Goal: Task Accomplishment & Management: Complete application form

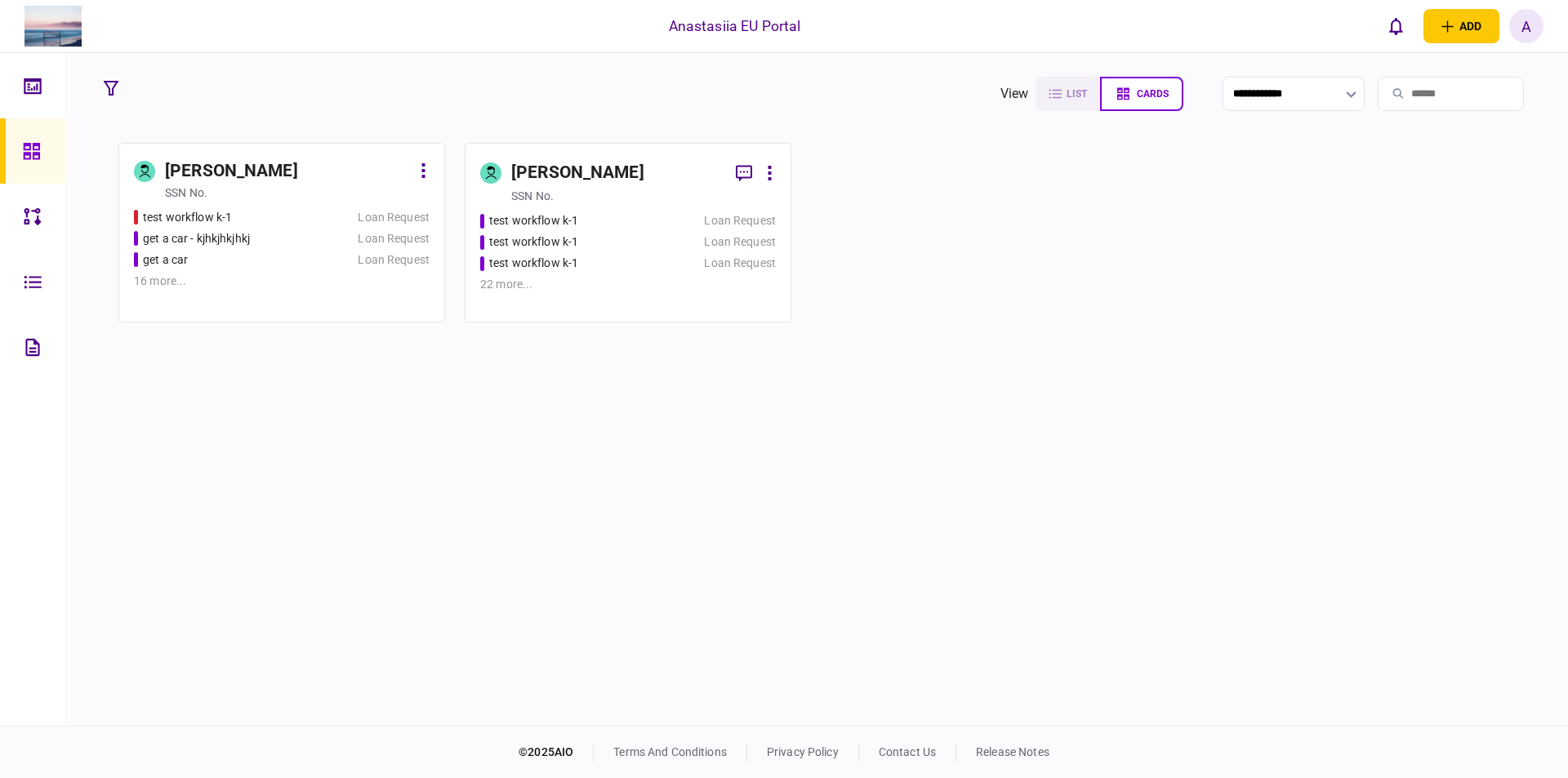
click at [654, 232] on div "test workflow k-1 Loan Request test workflow k-1 Loan Request test workflow k-1…" at bounding box center [628, 259] width 296 height 94
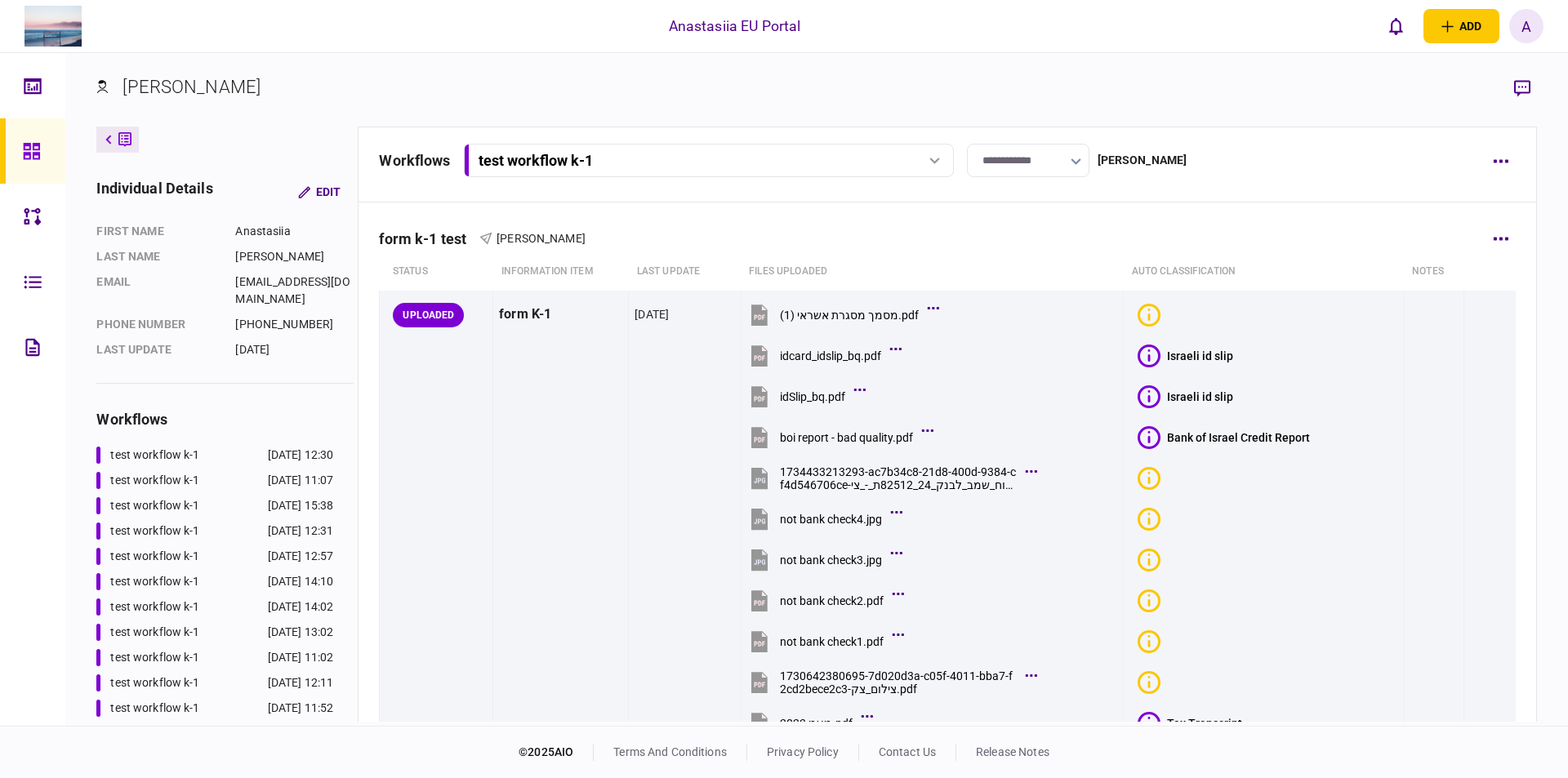
click at [1497, 240] on button "button" at bounding box center [1501, 238] width 29 height 29
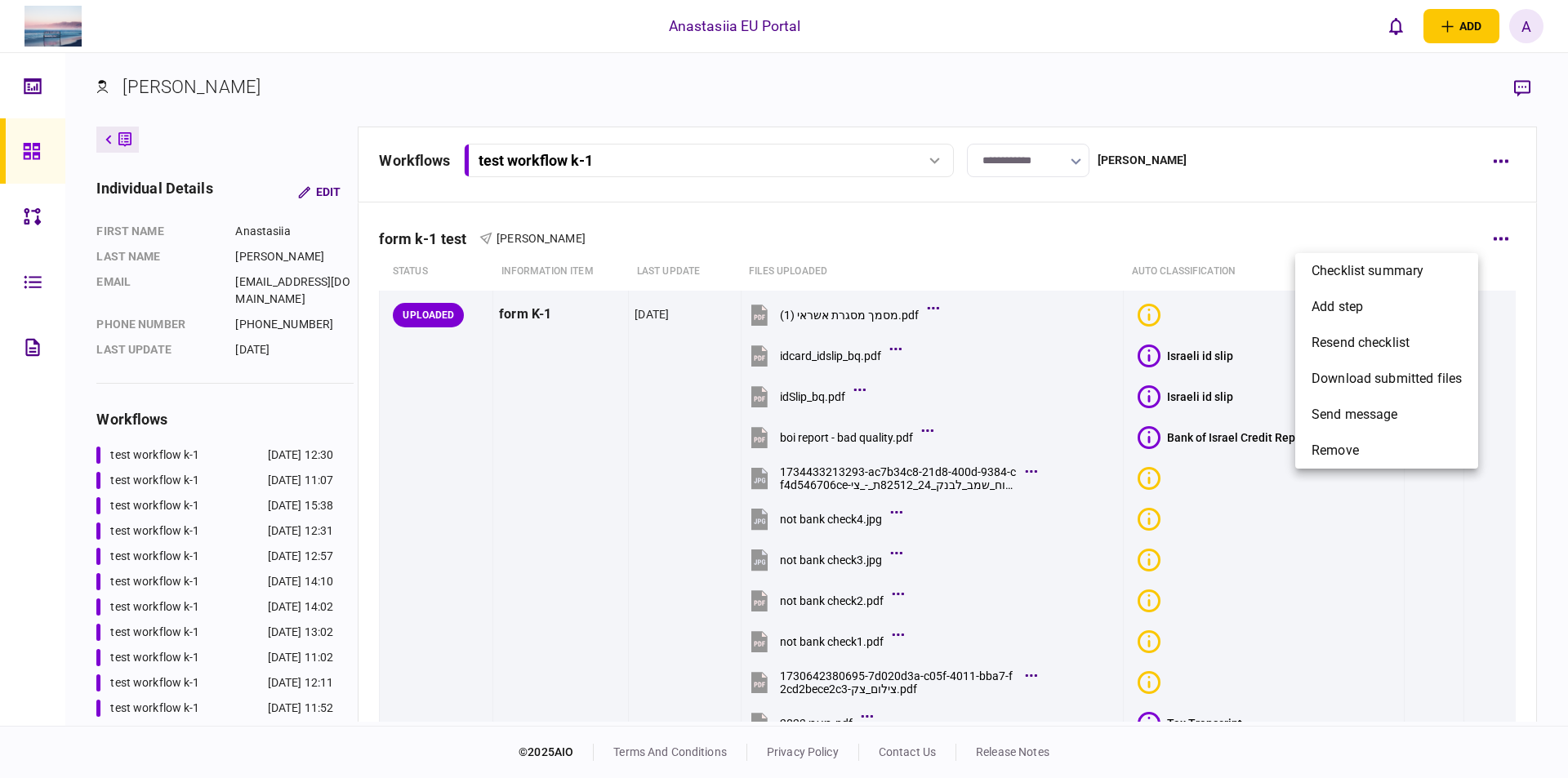
click at [1507, 154] on div at bounding box center [784, 389] width 1568 height 778
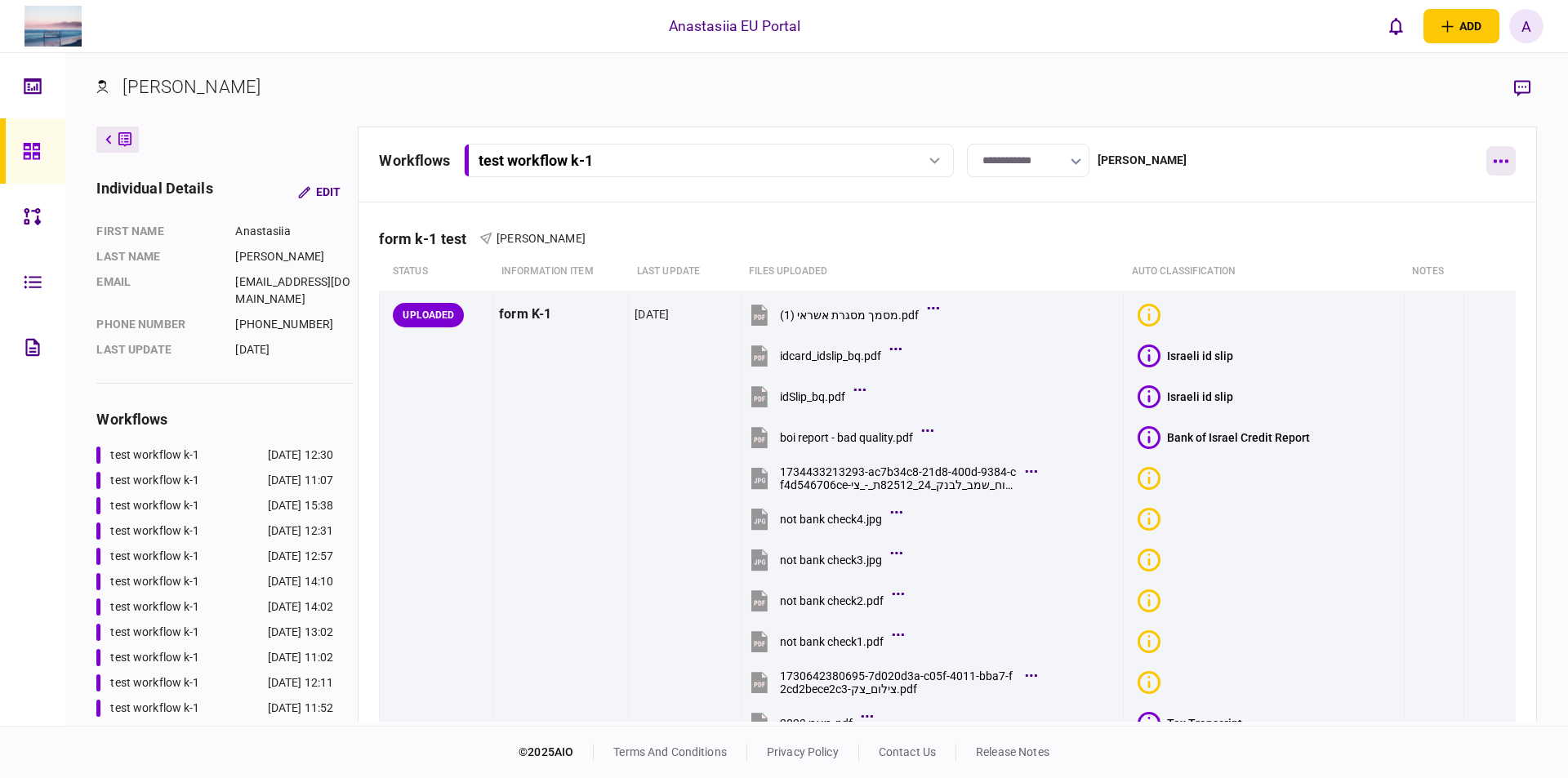
click at [1495, 159] on button "button" at bounding box center [1501, 160] width 29 height 29
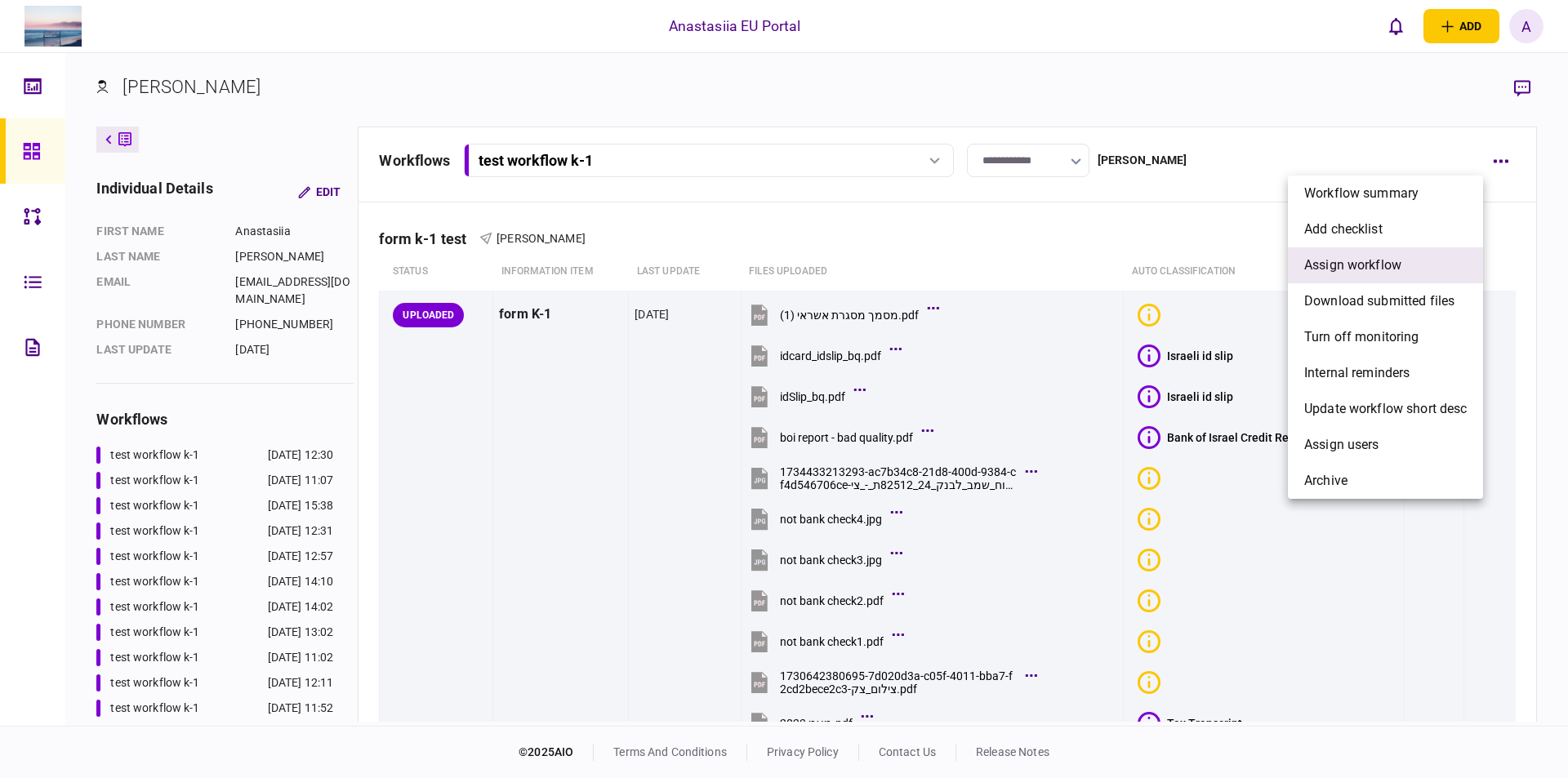
click at [1357, 256] on span "assign workflow" at bounding box center [1353, 265] width 97 height 19
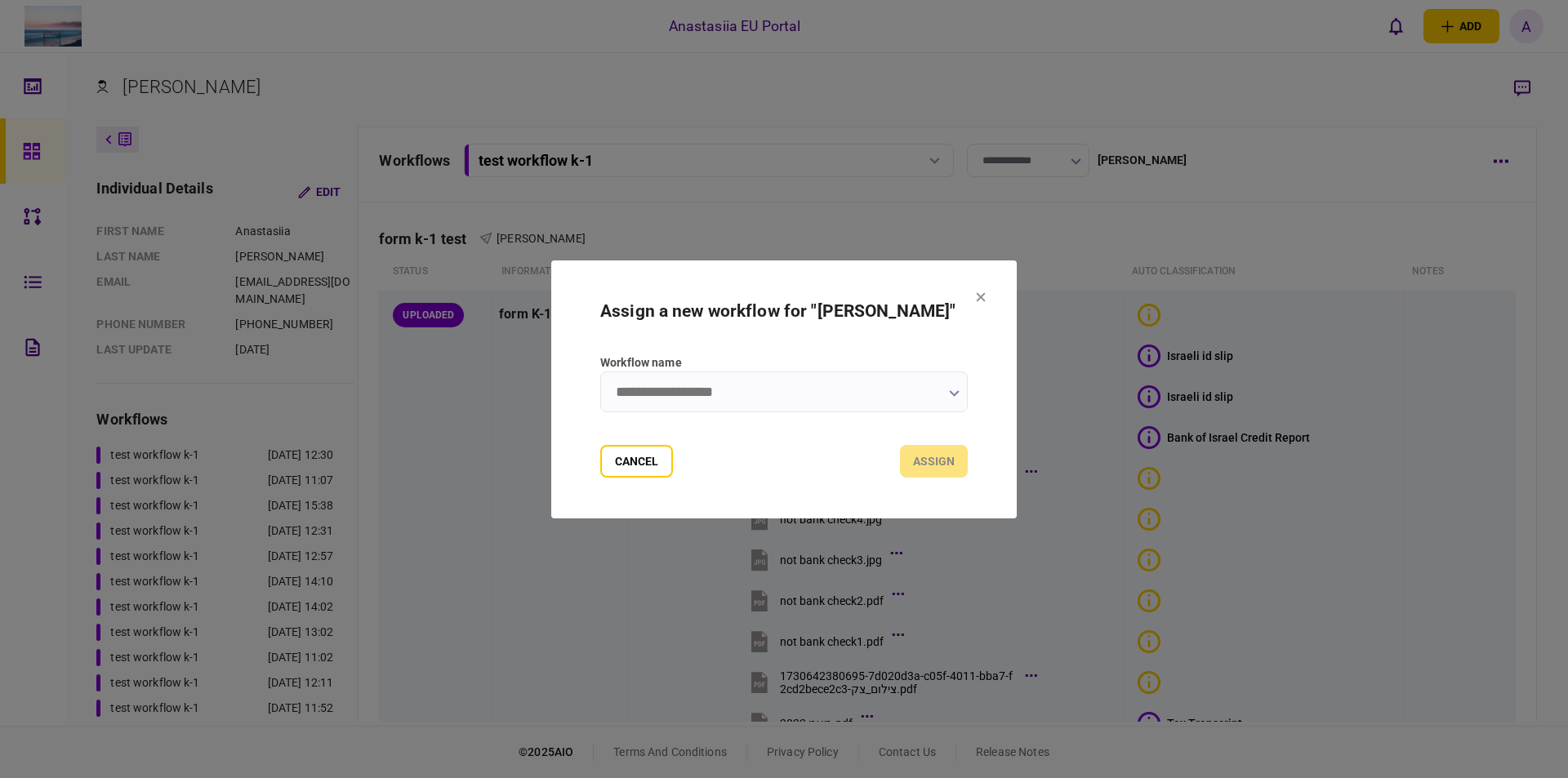
click at [760, 399] on input "Workflow name" at bounding box center [784, 392] width 368 height 41
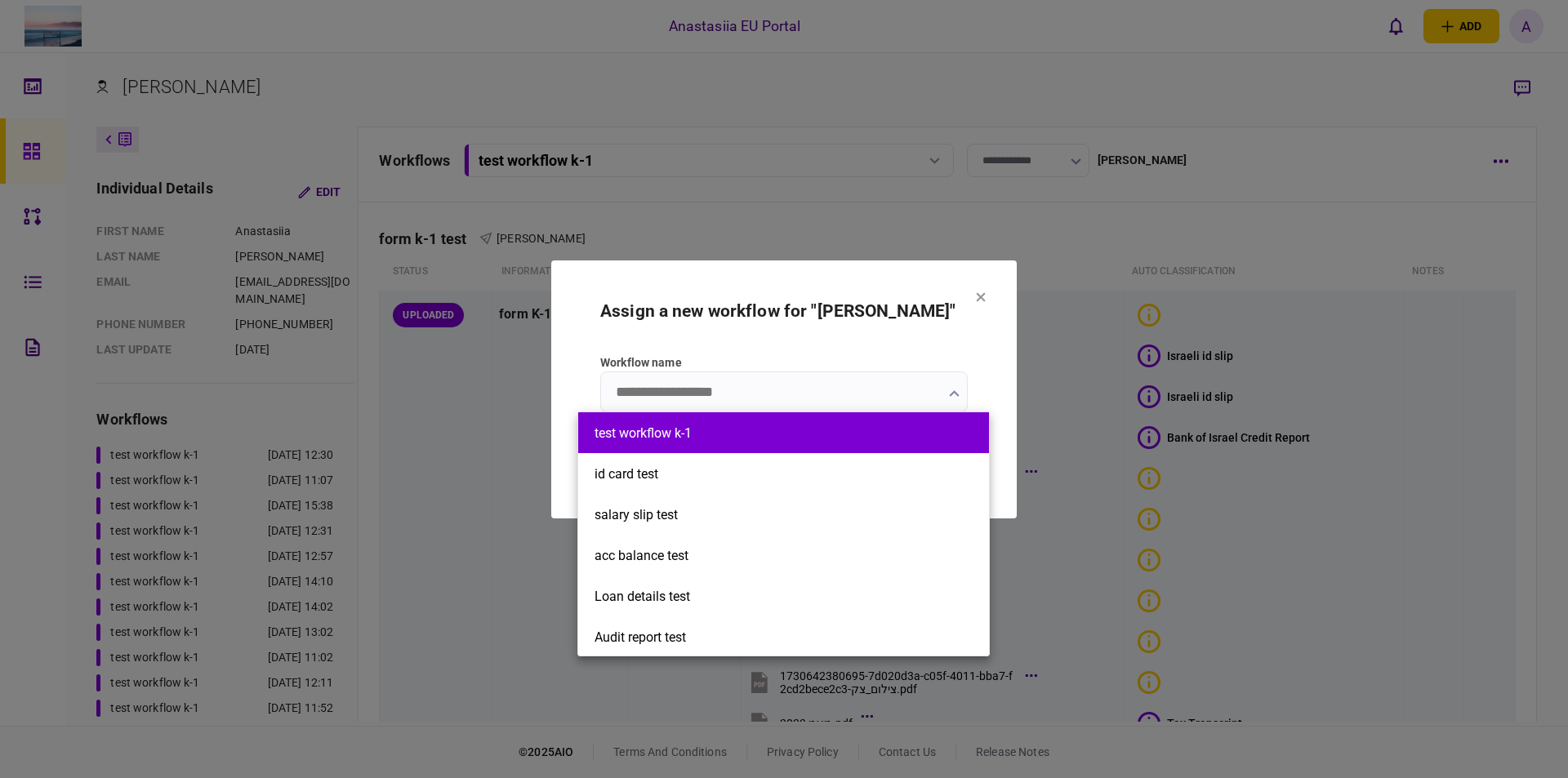
click at [694, 424] on li "test workflow k-1" at bounding box center [783, 433] width 410 height 41
type input "**********"
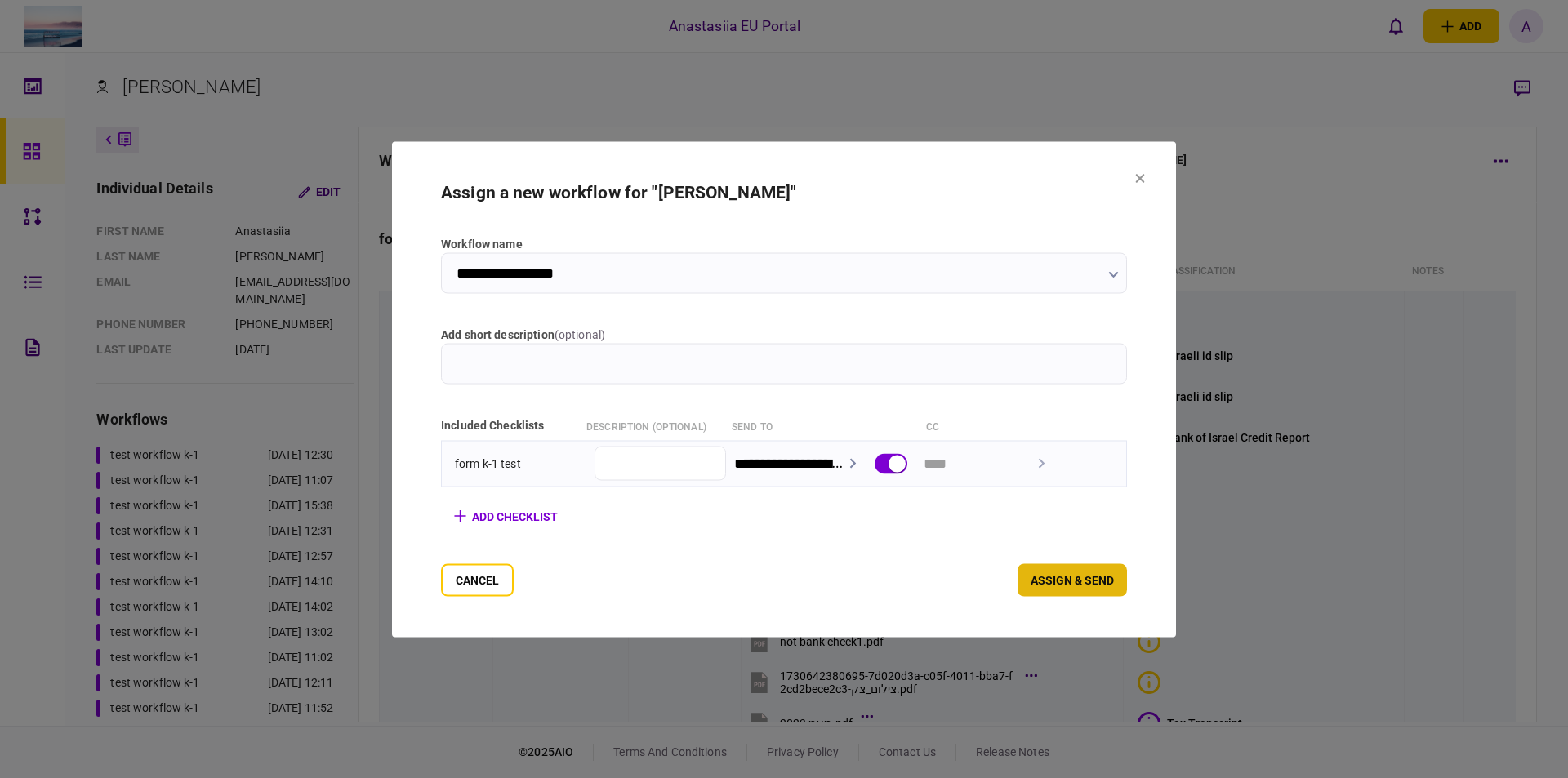
click at [1091, 587] on button "assign & send" at bounding box center [1072, 580] width 109 height 33
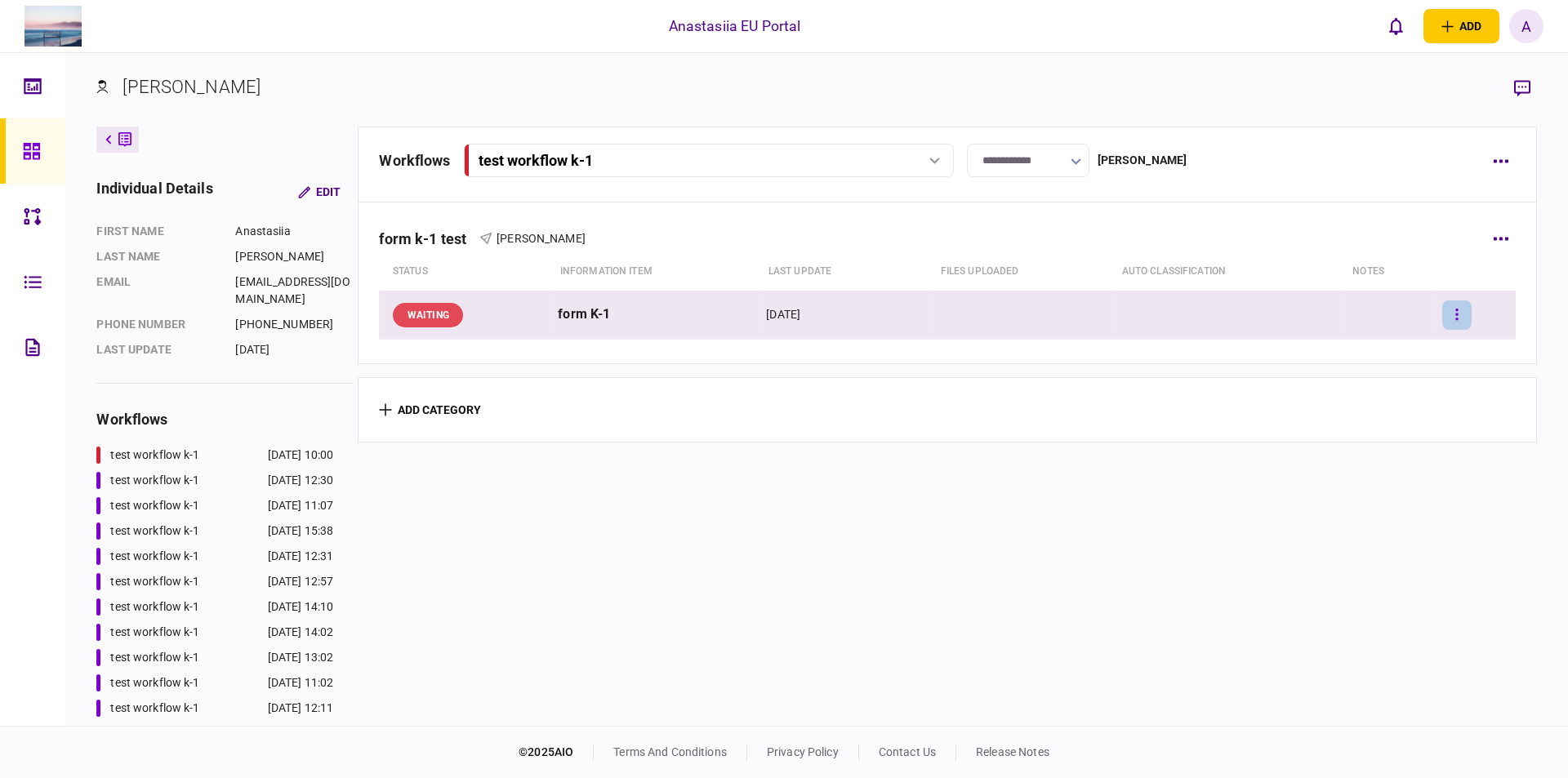
click at [1450, 308] on button "button" at bounding box center [1456, 315] width 29 height 29
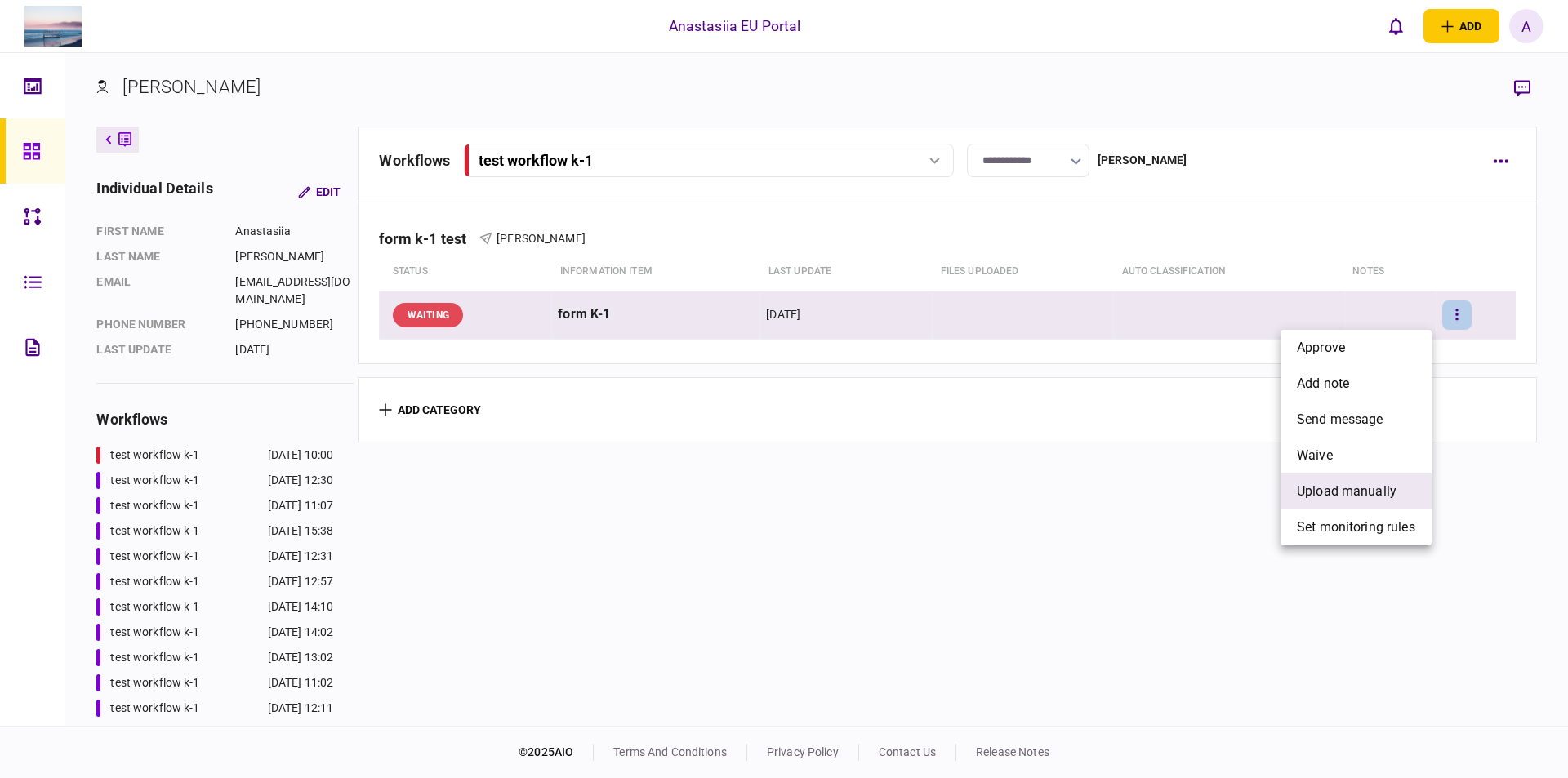
click at [1346, 497] on span "upload manually" at bounding box center [1346, 491] width 99 height 19
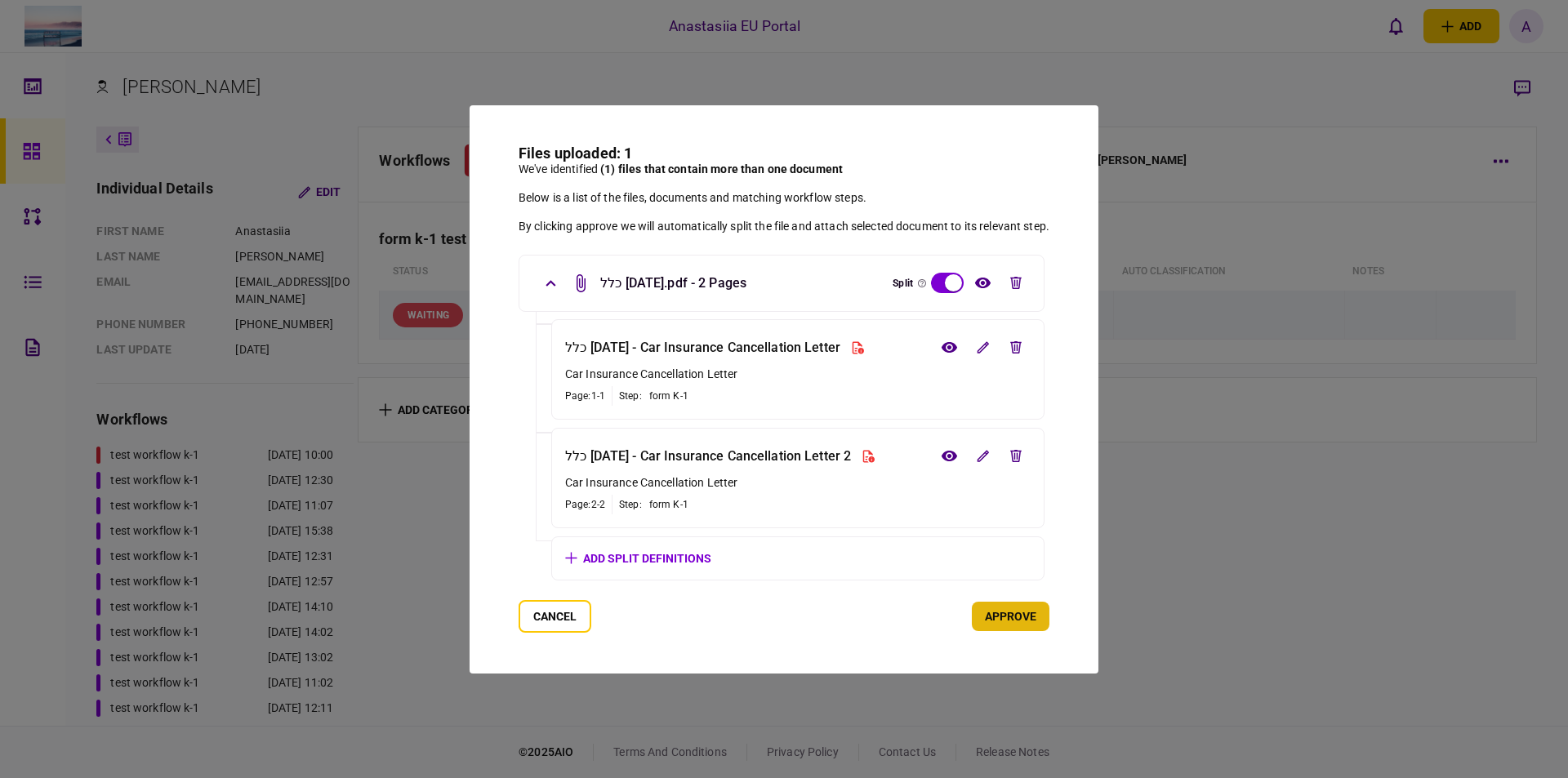
click at [1010, 622] on button "approve" at bounding box center [1011, 617] width 78 height 29
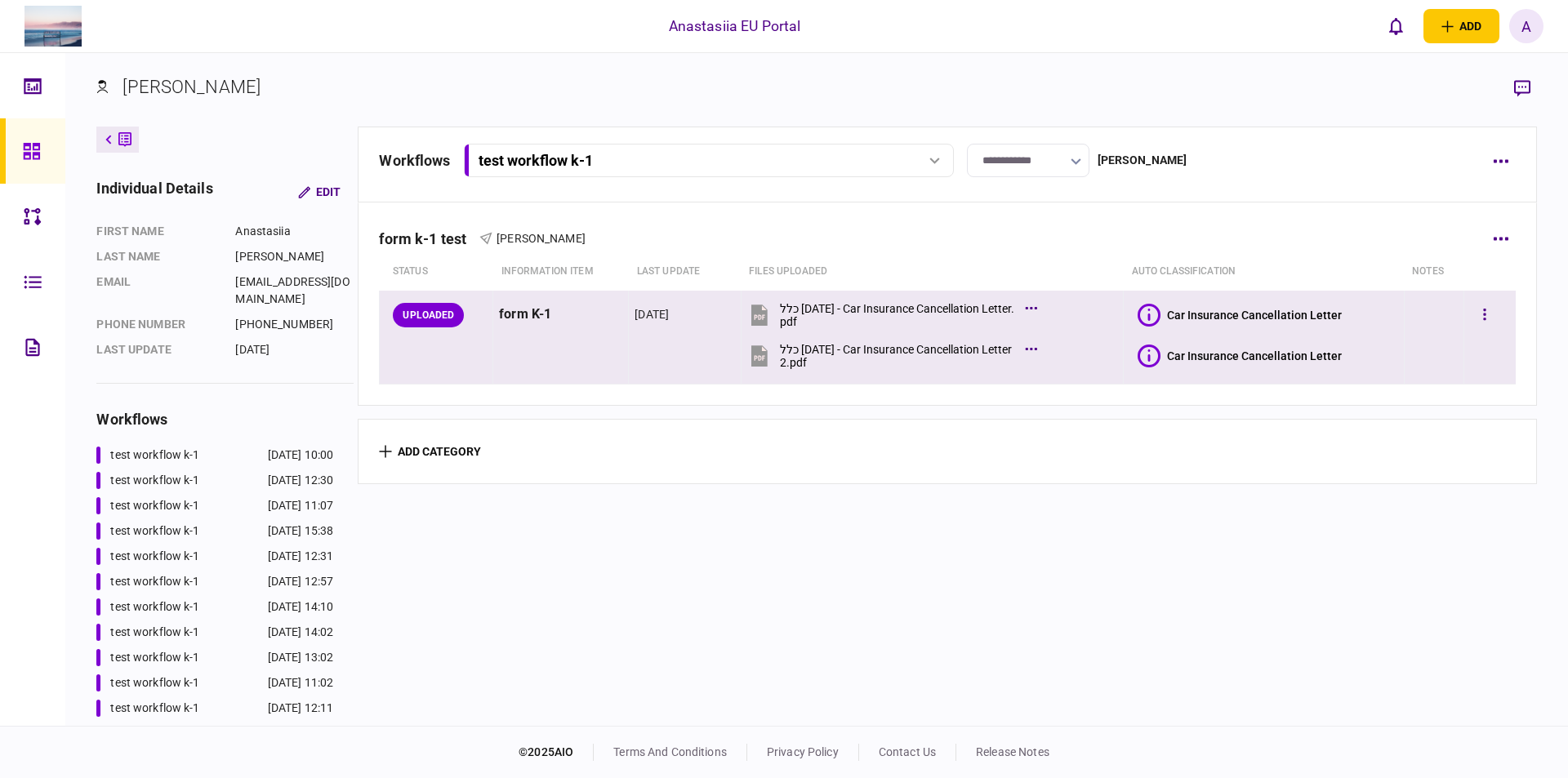
click at [1141, 318] on icon at bounding box center [1149, 315] width 23 height 23
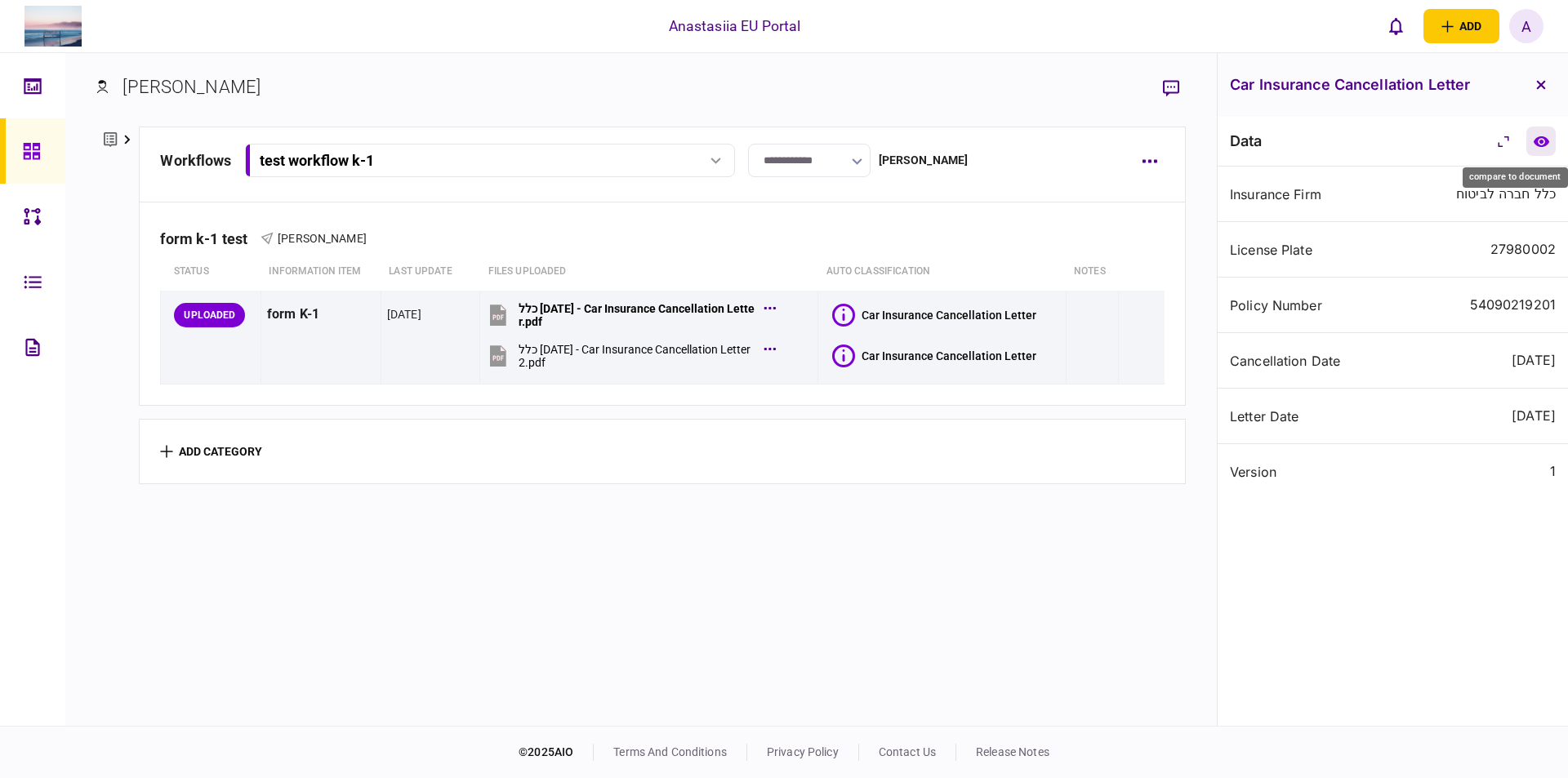
click at [1537, 139] on icon "compare to document" at bounding box center [1541, 140] width 16 height 11
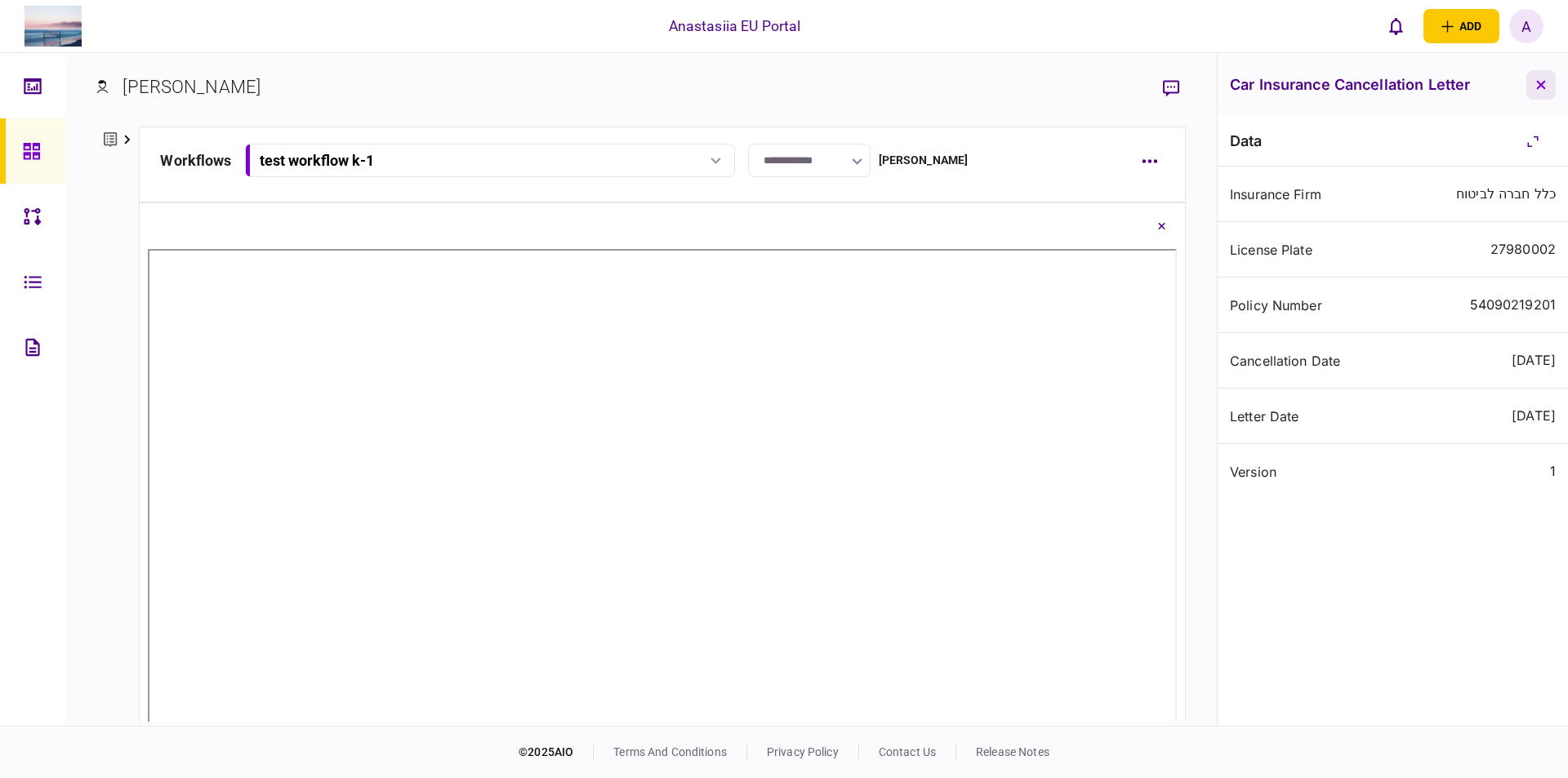
click at [1545, 86] on icon "button" at bounding box center [1541, 85] width 10 height 10
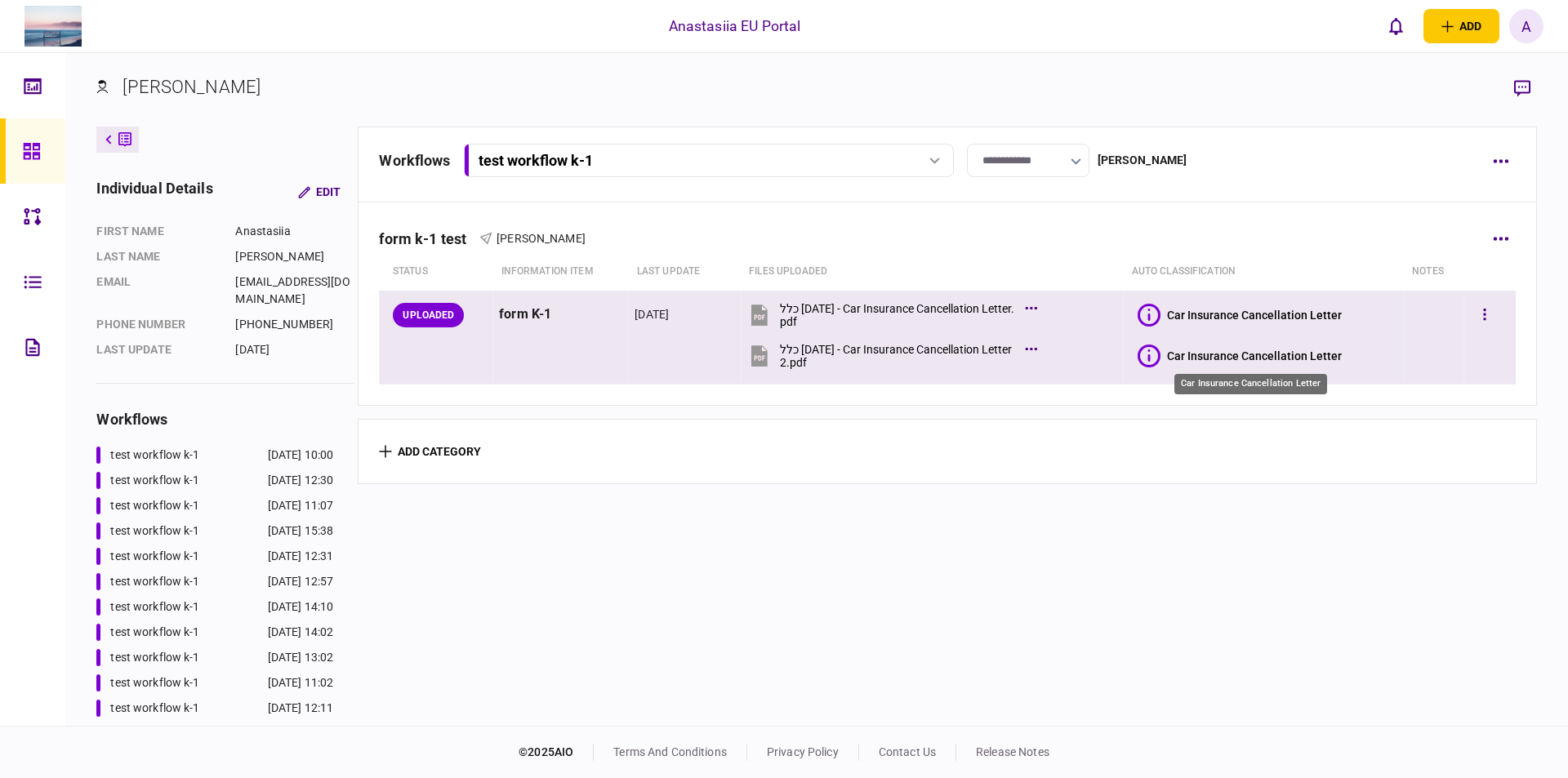
click at [1303, 349] on div "Car Insurance Cancellation Letter" at bounding box center [1255, 355] width 175 height 13
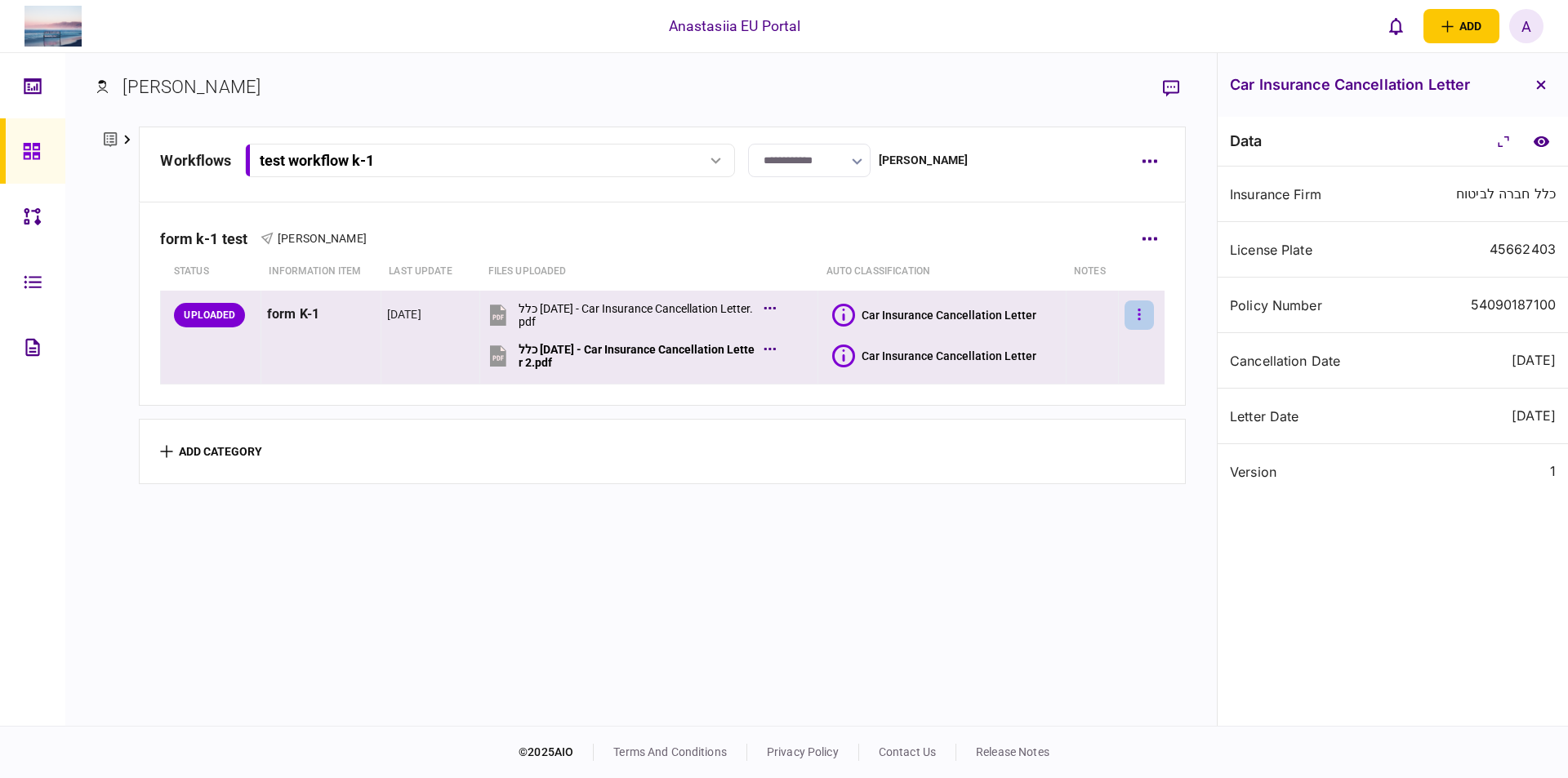
click at [1136, 318] on button "button" at bounding box center [1139, 315] width 29 height 29
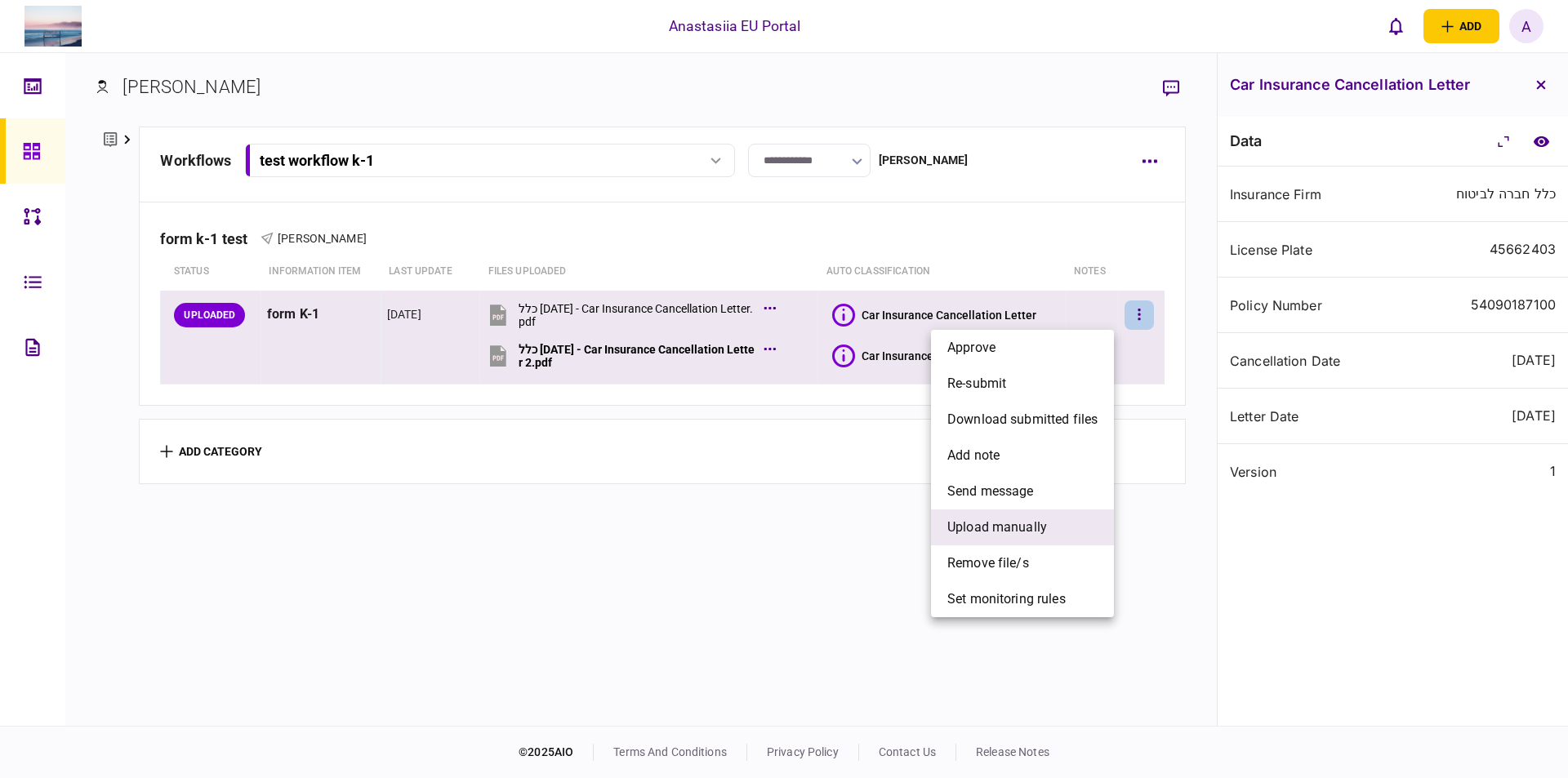
click at [1035, 528] on span "upload manually" at bounding box center [997, 527] width 99 height 19
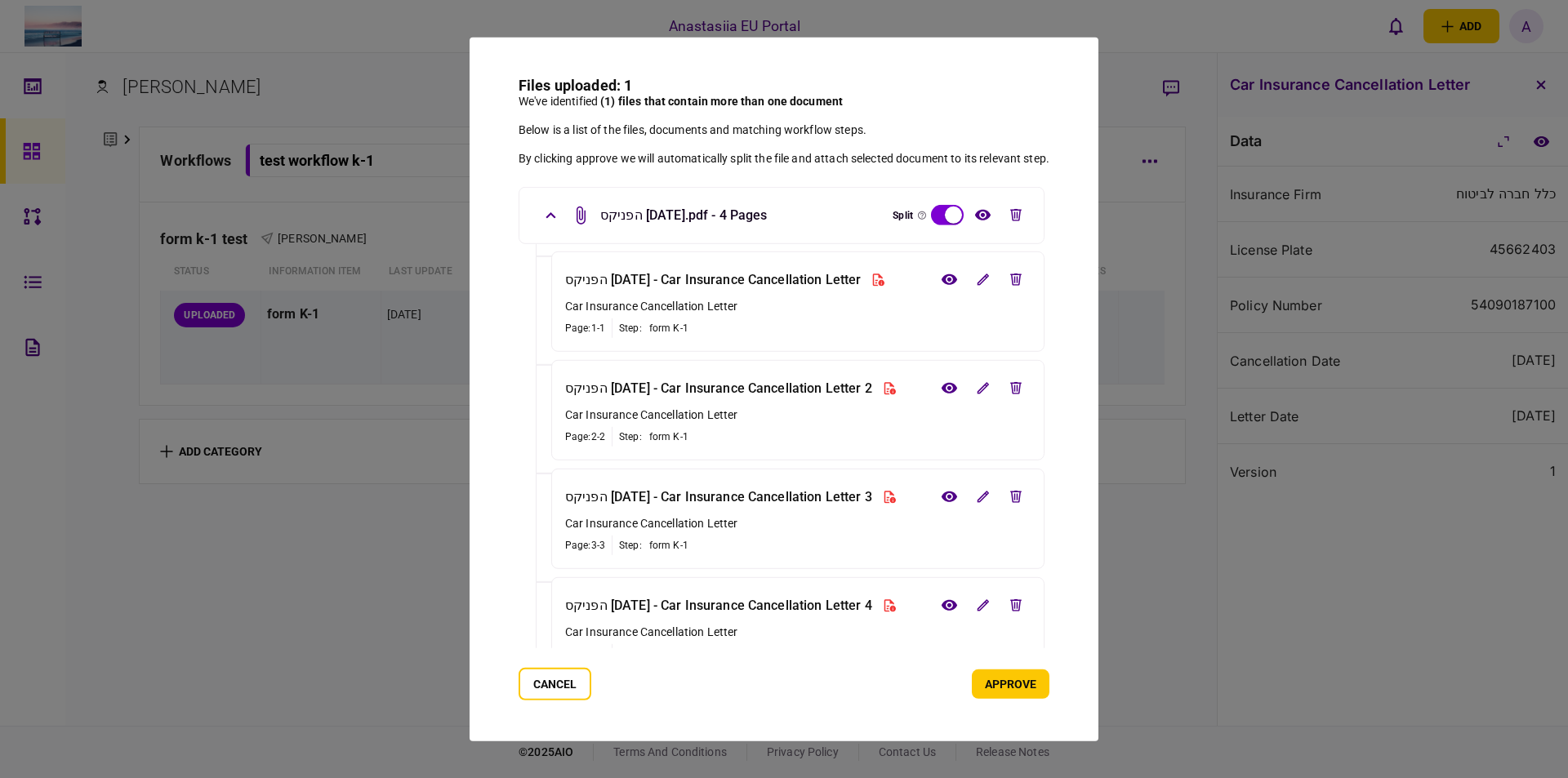
drag, startPoint x: 1017, startPoint y: 276, endPoint x: 1023, endPoint y: 331, distance: 55.3
click at [1019, 276] on icon "edit file" at bounding box center [1016, 279] width 12 height 13
click at [1019, 389] on icon "edit file" at bounding box center [1016, 388] width 12 height 13
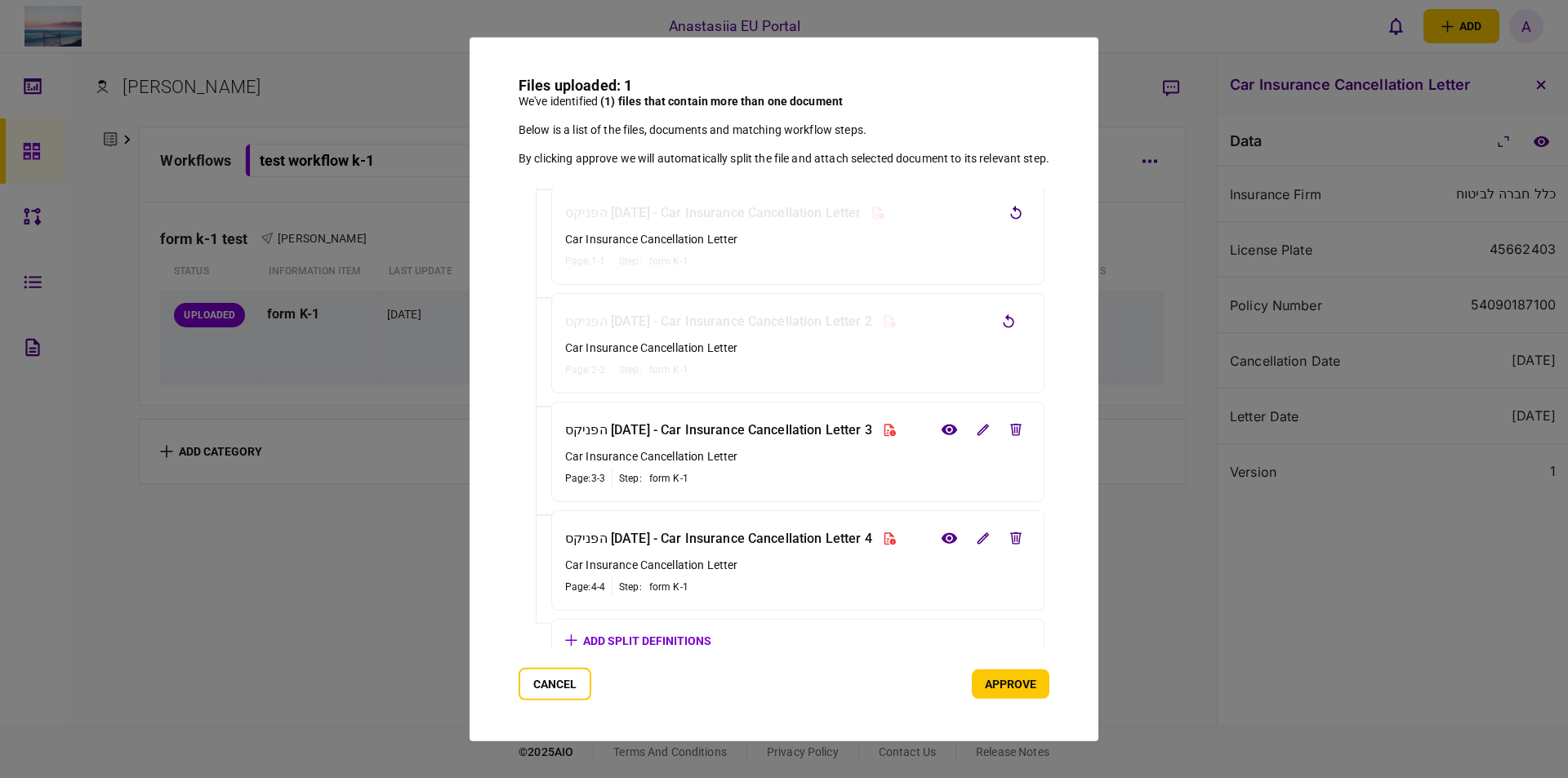
scroll to position [84, 0]
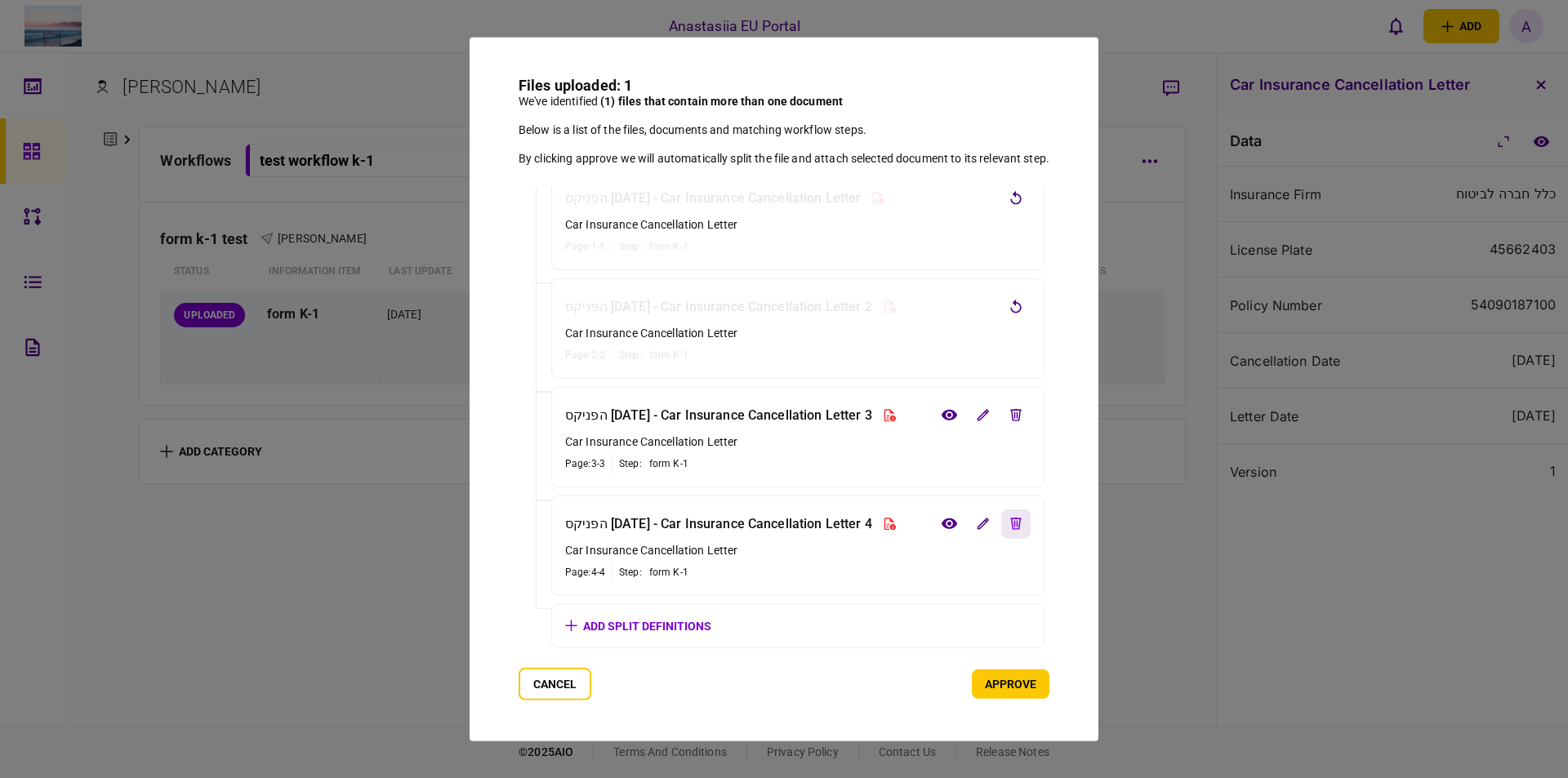
click at [1014, 526] on icon "edit file" at bounding box center [1016, 523] width 12 height 13
click at [1028, 680] on button "approve" at bounding box center [1011, 684] width 78 height 29
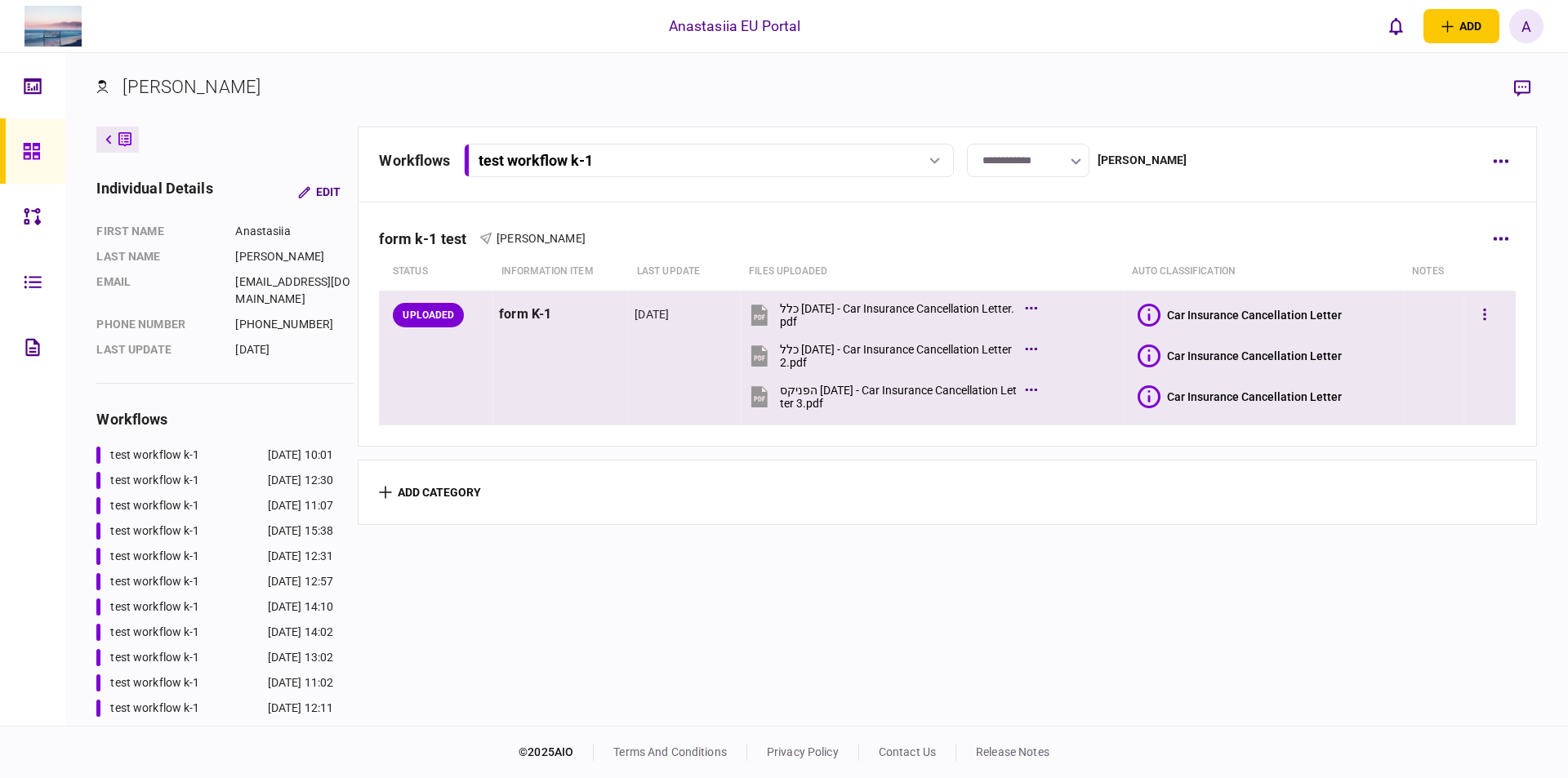
click at [1152, 394] on icon at bounding box center [1149, 397] width 23 height 23
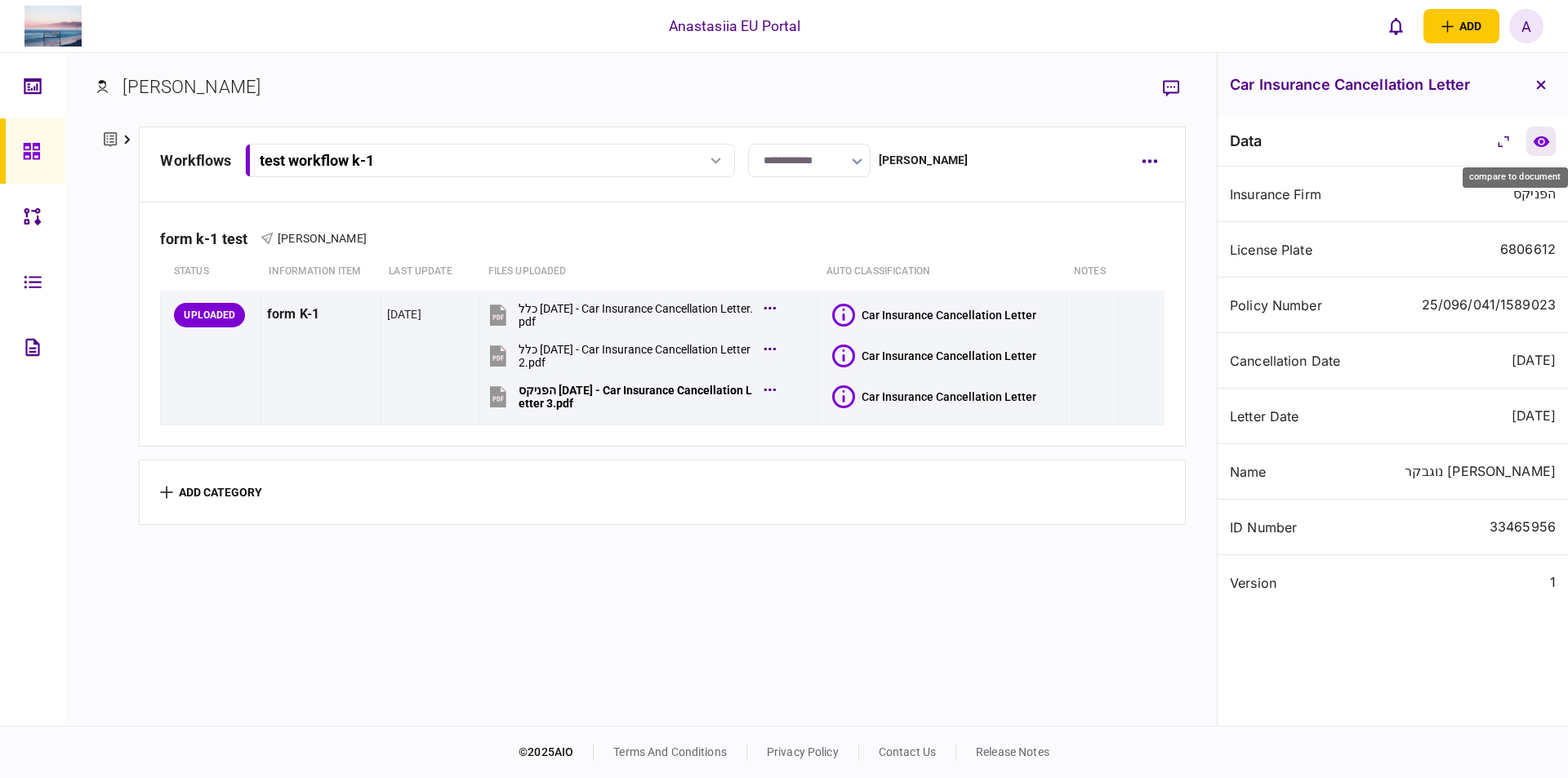
click at [1541, 144] on icon "compare to document" at bounding box center [1542, 141] width 18 height 13
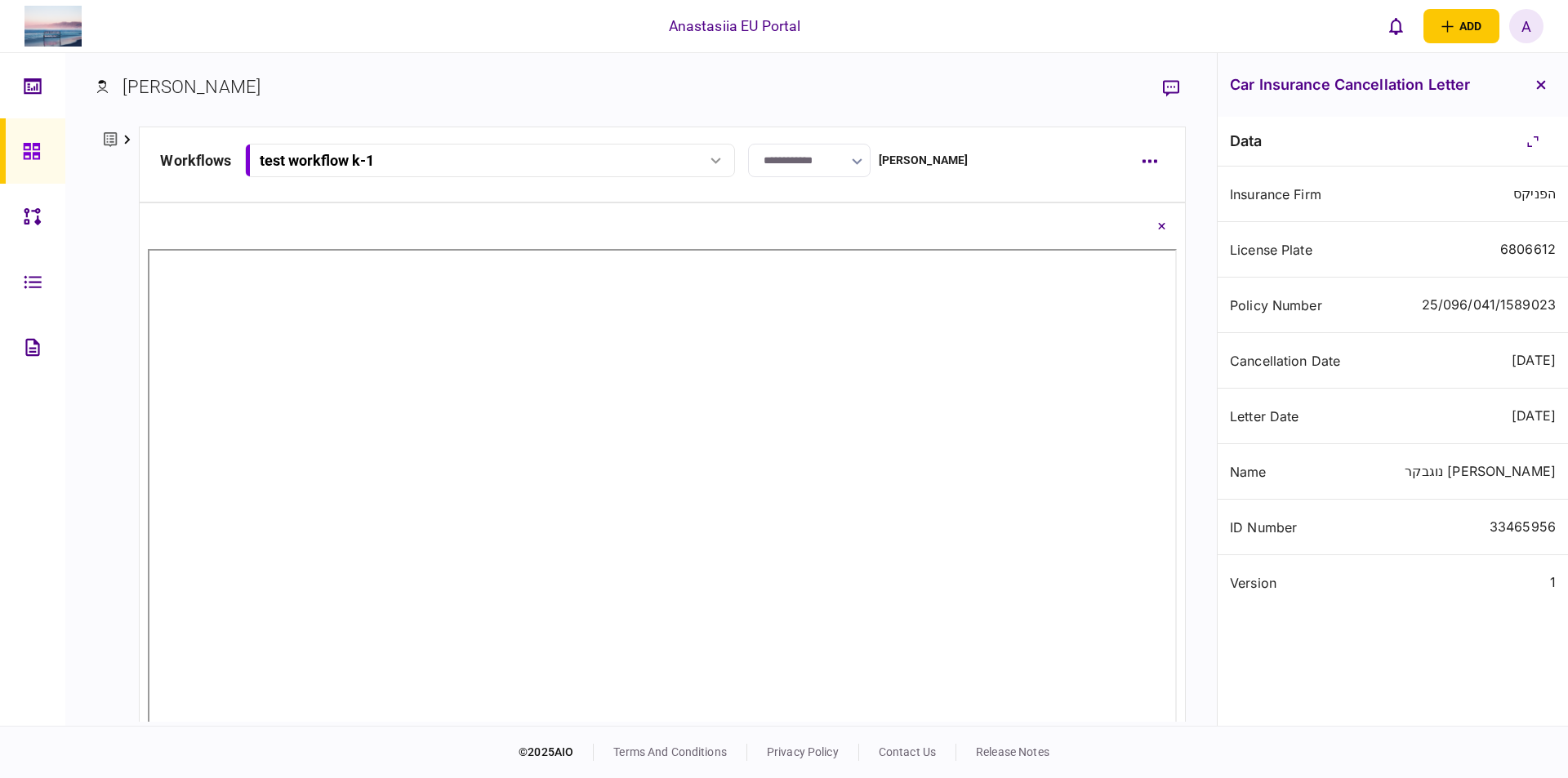
click at [1158, 223] on icon "Close document view button" at bounding box center [1161, 226] width 8 height 7
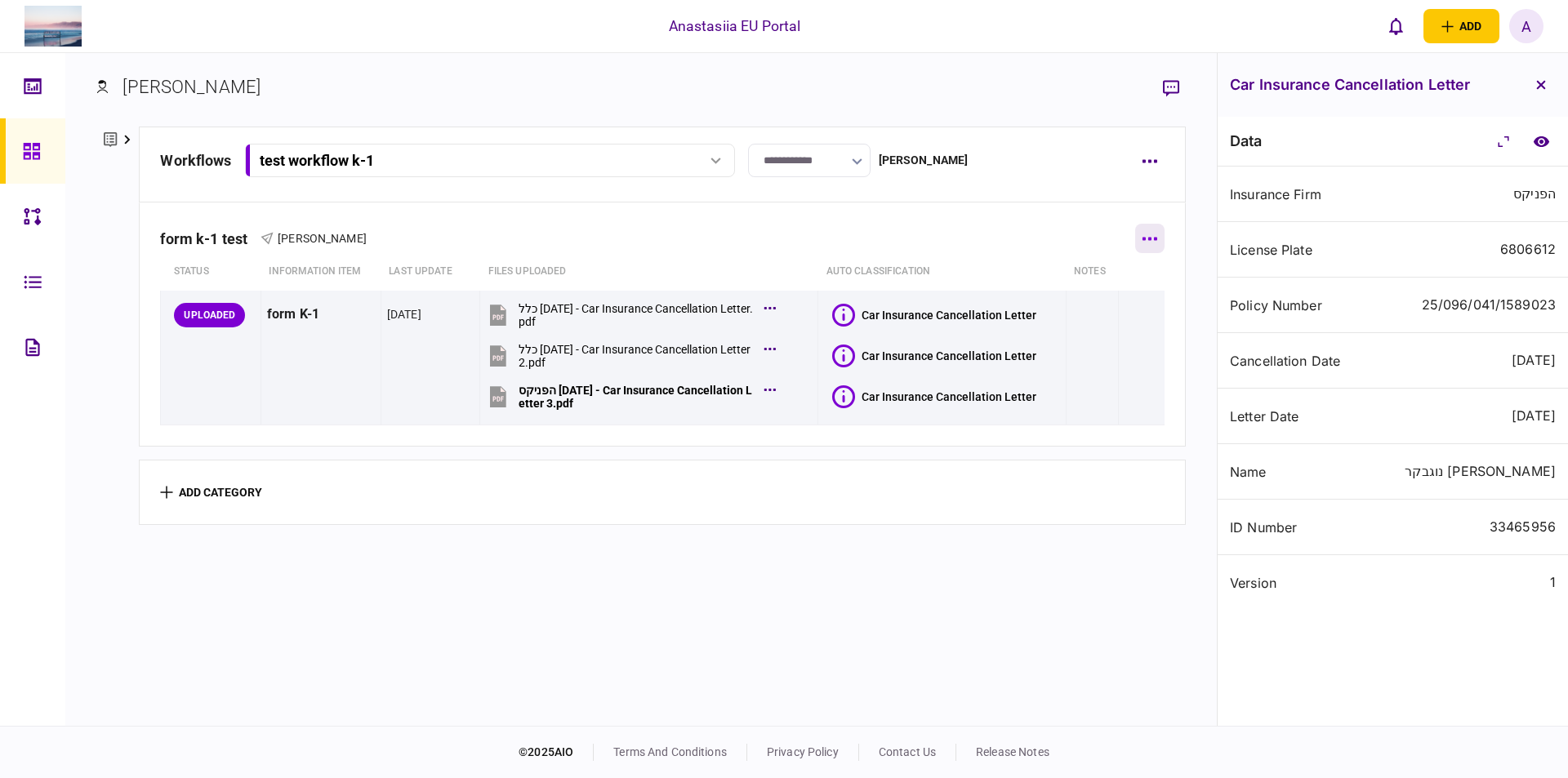
click at [1143, 236] on button "button" at bounding box center [1150, 238] width 29 height 29
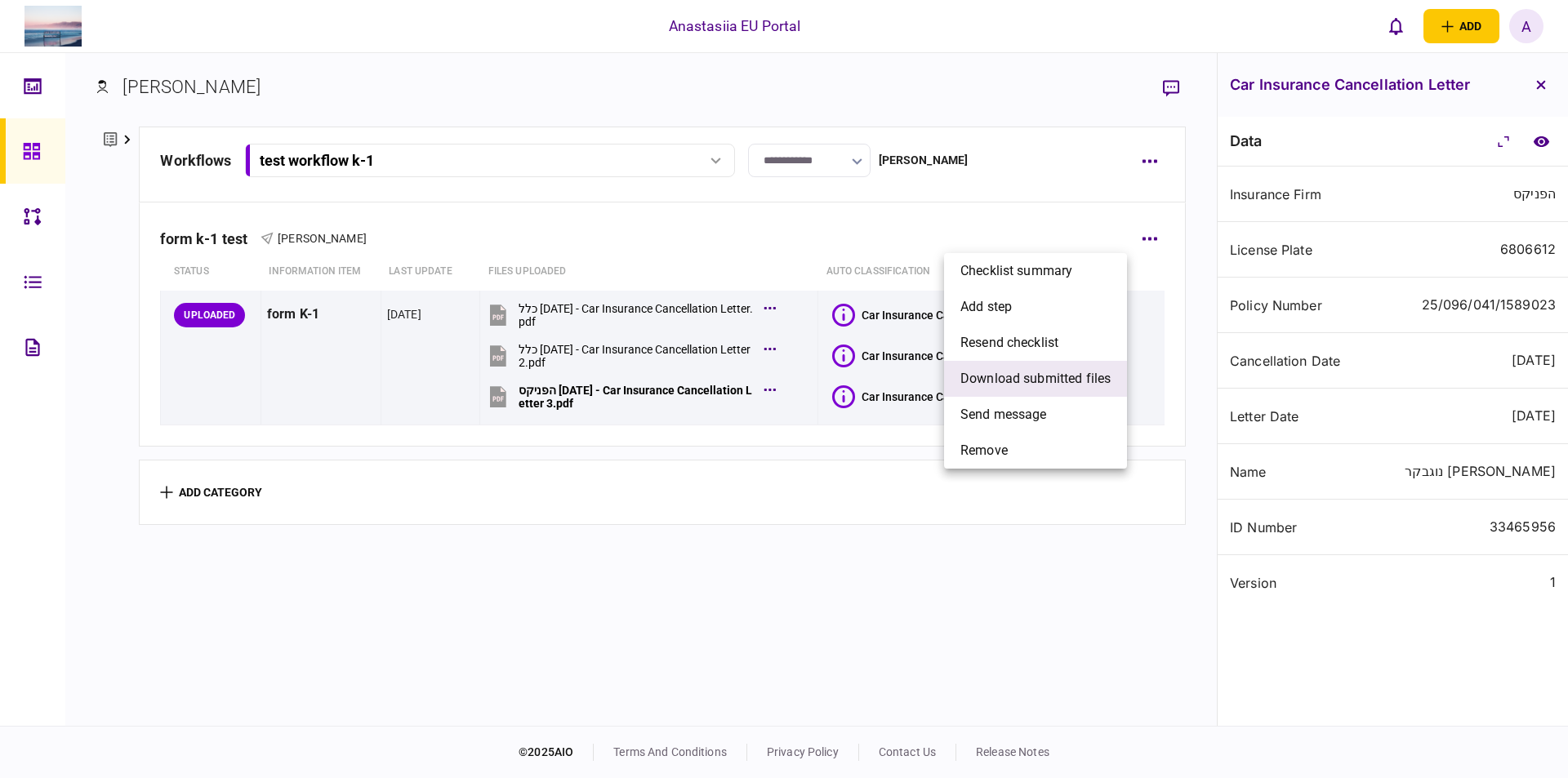
click at [1004, 378] on span "download submitted files" at bounding box center [1035, 378] width 150 height 19
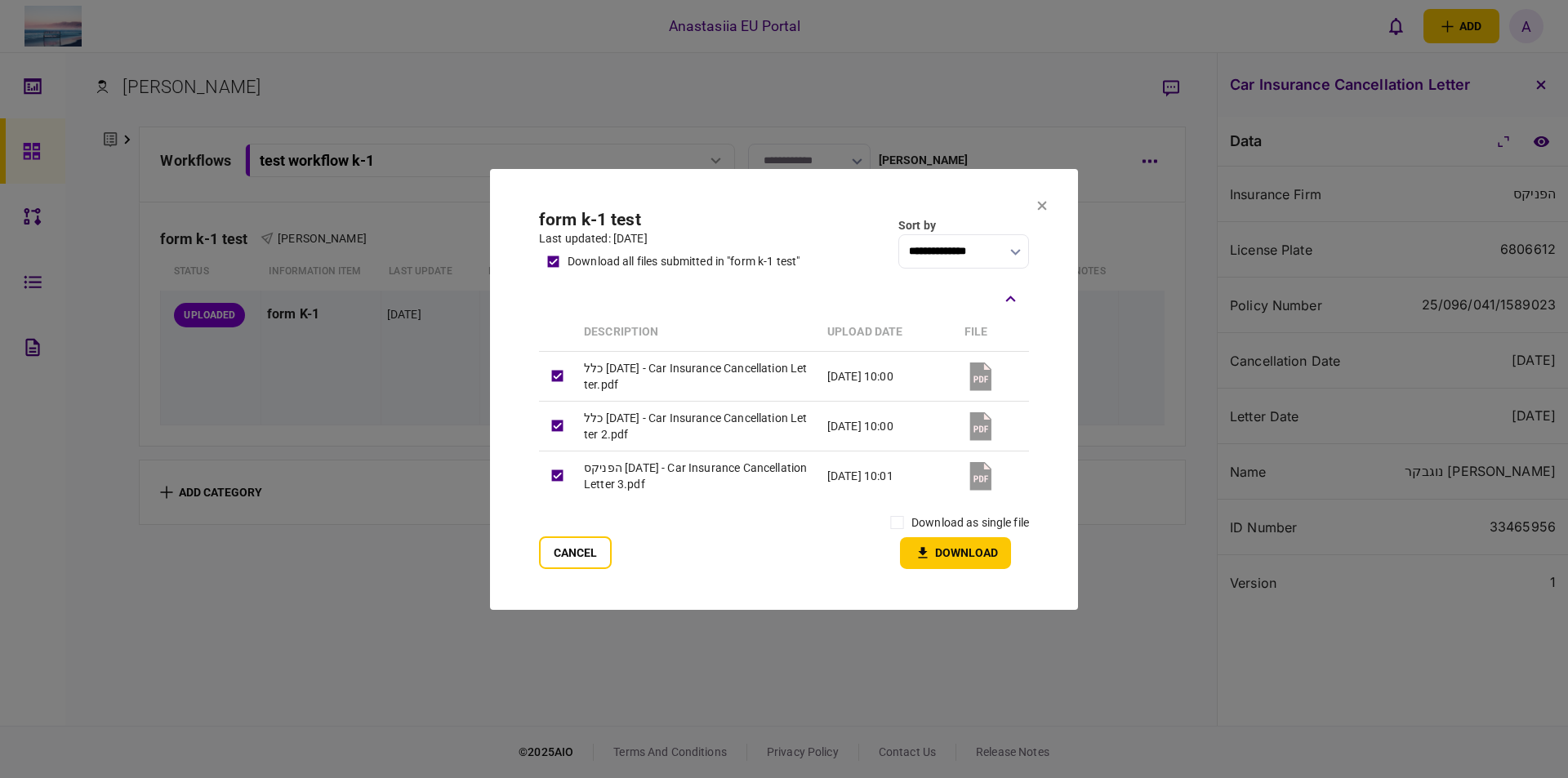
click at [1051, 210] on section "**********" at bounding box center [784, 388] width 588 height 441
click at [1047, 206] on section "**********" at bounding box center [784, 388] width 588 height 441
click at [1042, 200] on icon at bounding box center [1042, 205] width 10 height 10
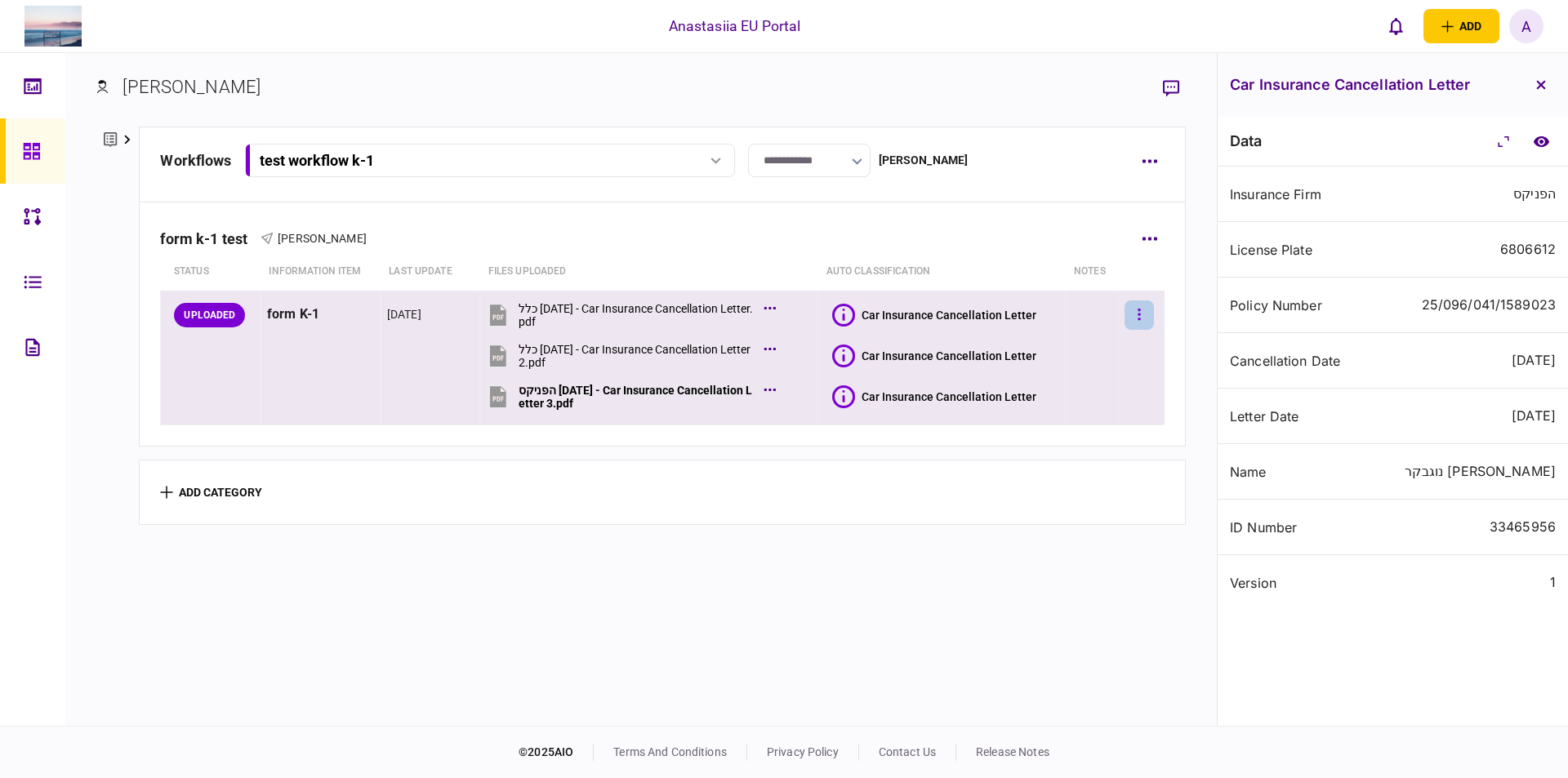
click at [1125, 314] on button "button" at bounding box center [1139, 315] width 29 height 29
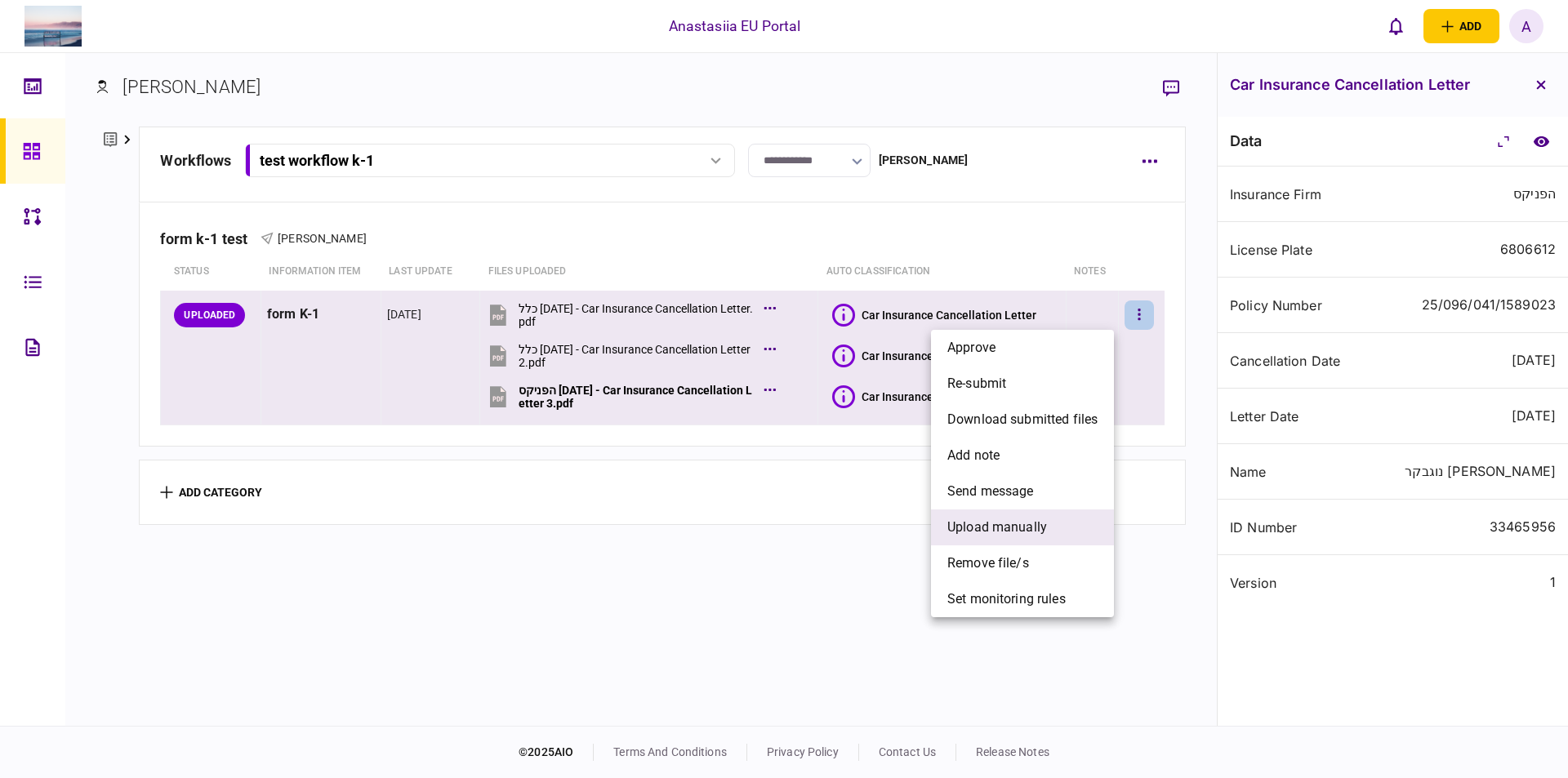
click at [1057, 515] on li "upload manually" at bounding box center [1022, 527] width 183 height 36
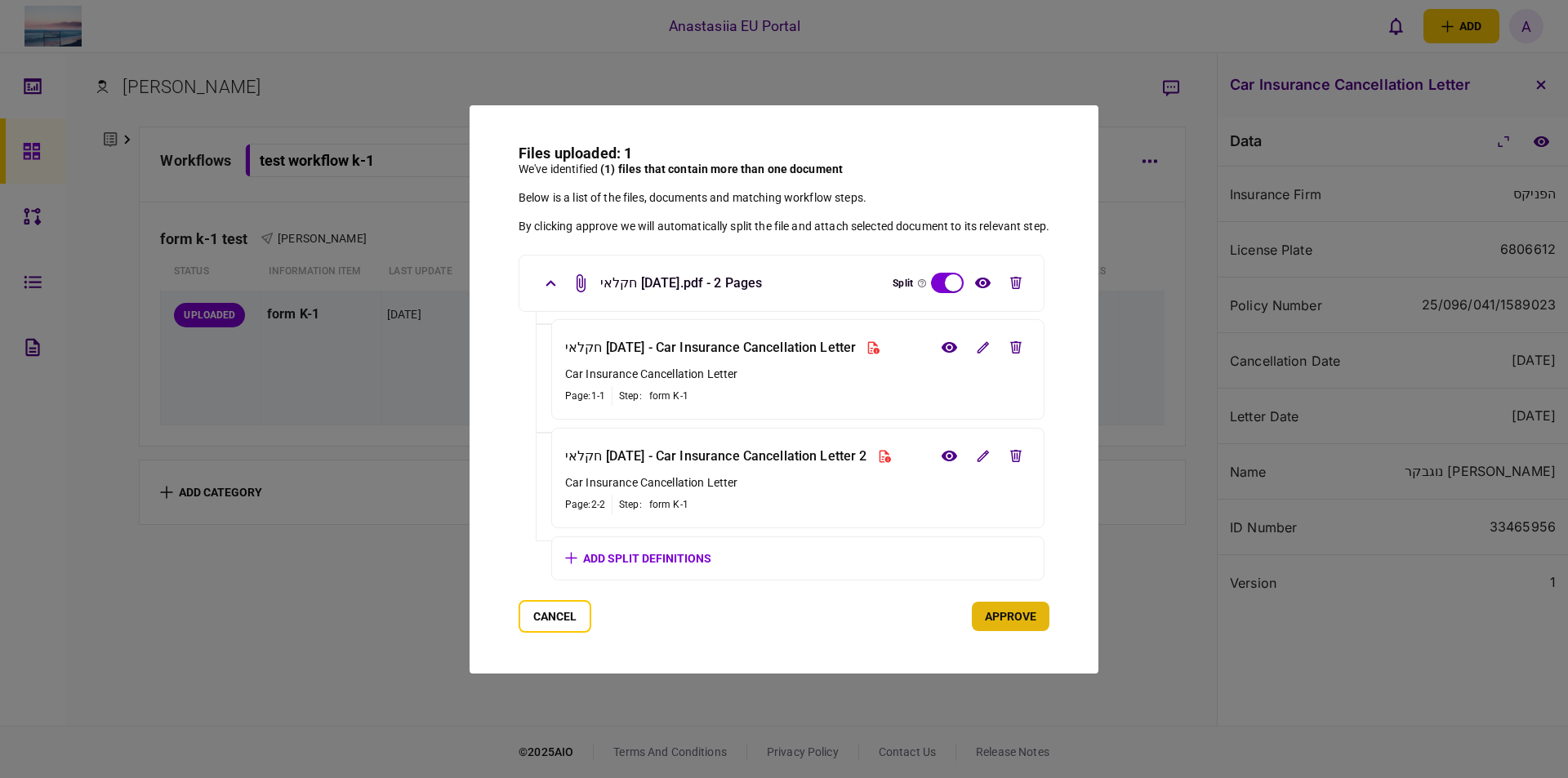
click at [1024, 632] on div "Files uploaded: 1 We've identified (1) files that contain more than one documen…" at bounding box center [784, 389] width 628 height 568
click at [1023, 619] on button "approve" at bounding box center [1011, 617] width 78 height 29
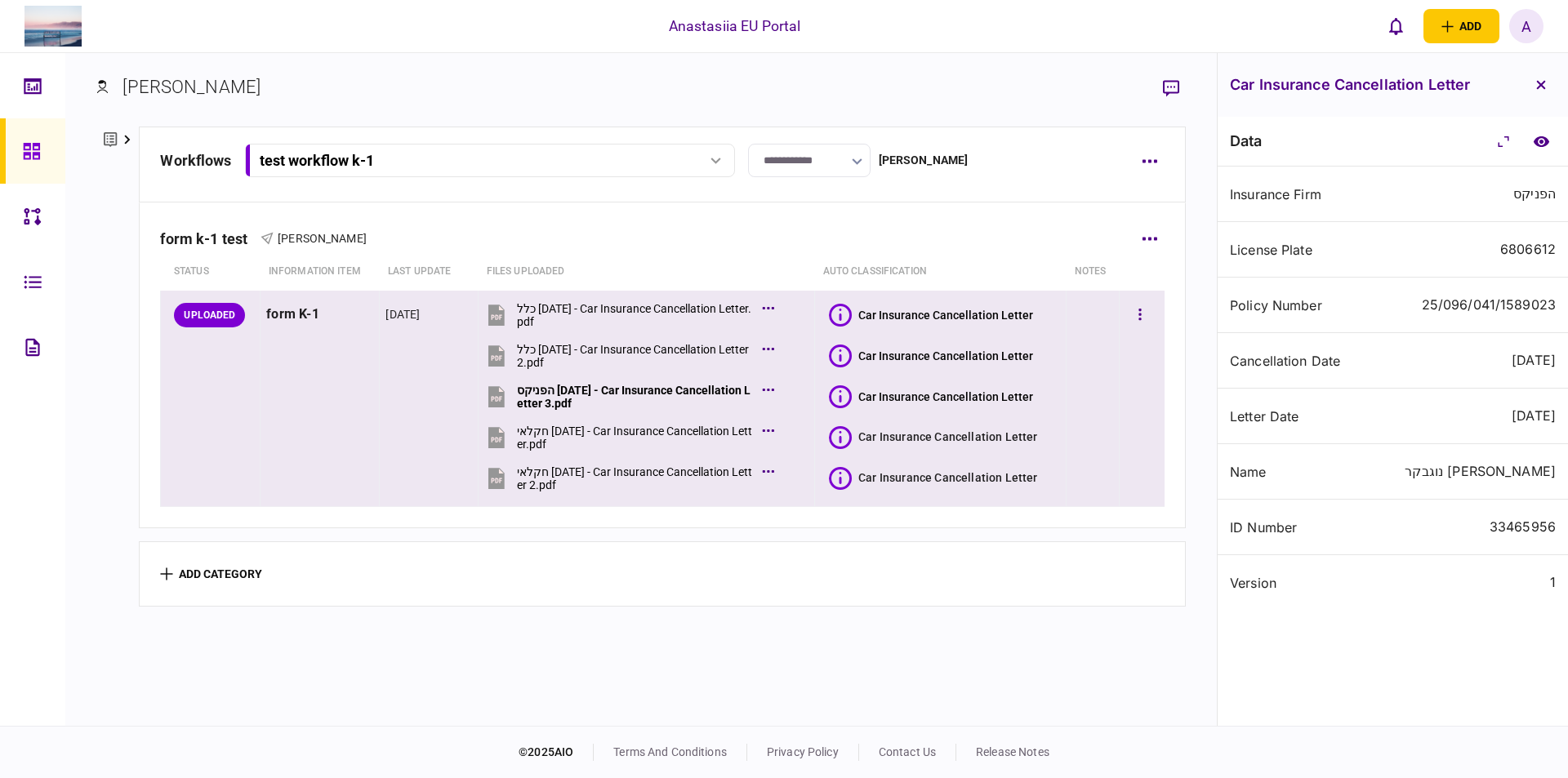
click at [837, 437] on icon at bounding box center [840, 438] width 23 height 23
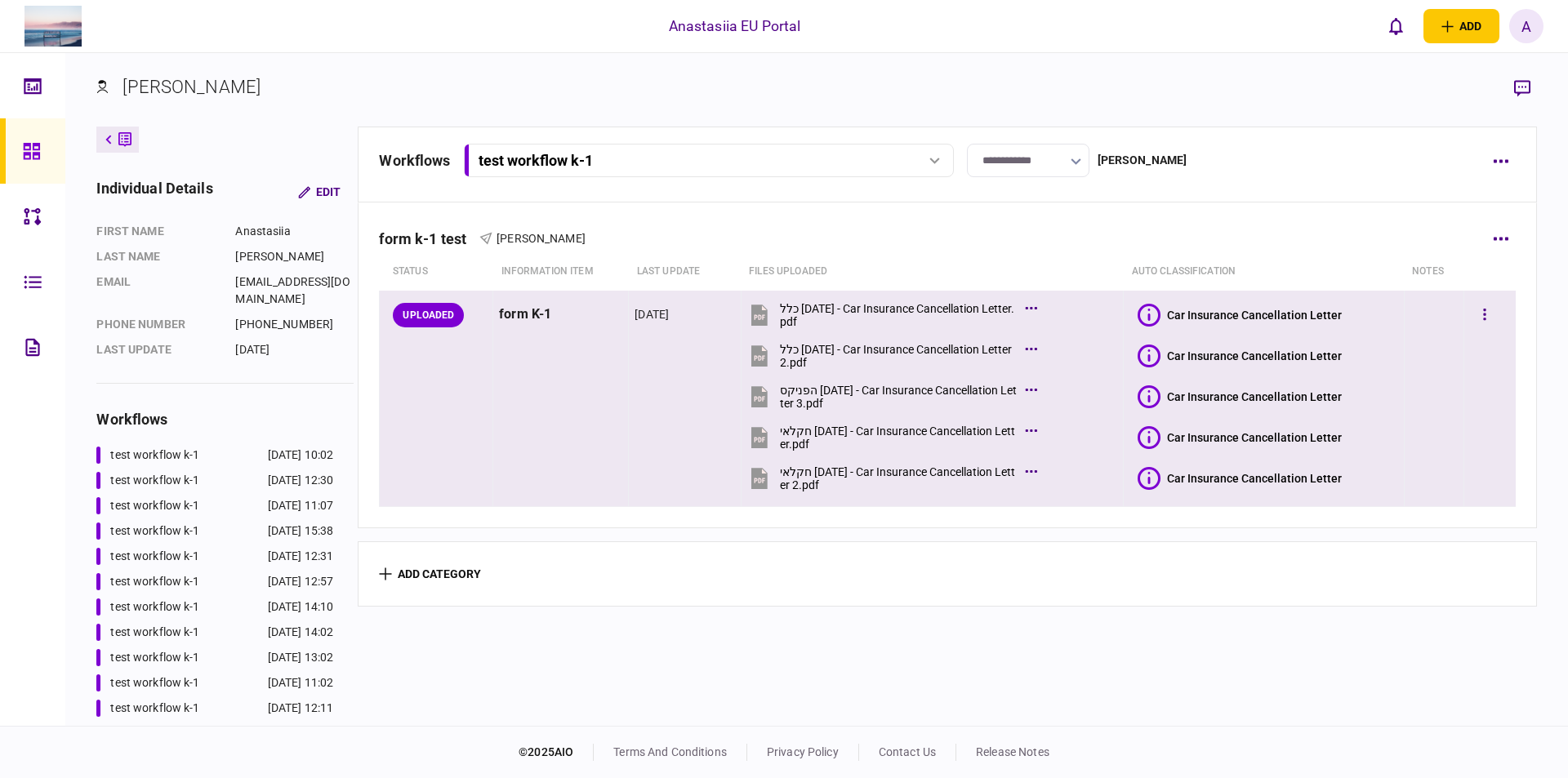
click at [1152, 440] on icon at bounding box center [1149, 438] width 23 height 23
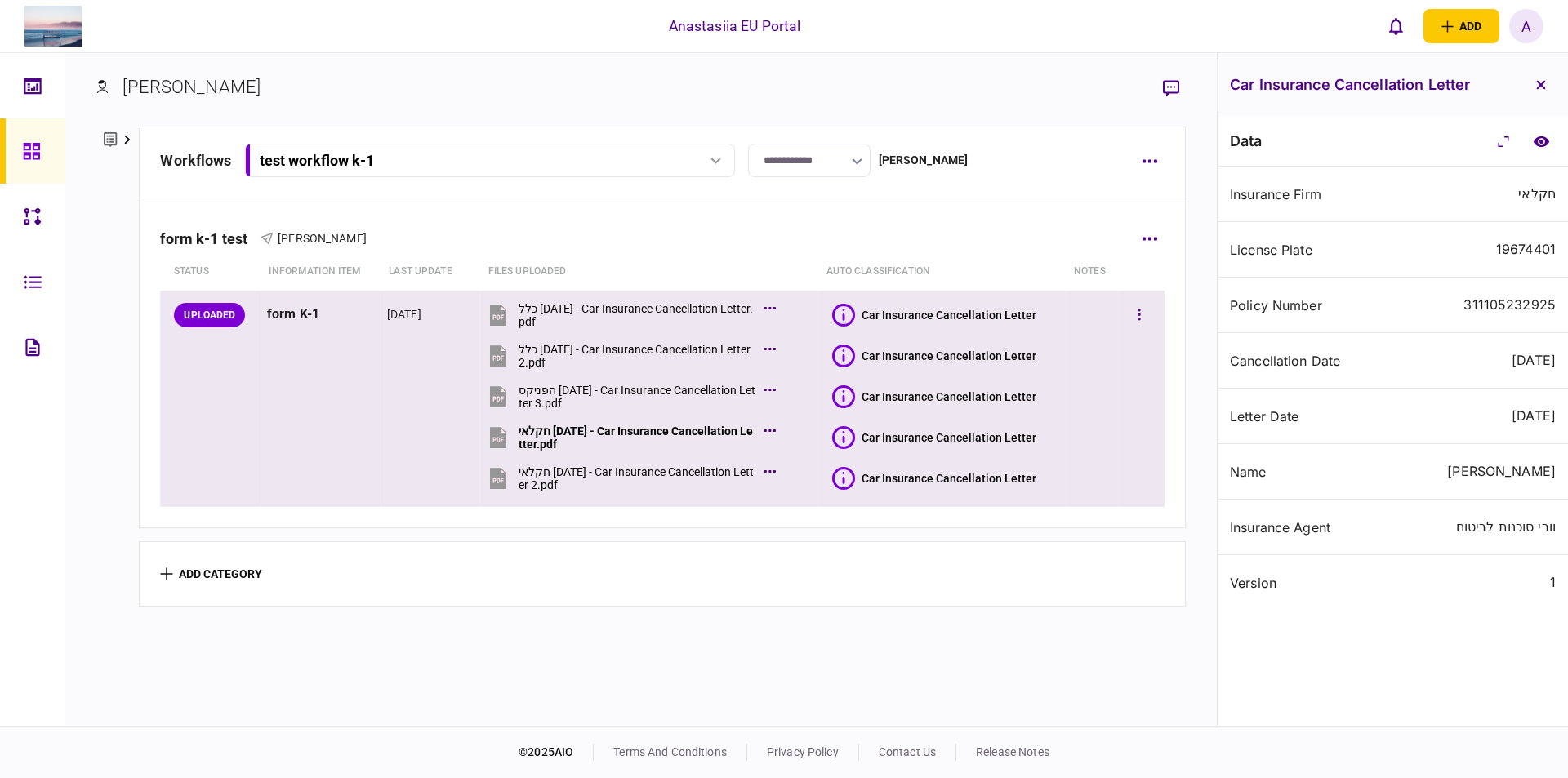
click at [841, 470] on icon at bounding box center [843, 478] width 23 height 23
click at [1141, 315] on button "button" at bounding box center [1139, 315] width 29 height 29
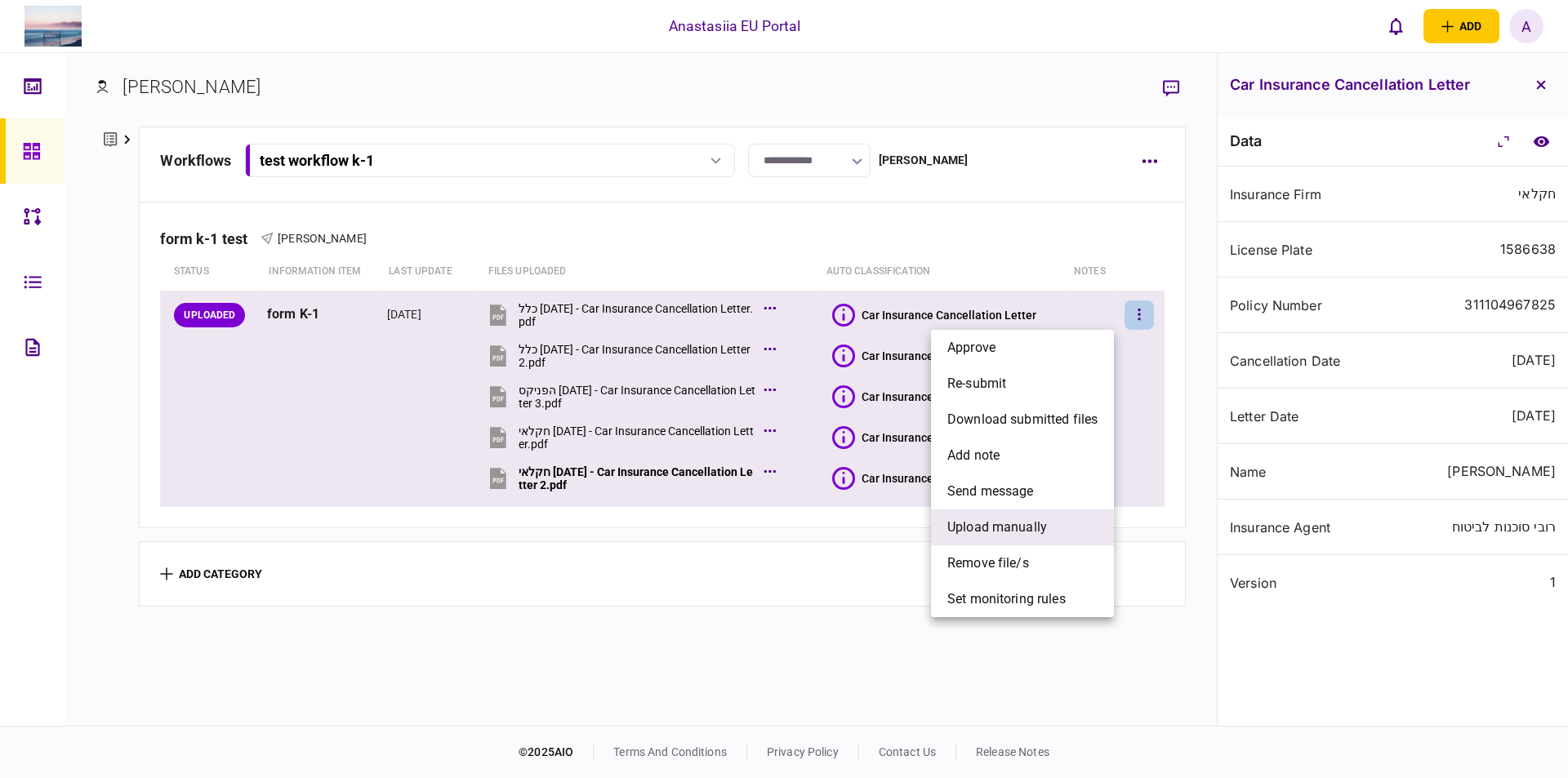
click at [1064, 530] on li "upload manually" at bounding box center [1022, 527] width 183 height 36
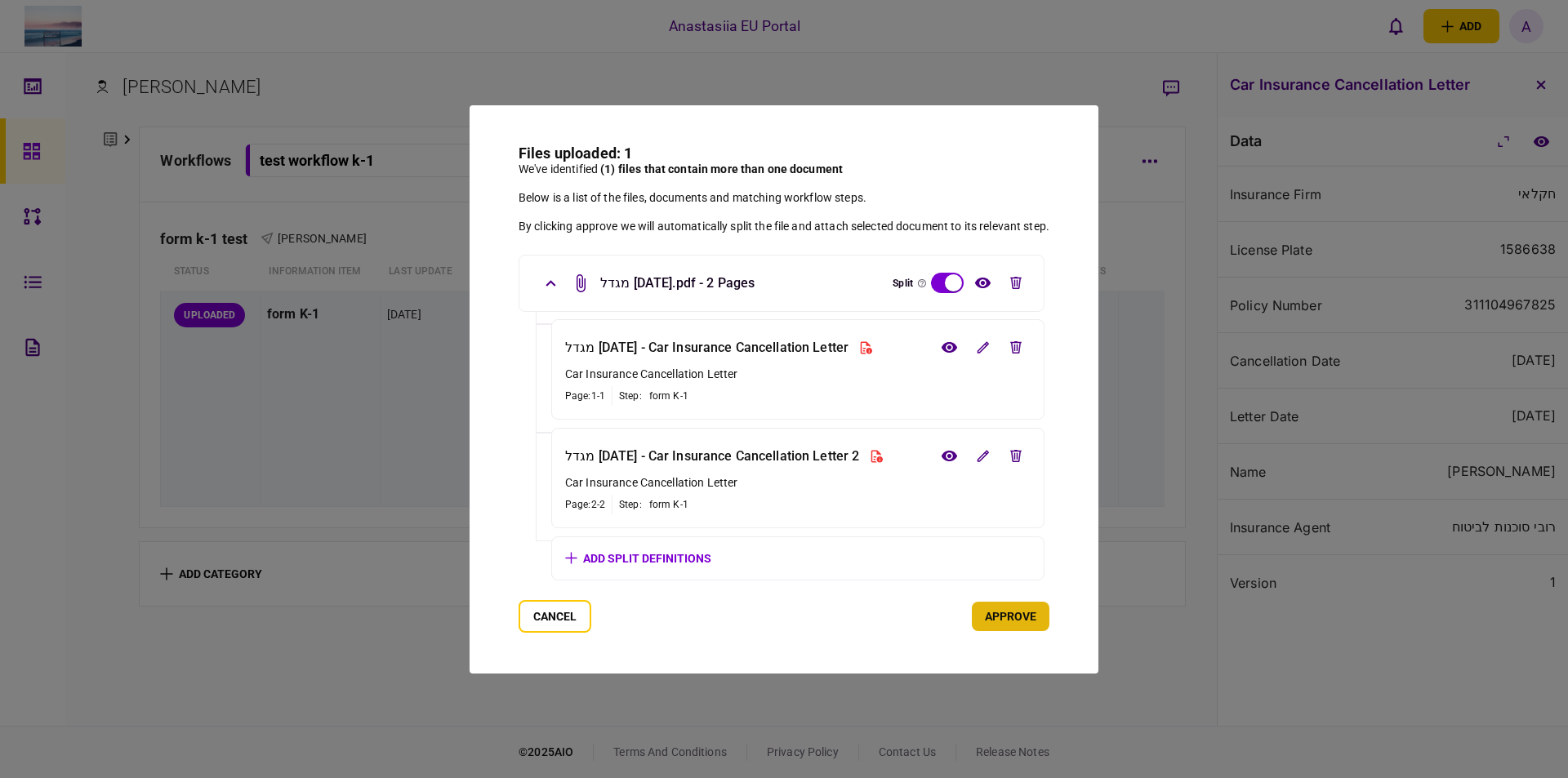
click at [1015, 607] on button "approve" at bounding box center [1011, 617] width 78 height 29
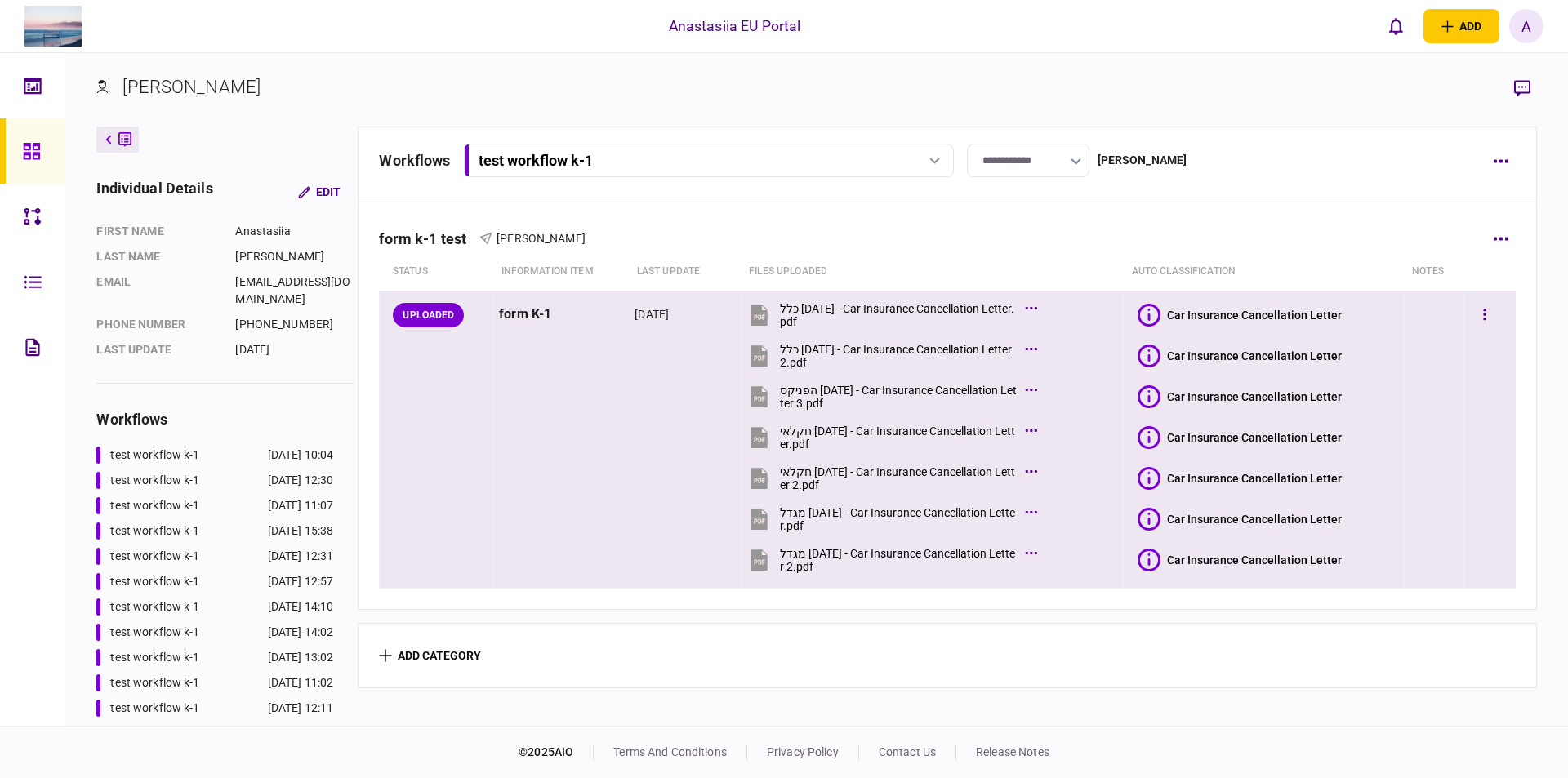
click at [1154, 553] on icon at bounding box center [1149, 560] width 23 height 23
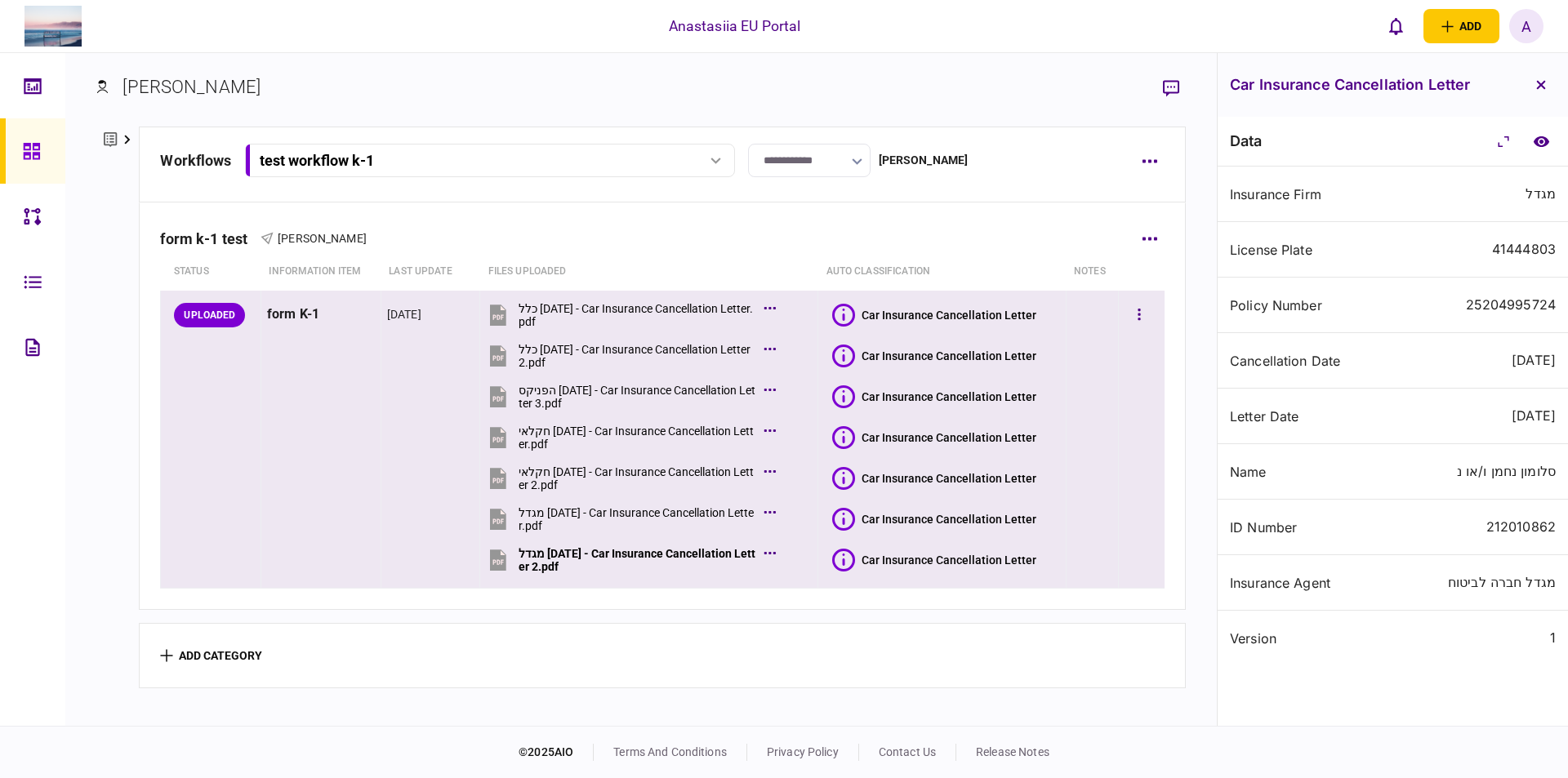
click at [832, 512] on icon at bounding box center [843, 519] width 23 height 23
click at [845, 556] on icon at bounding box center [843, 560] width 23 height 23
click at [1124, 312] on button "button" at bounding box center [1139, 315] width 29 height 29
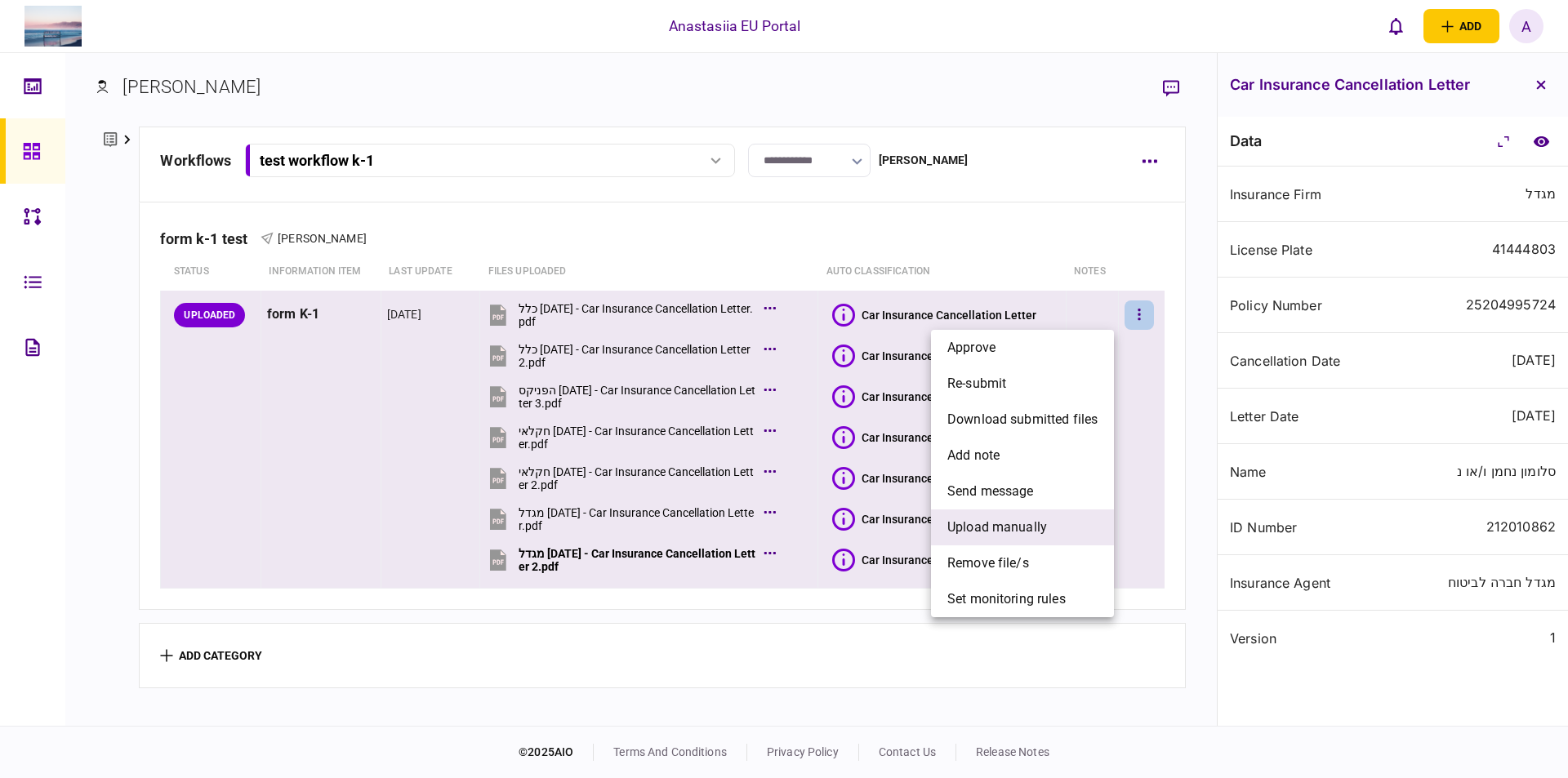
click at [1030, 534] on span "upload manually" at bounding box center [997, 527] width 99 height 19
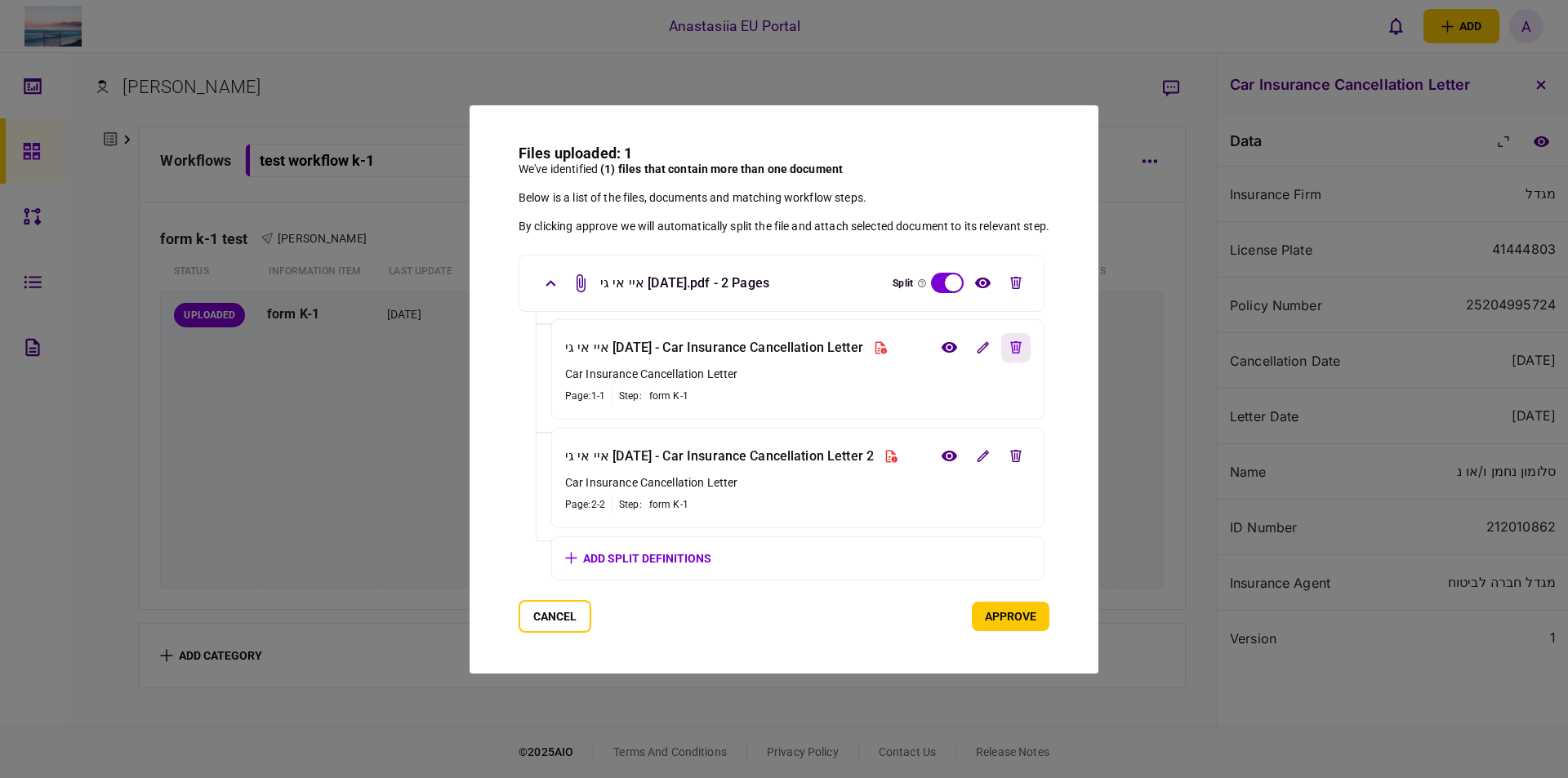
drag, startPoint x: 1022, startPoint y: 347, endPoint x: 1032, endPoint y: 357, distance: 14.1
click at [1021, 346] on icon "edit file" at bounding box center [1016, 347] width 12 height 13
click at [1022, 612] on button "approve" at bounding box center [1011, 617] width 78 height 29
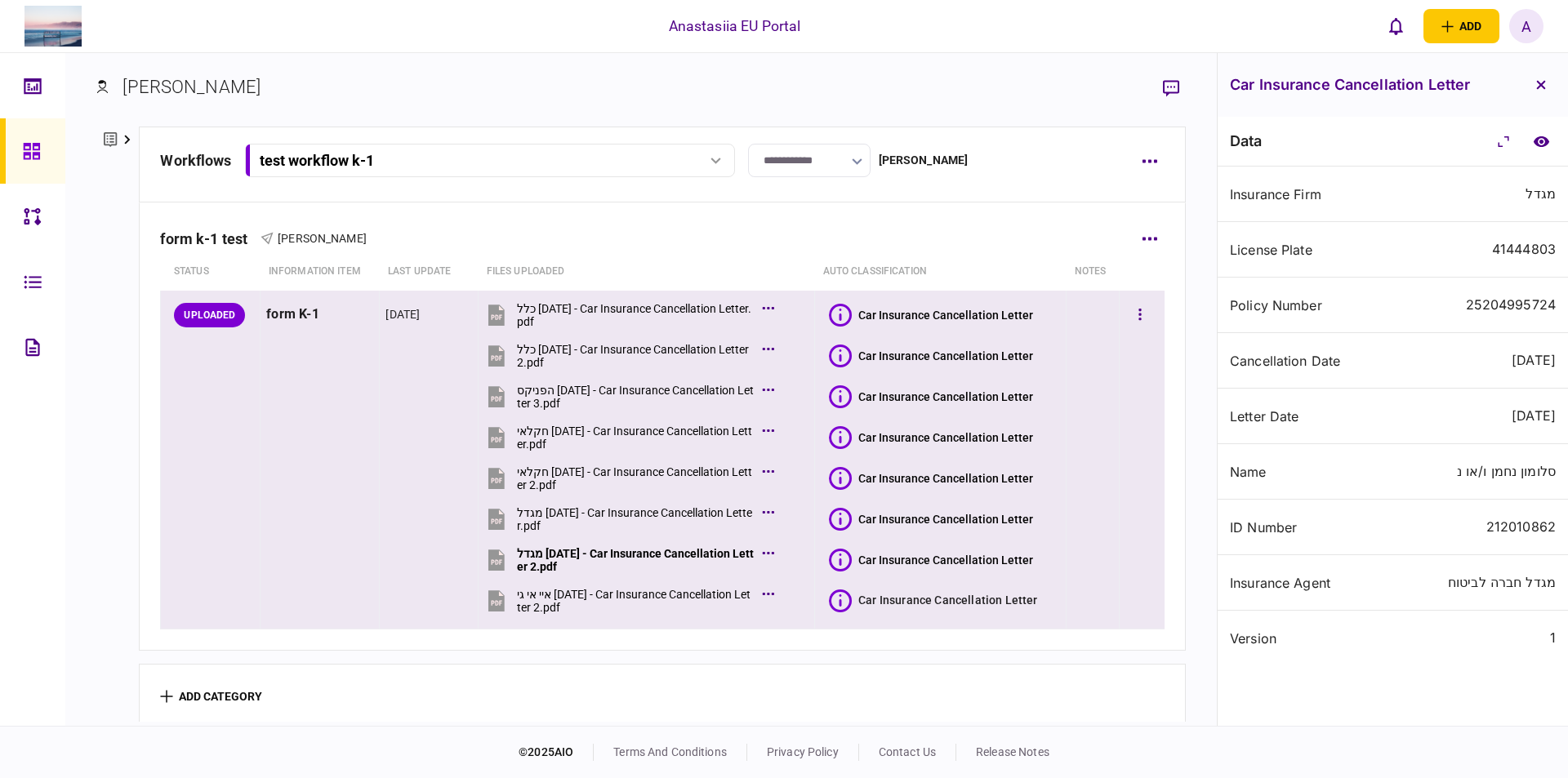
click at [835, 612] on icon at bounding box center [840, 601] width 23 height 23
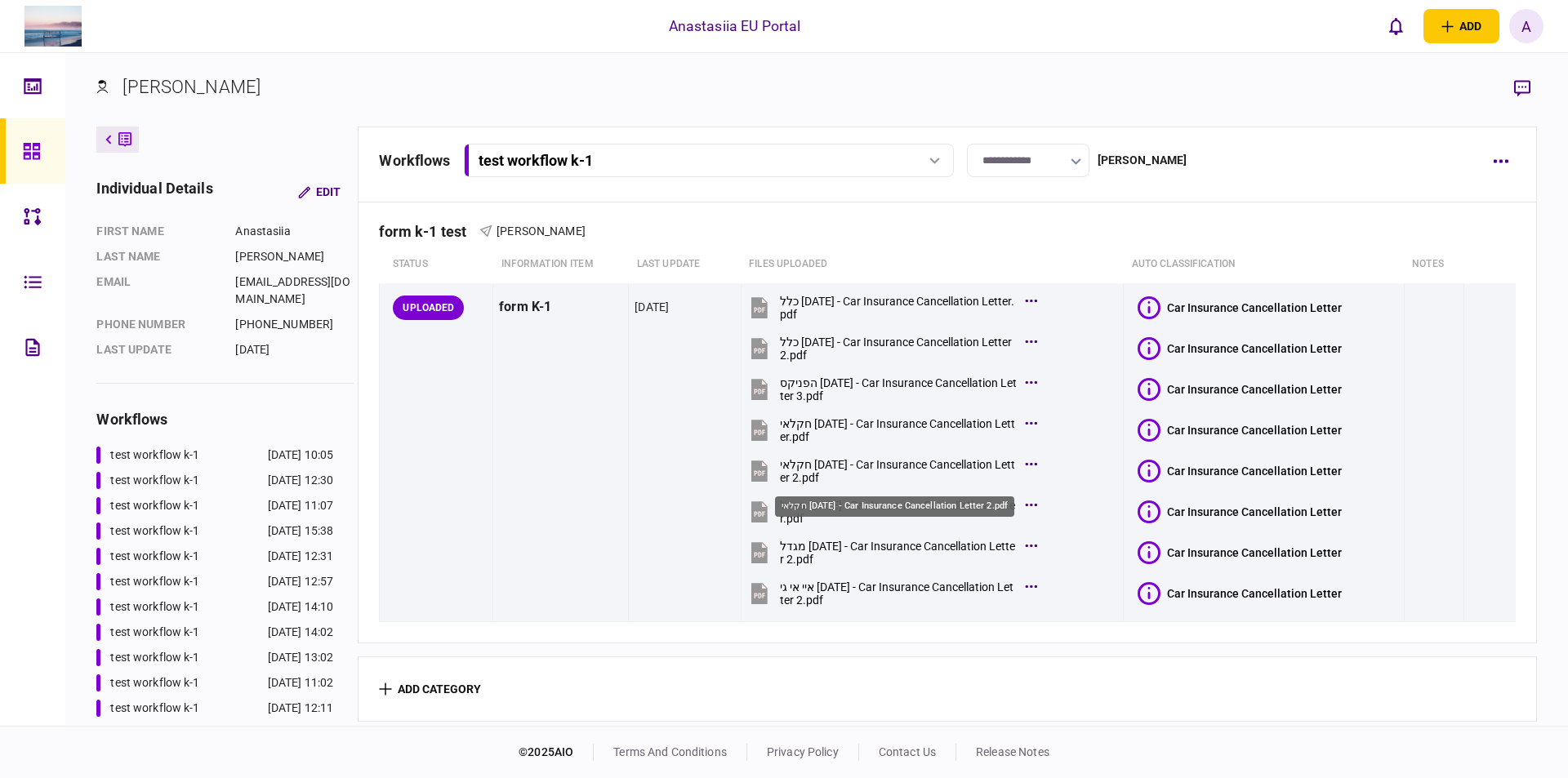
scroll to position [13, 0]
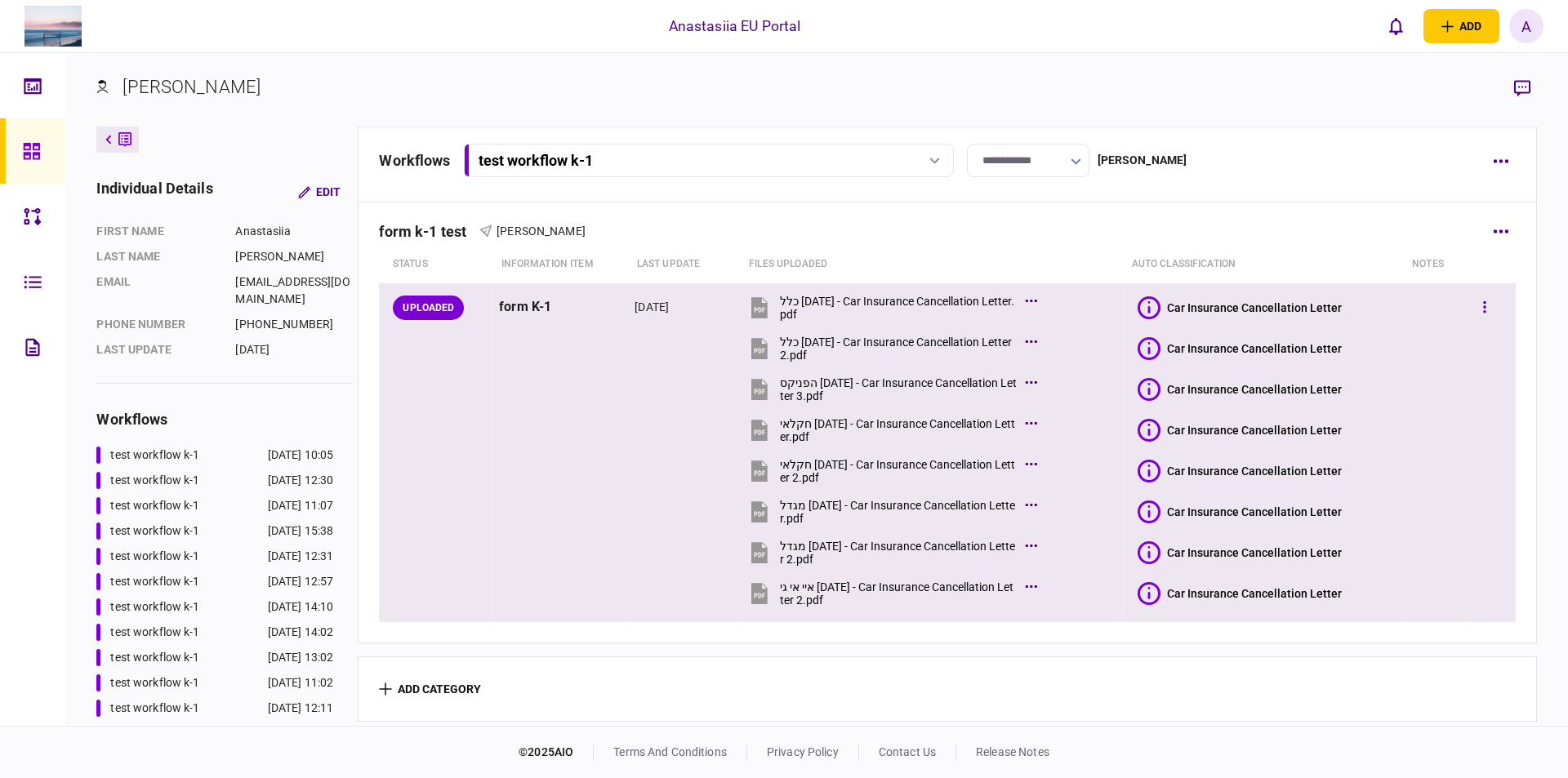
click at [1147, 584] on icon at bounding box center [1149, 593] width 23 height 23
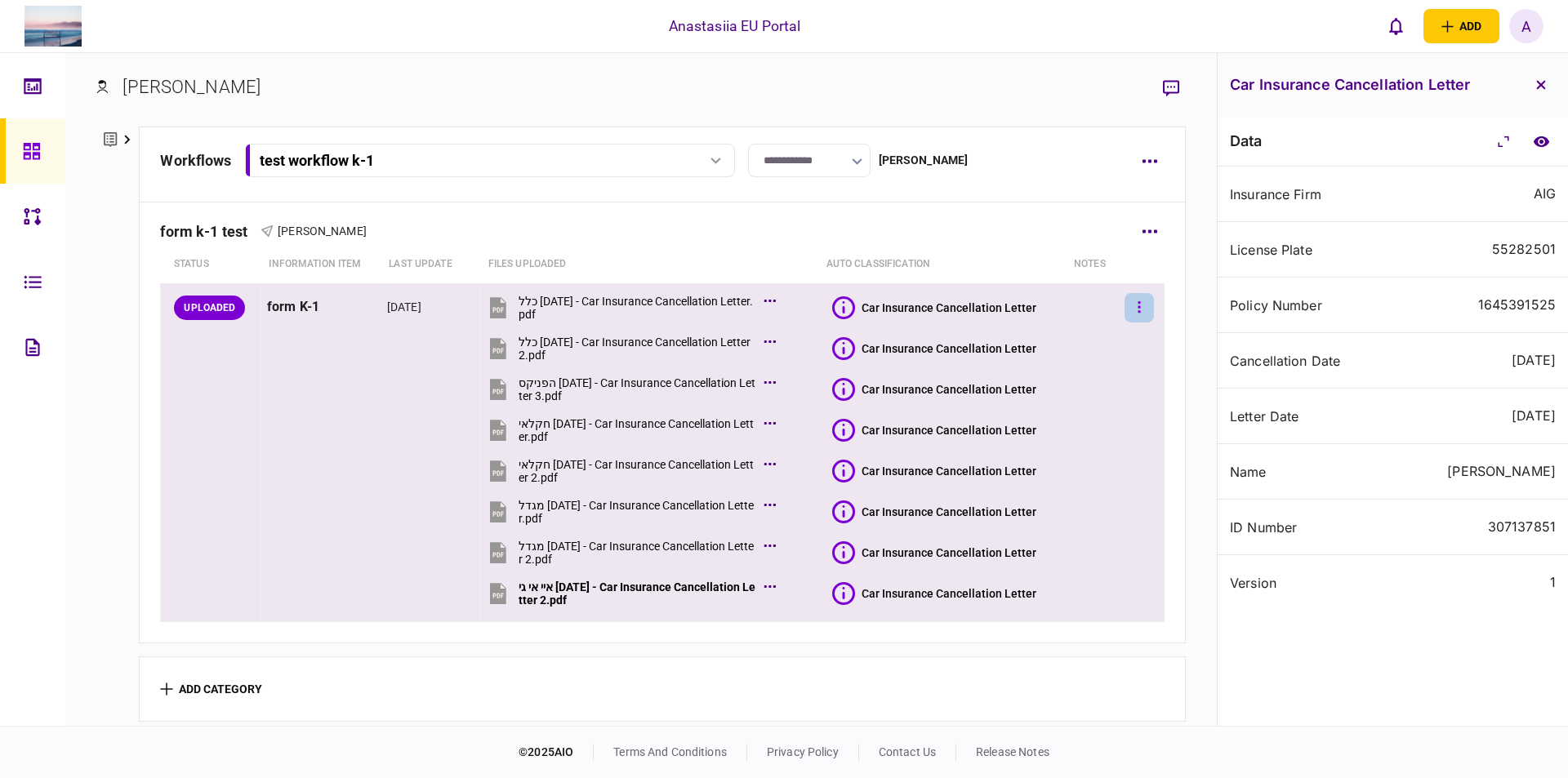
click at [1138, 302] on icon "button" at bounding box center [1139, 307] width 3 height 12
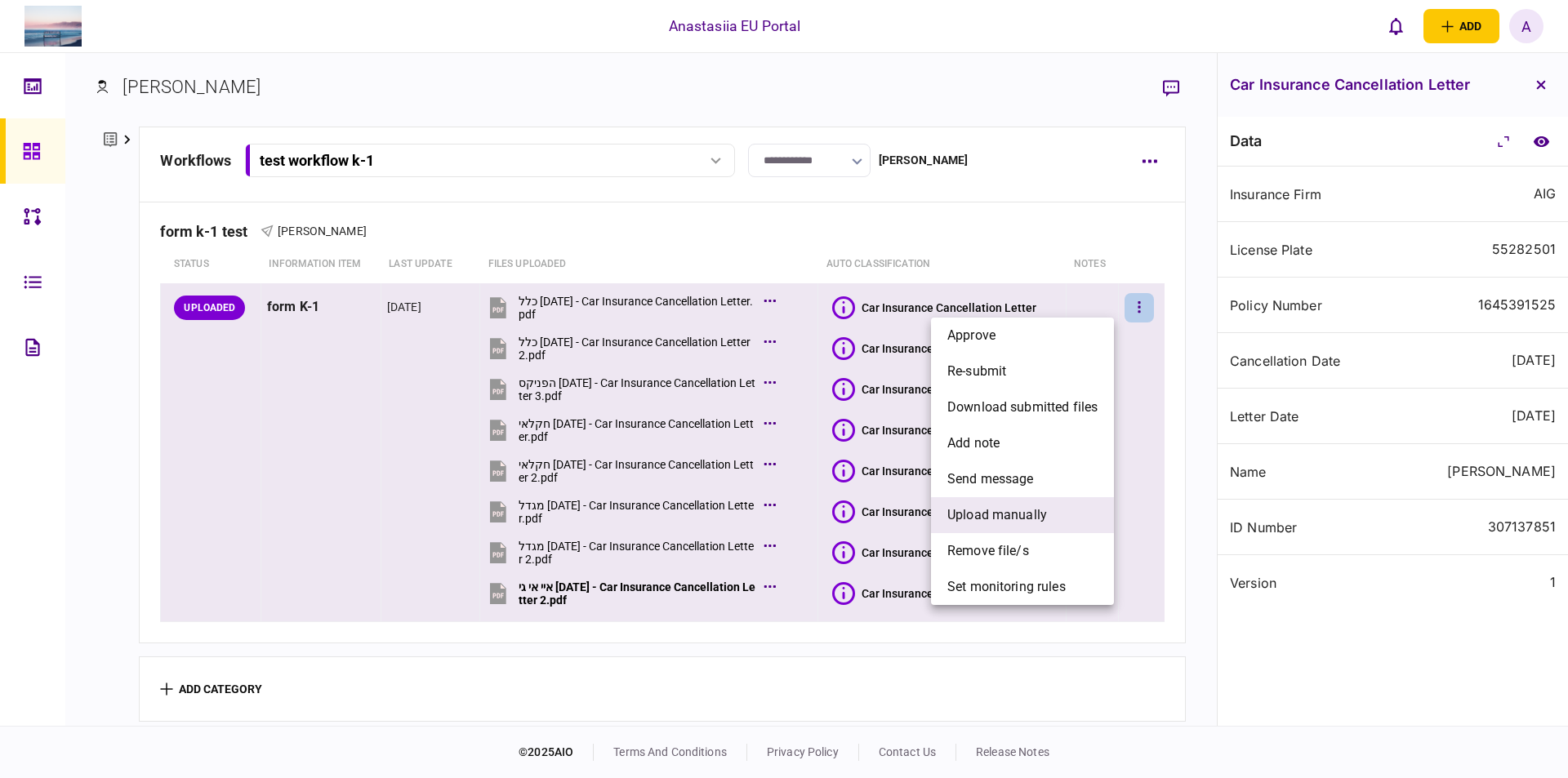
click at [1009, 509] on span "upload manually" at bounding box center [997, 515] width 99 height 19
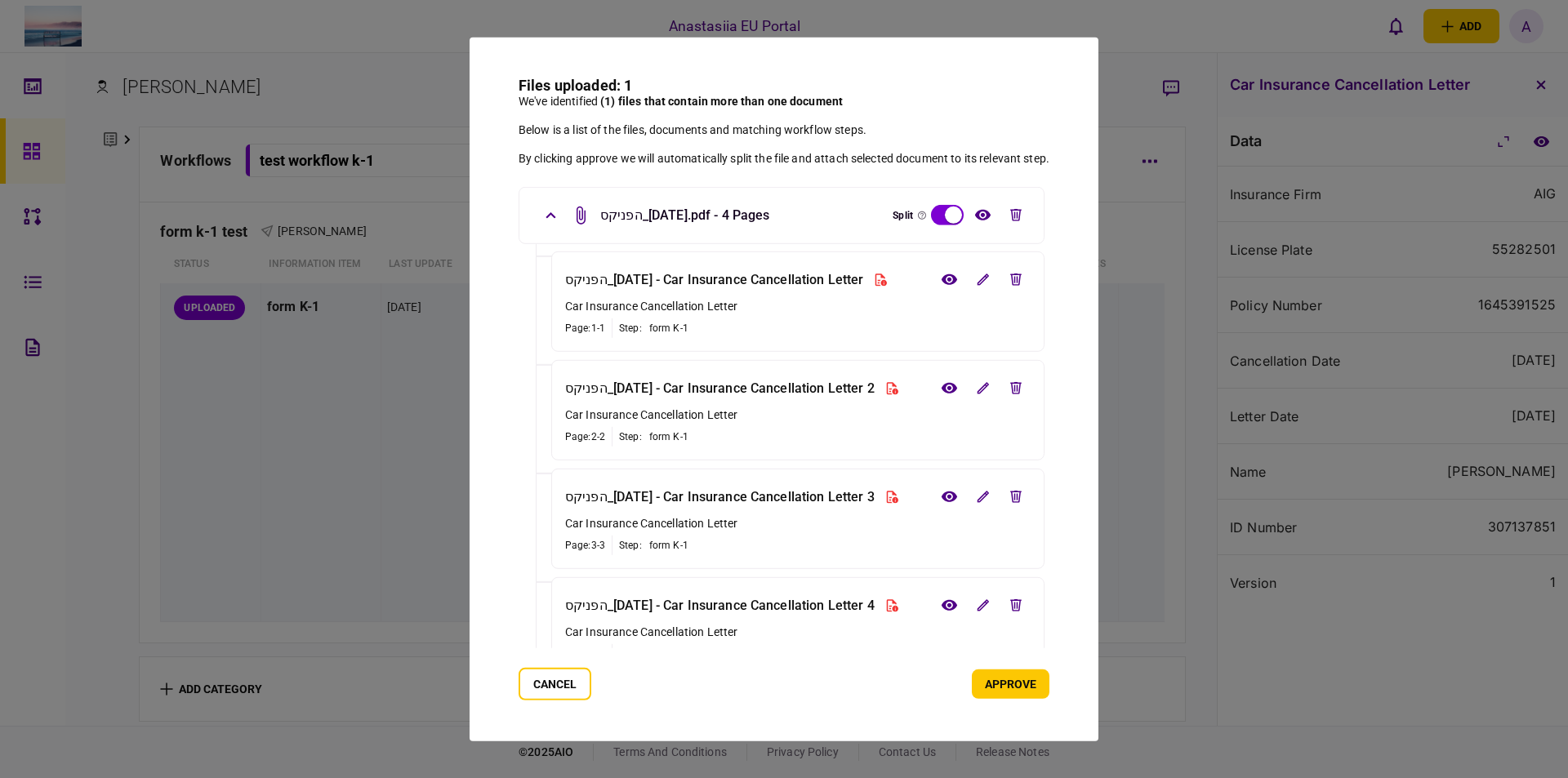
drag, startPoint x: 1005, startPoint y: 272, endPoint x: 1000, endPoint y: 306, distance: 34.4
click at [1004, 272] on button "edit file" at bounding box center [1016, 279] width 29 height 29
click at [1010, 371] on li "הפניקס_31-07-2025 - Car Insurance Cancellation Letter 2 Car Insurance Cancellat…" at bounding box center [798, 408] width 493 height 100
click at [1010, 398] on button "edit file" at bounding box center [1016, 388] width 29 height 29
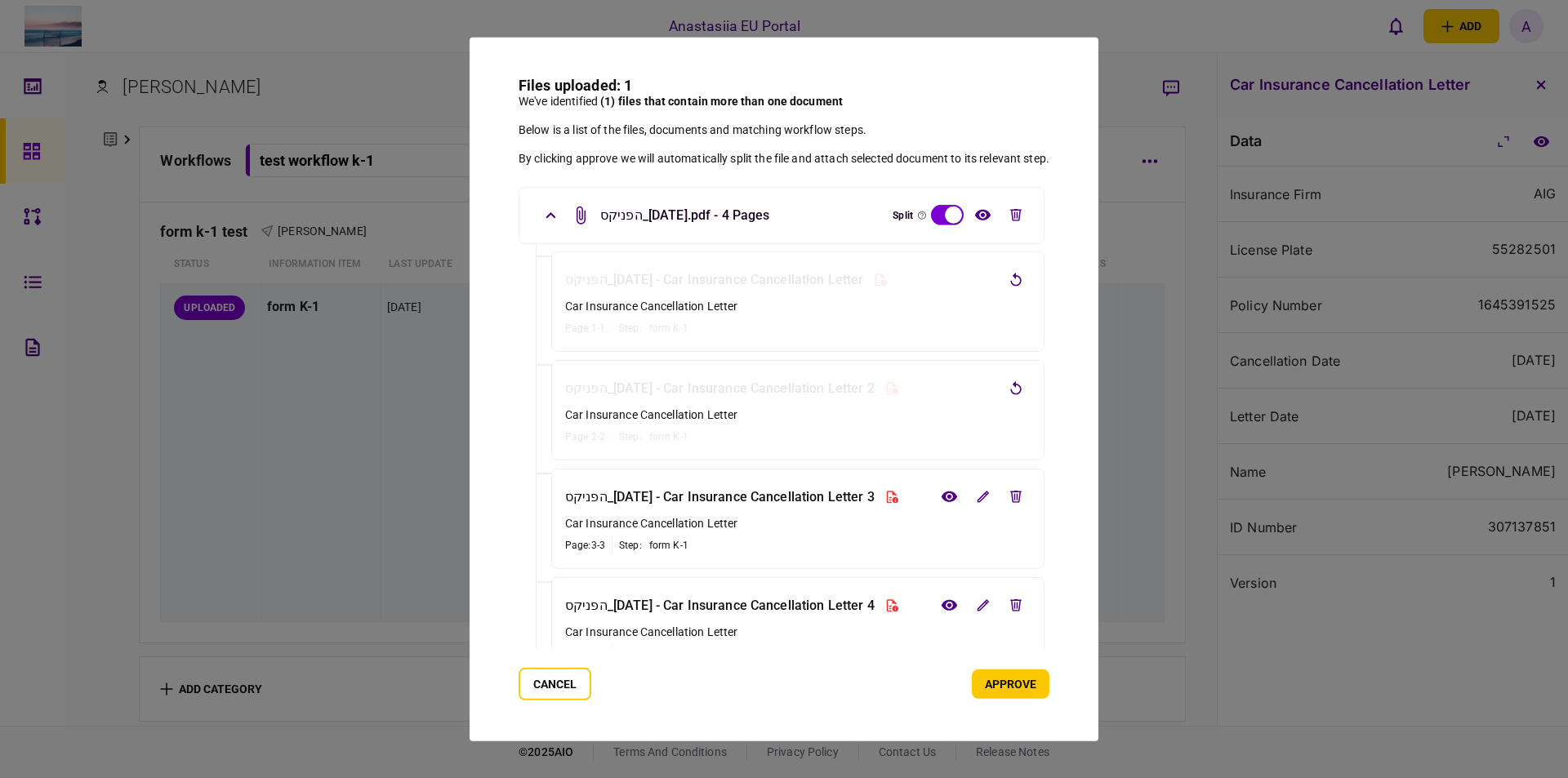
click at [998, 607] on div at bounding box center [981, 605] width 96 height 29
click at [1015, 603] on icon "edit file" at bounding box center [1016, 605] width 12 height 13
click at [1014, 689] on button "approve" at bounding box center [1011, 684] width 78 height 29
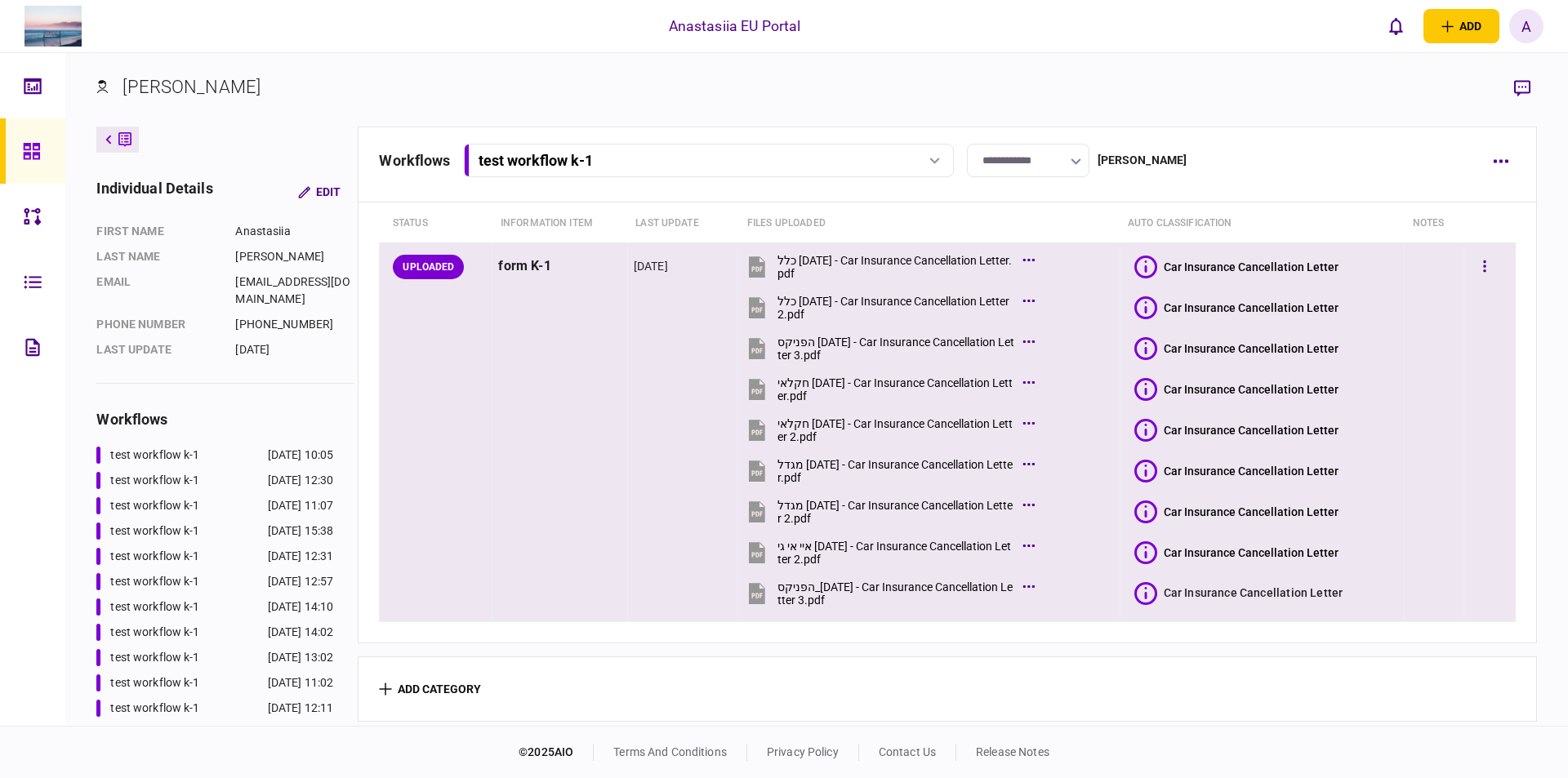
scroll to position [53, 0]
click at [1147, 584] on icon at bounding box center [1146, 593] width 23 height 23
click at [1143, 595] on icon at bounding box center [1146, 593] width 23 height 23
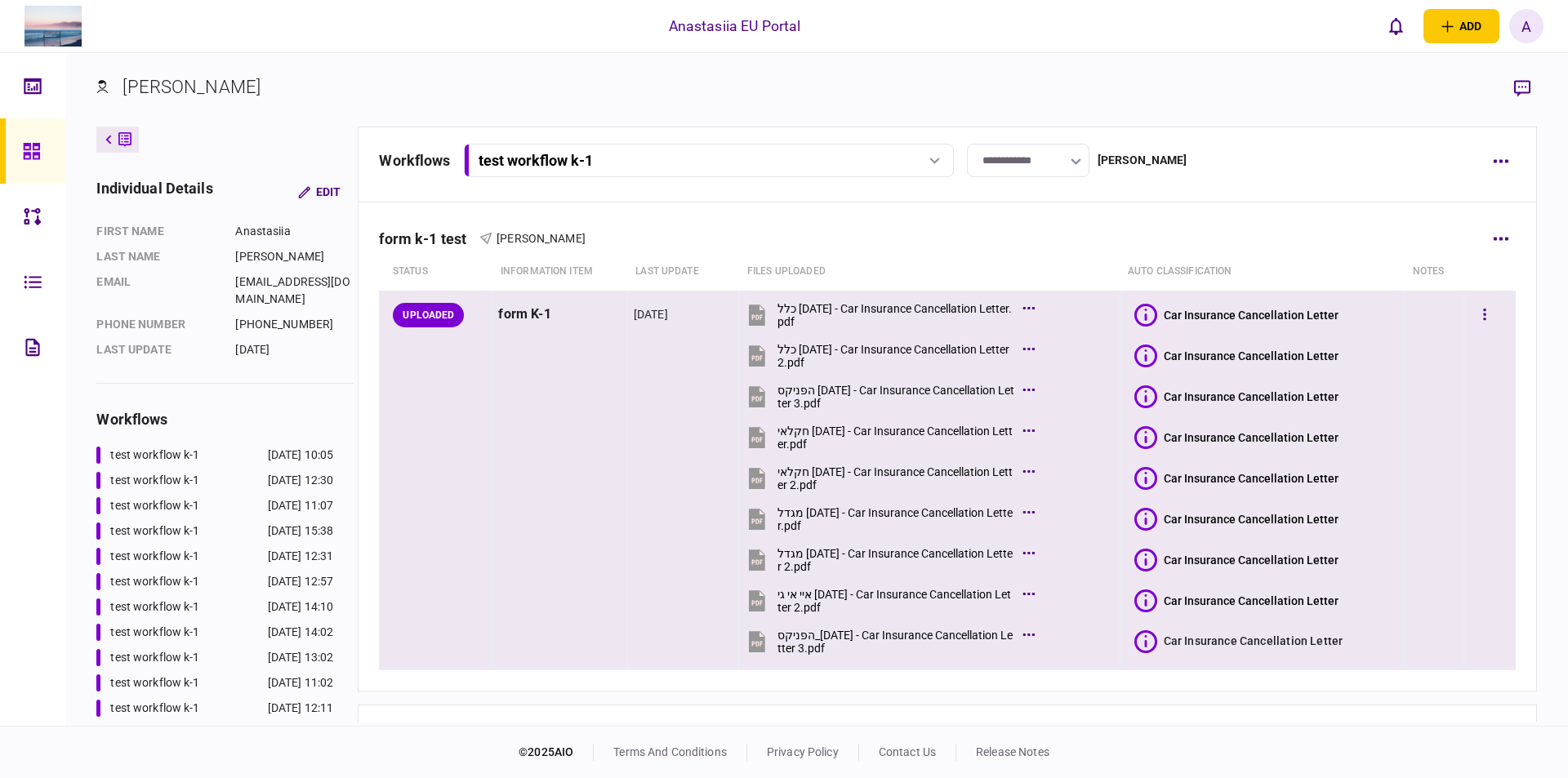
click at [1147, 638] on icon at bounding box center [1146, 642] width 23 height 23
click at [1134, 640] on icon at bounding box center [1146, 642] width 23 height 23
click at [1141, 640] on icon at bounding box center [1146, 642] width 23 height 23
click at [1147, 637] on icon at bounding box center [1149, 642] width 23 height 23
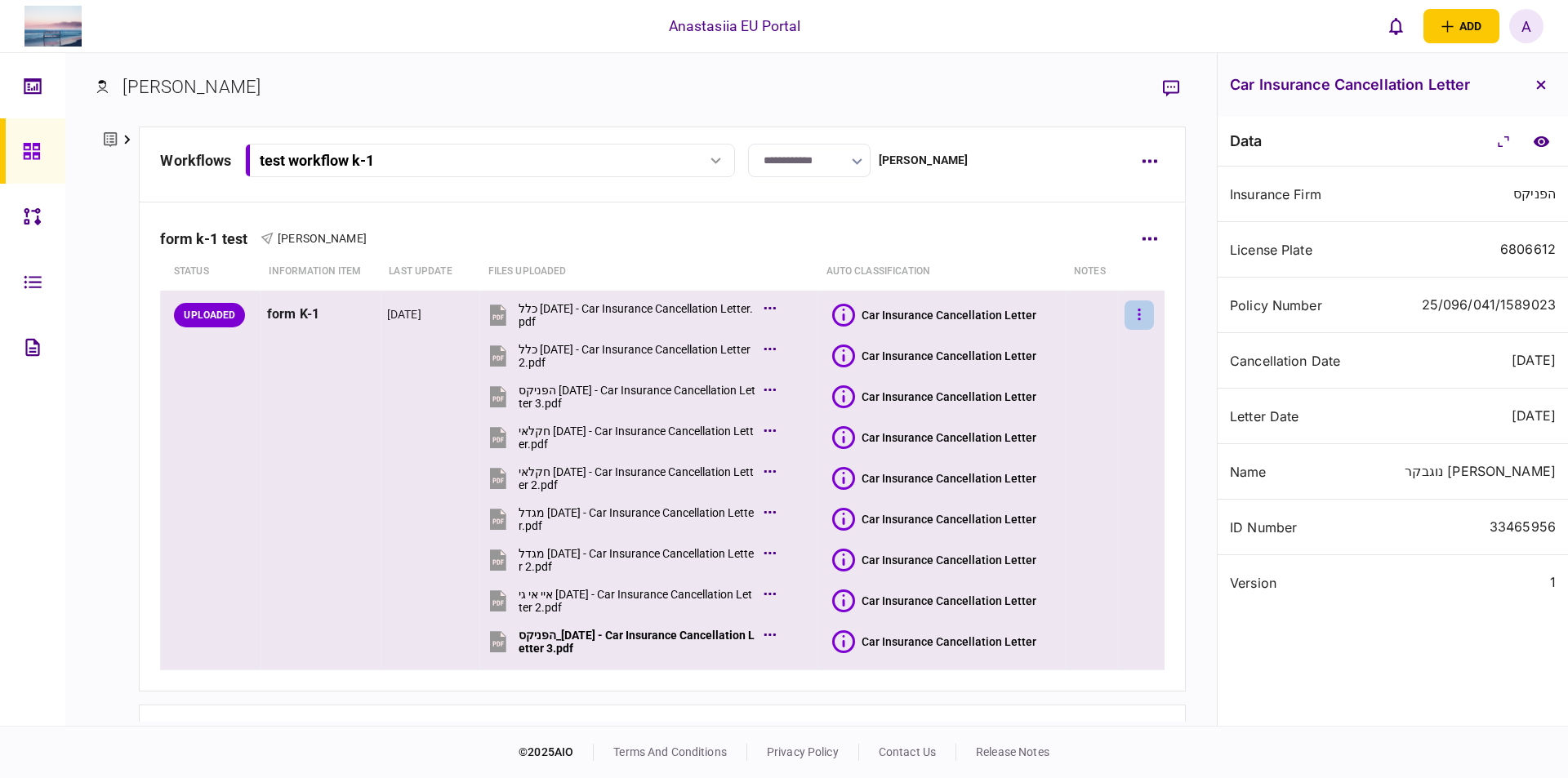
click at [1126, 313] on button "button" at bounding box center [1139, 315] width 29 height 29
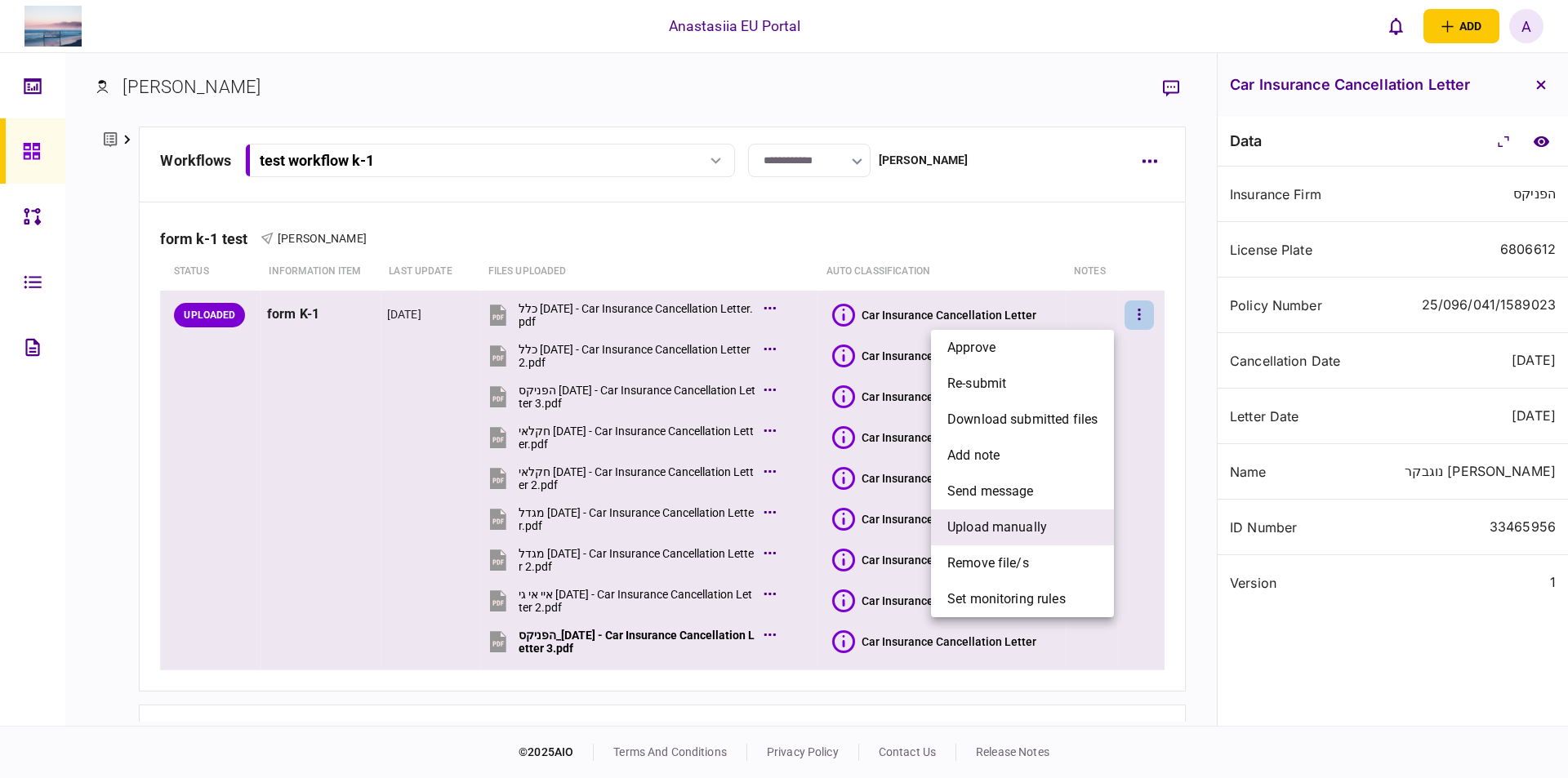
click at [1019, 531] on span "upload manually" at bounding box center [997, 527] width 99 height 19
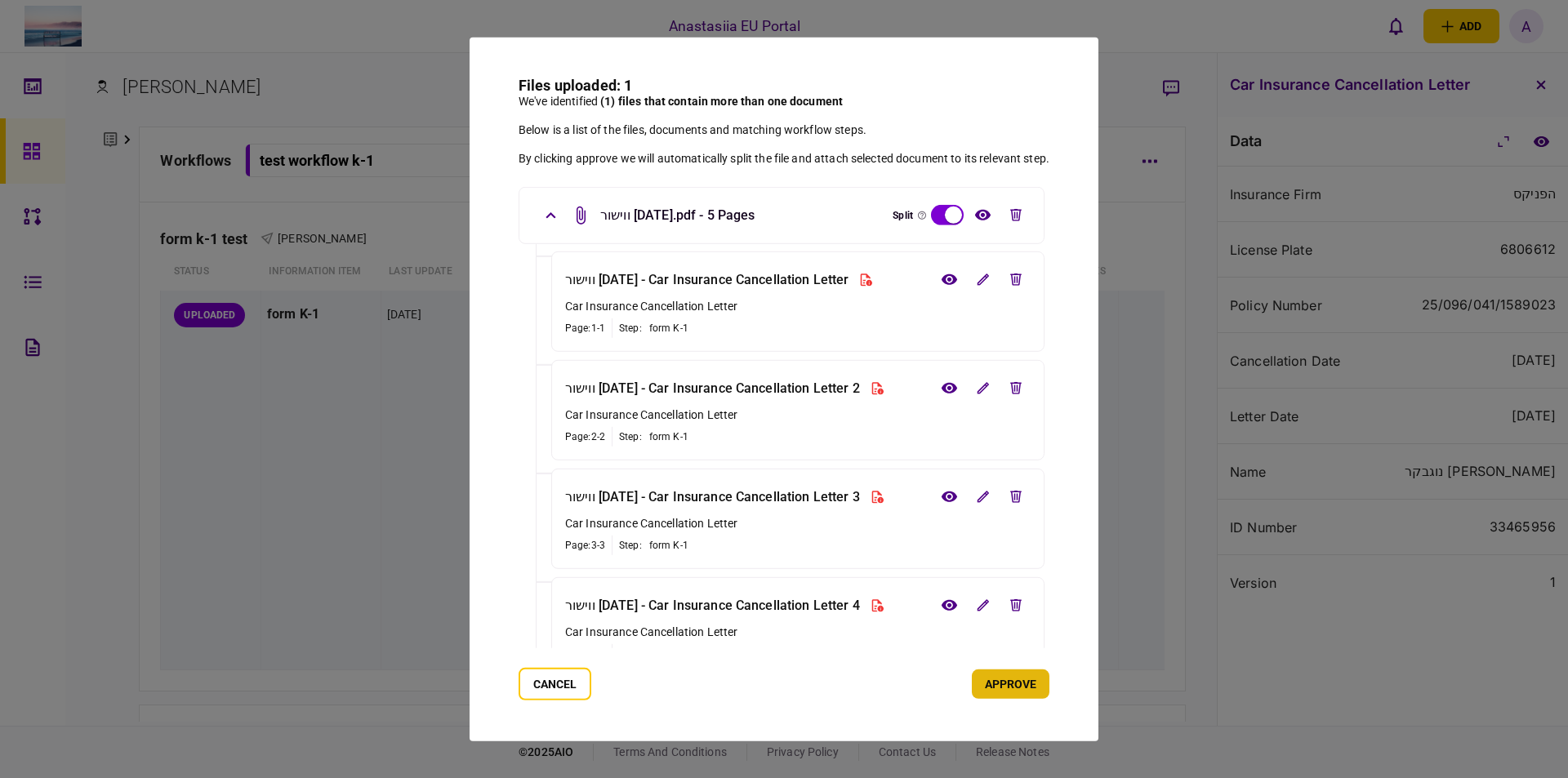
drag, startPoint x: 1025, startPoint y: 689, endPoint x: 1366, endPoint y: 761, distance: 348.5
click at [1027, 689] on button "approve" at bounding box center [1011, 684] width 78 height 29
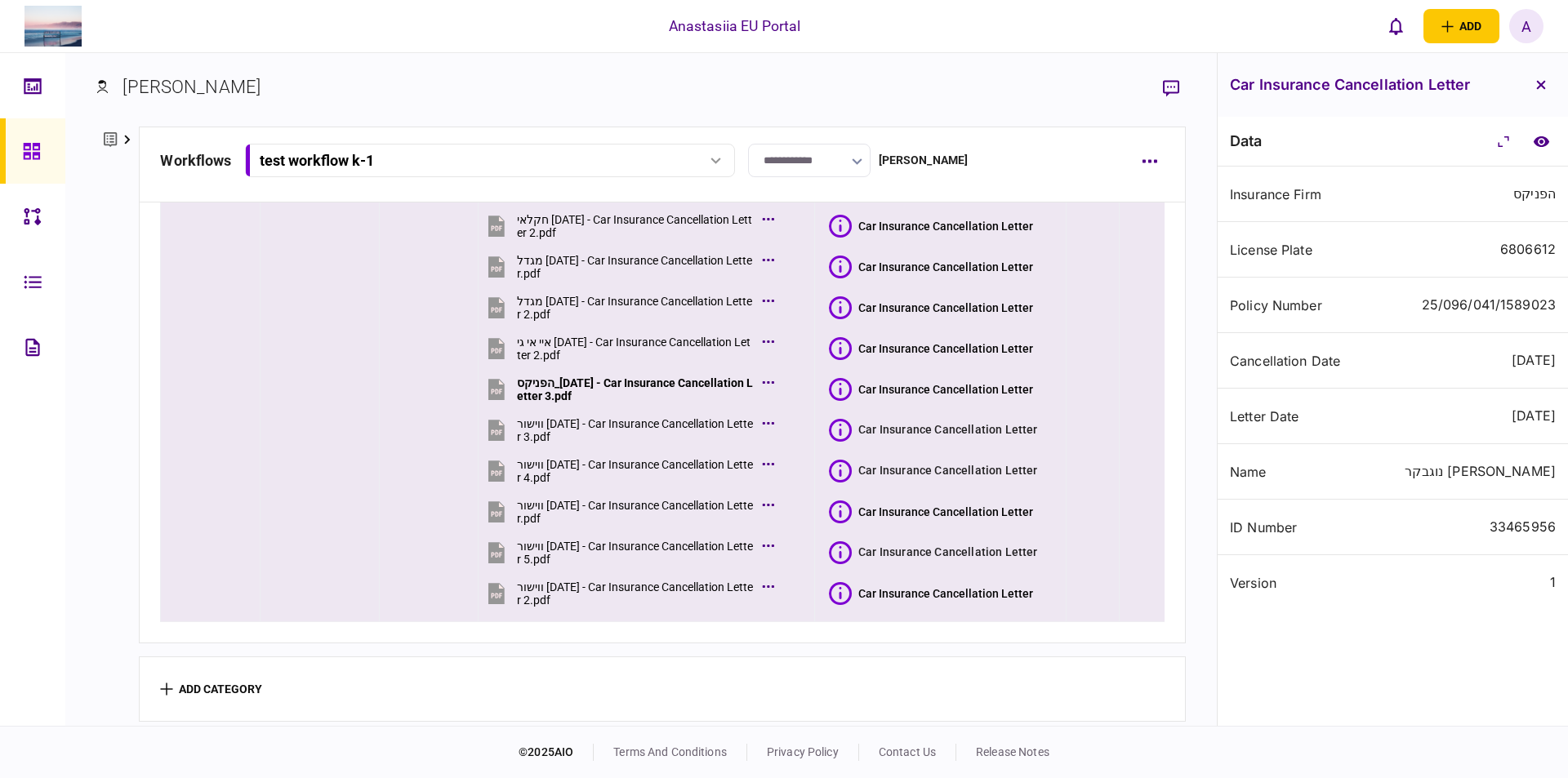
scroll to position [257, 0]
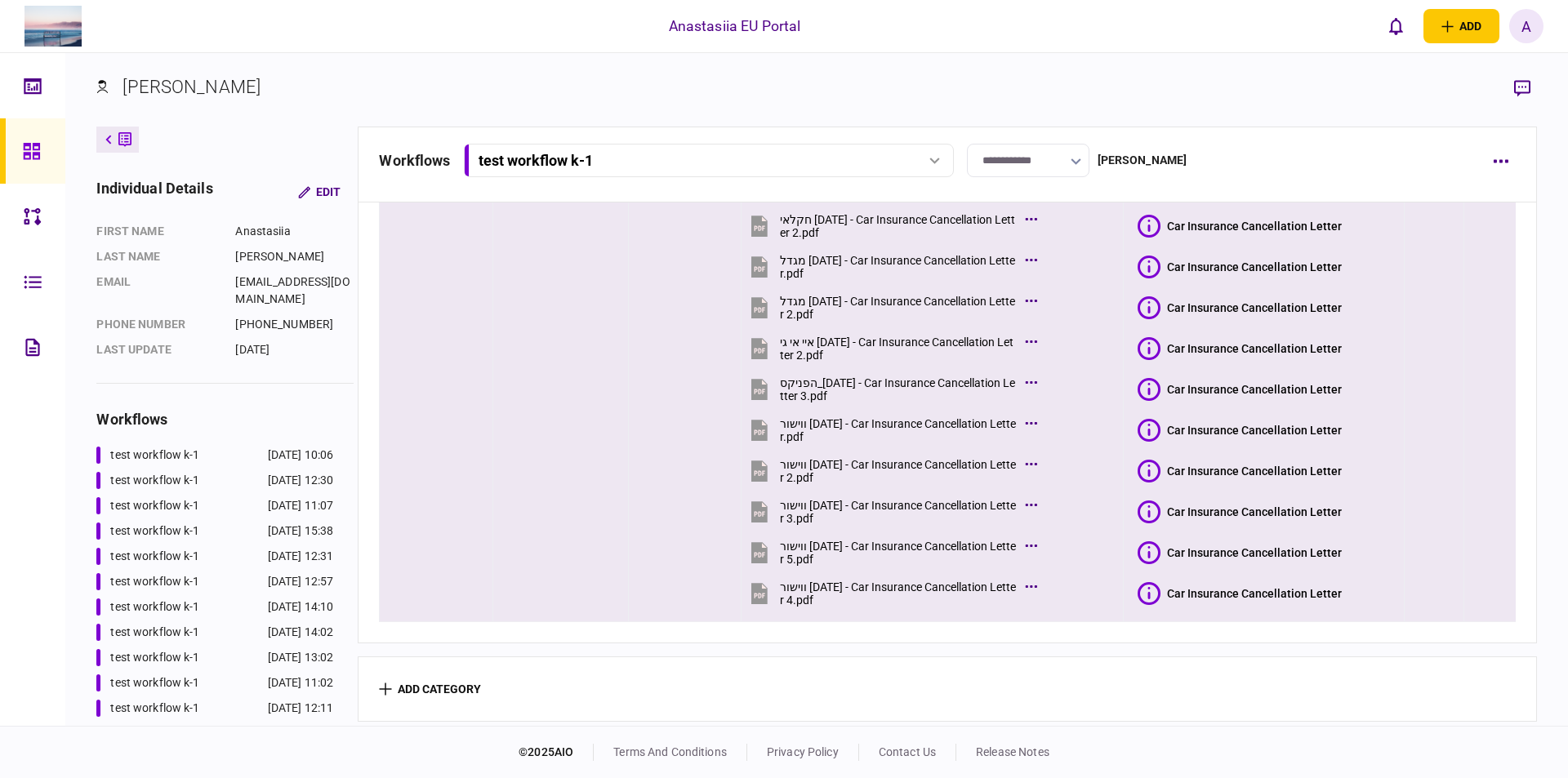
scroll to position [257, 0]
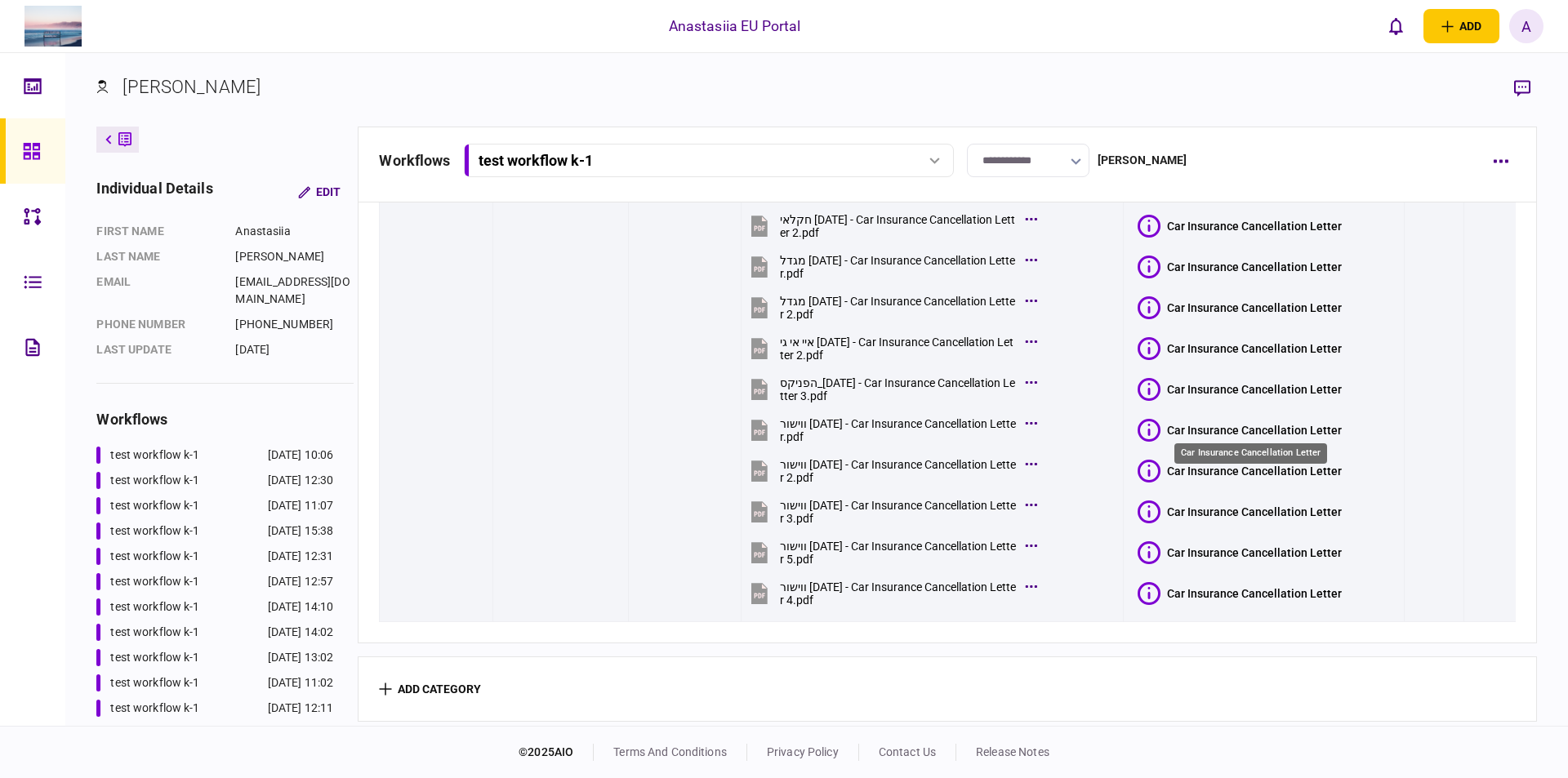
click at [1167, 424] on div "Car Insurance Cancellation Letter" at bounding box center [1255, 430] width 175 height 13
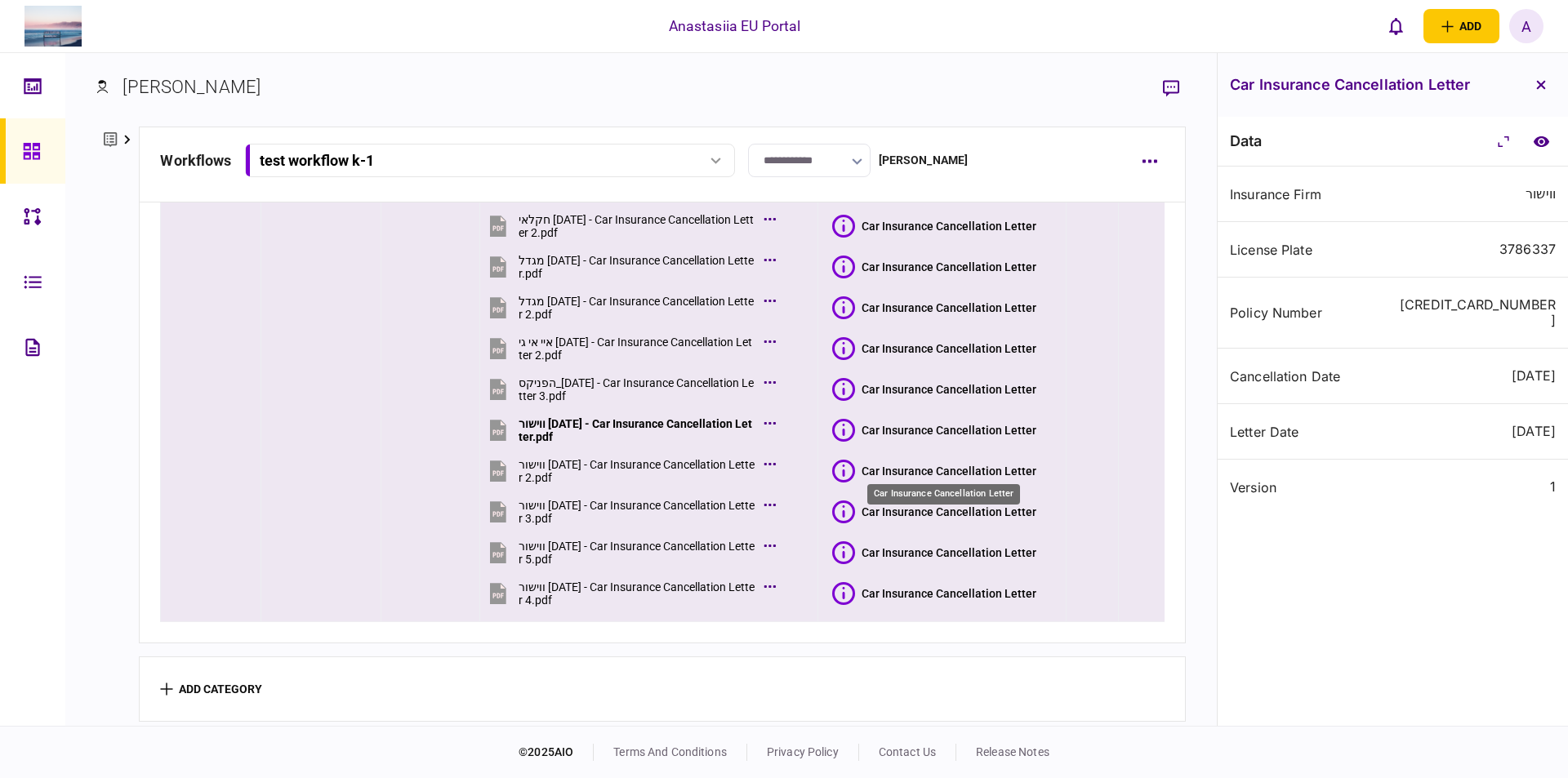
click at [906, 470] on div "Car Insurance Cancellation Letter" at bounding box center [949, 471] width 175 height 13
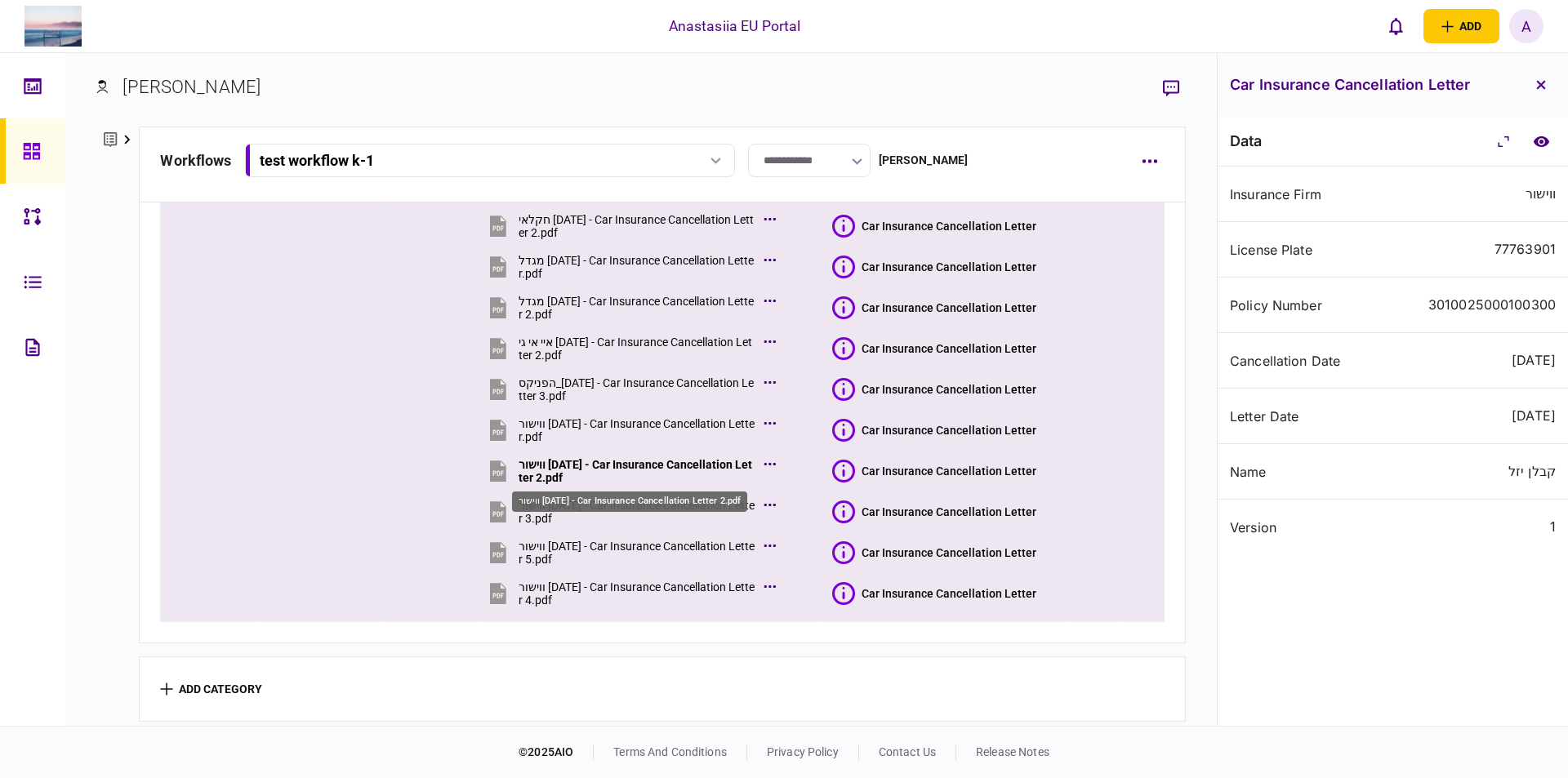
click at [725, 458] on div "ווישור [DATE] - Car Insurance Cancellation Letter 2.pdf" at bounding box center [636, 471] width 236 height 26
click at [841, 502] on icon at bounding box center [843, 513] width 23 height 23
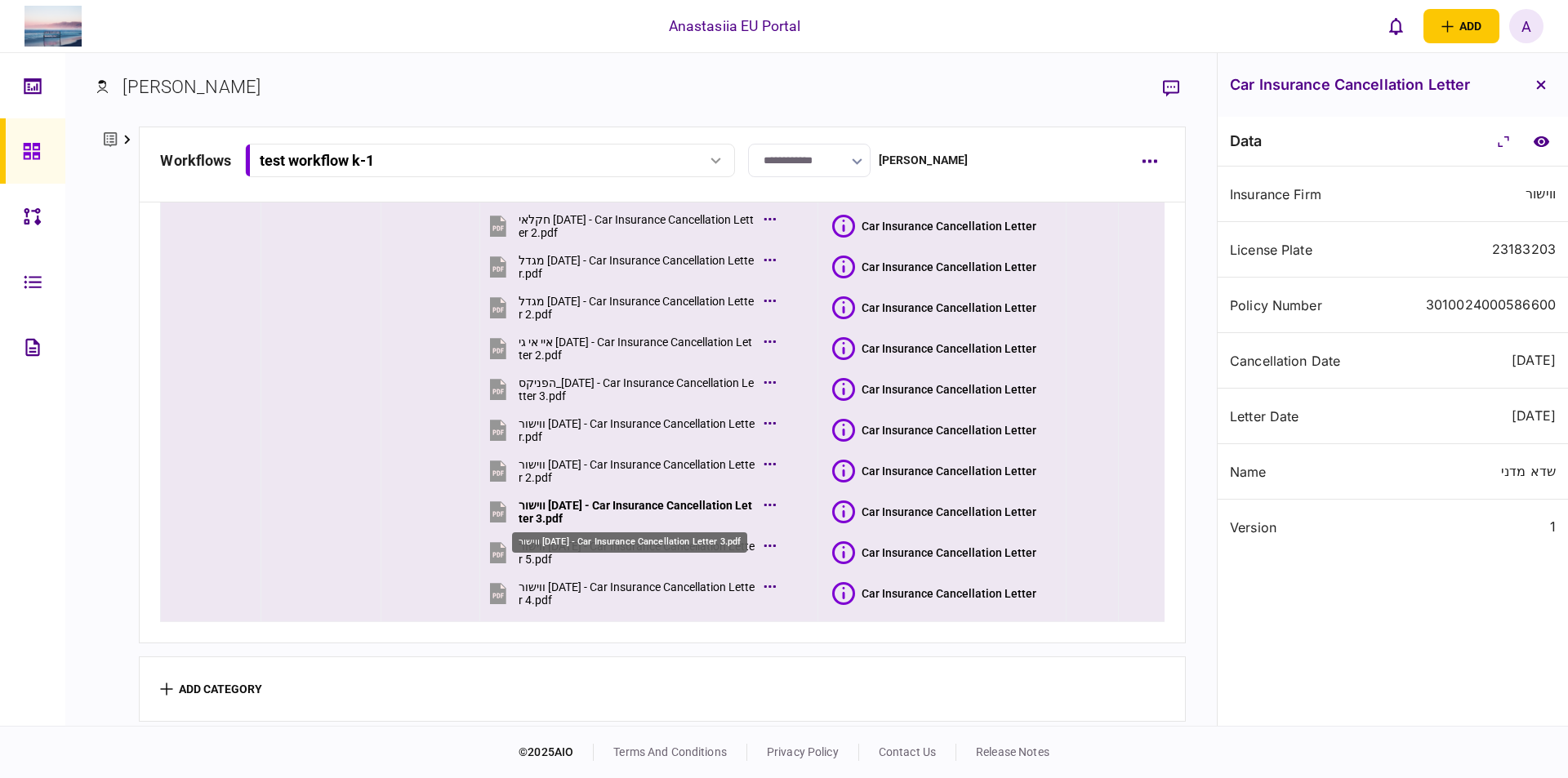
click at [636, 504] on div "ווישור [DATE] - Car Insurance Cancellation Letter 3.pdf" at bounding box center [636, 512] width 236 height 26
click at [837, 597] on icon at bounding box center [843, 593] width 23 height 23
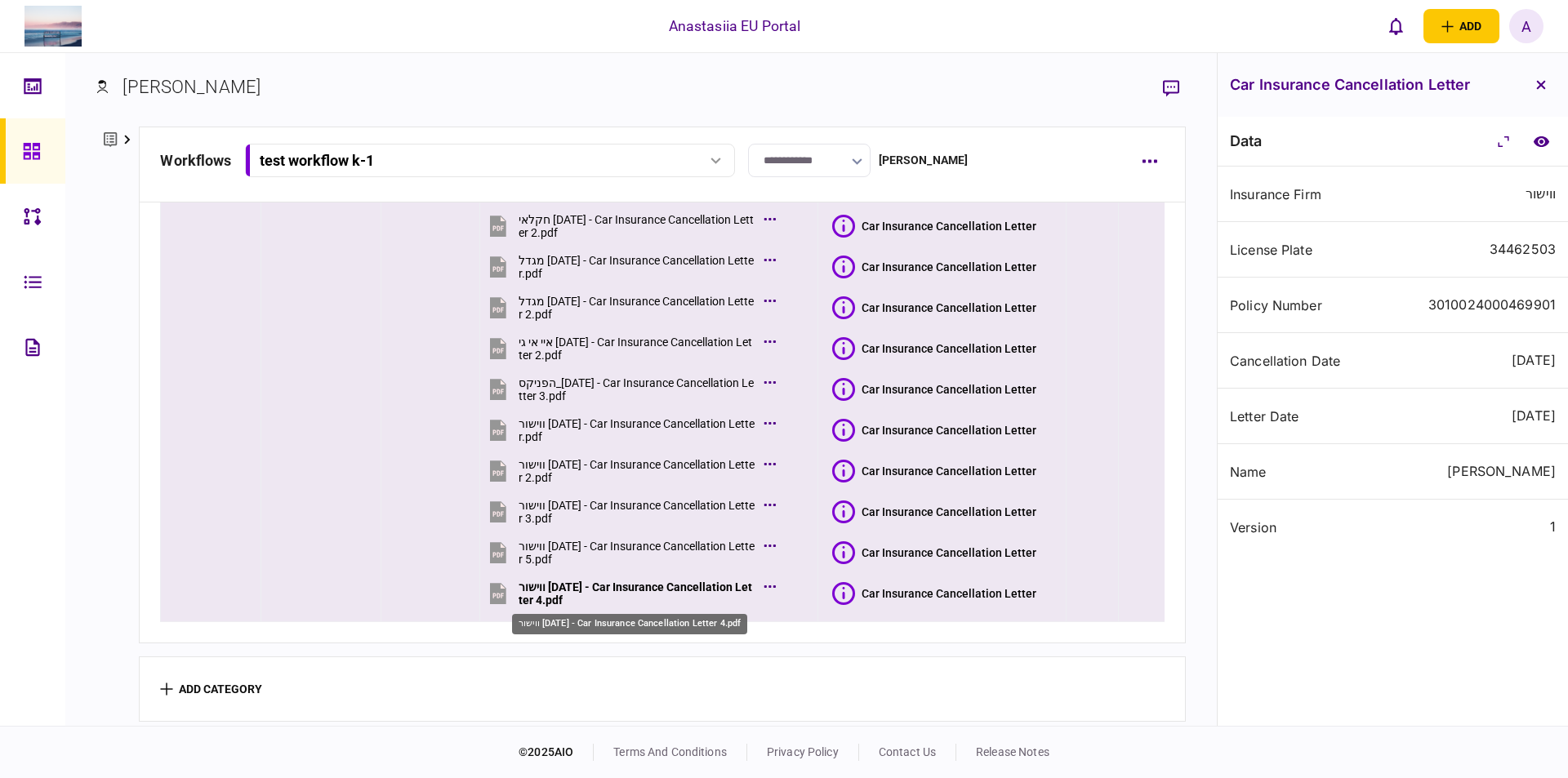
click at [679, 585] on div "ווישור [DATE] - Car Insurance Cancellation Letter 4.pdf" at bounding box center [636, 593] width 236 height 26
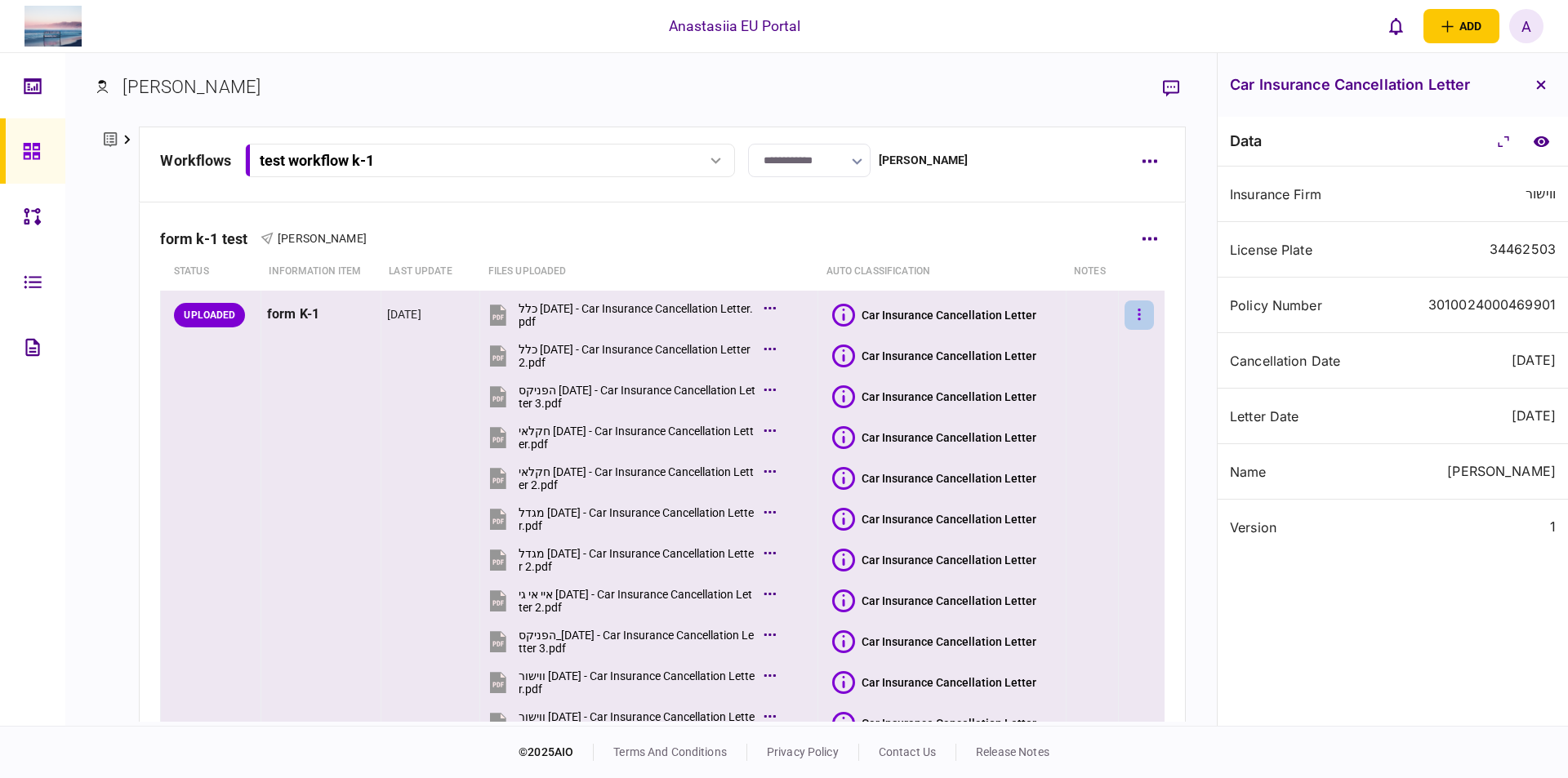
click at [1124, 321] on button "button" at bounding box center [1139, 315] width 29 height 29
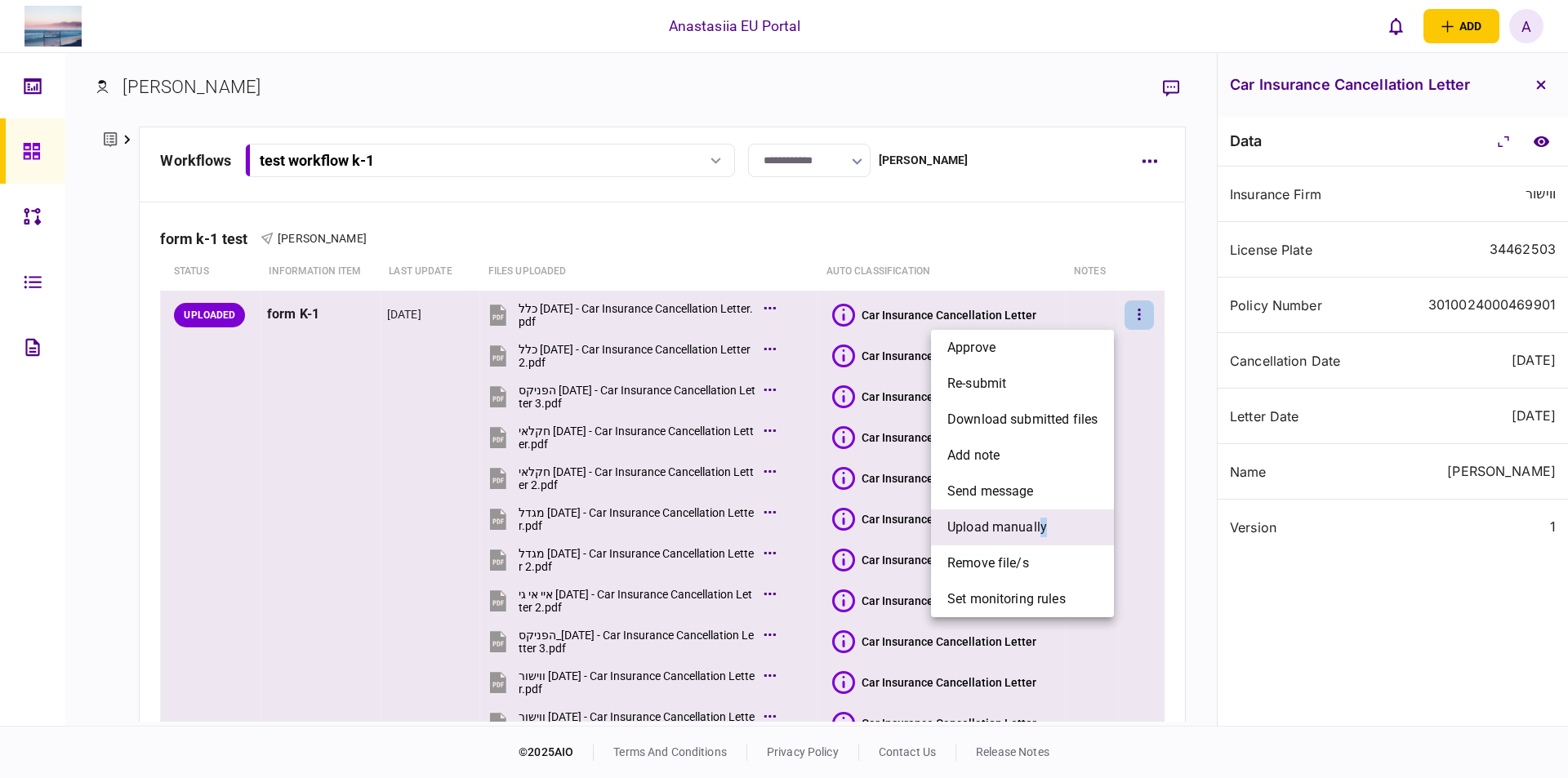
click at [1042, 540] on li "upload manually" at bounding box center [1022, 527] width 183 height 36
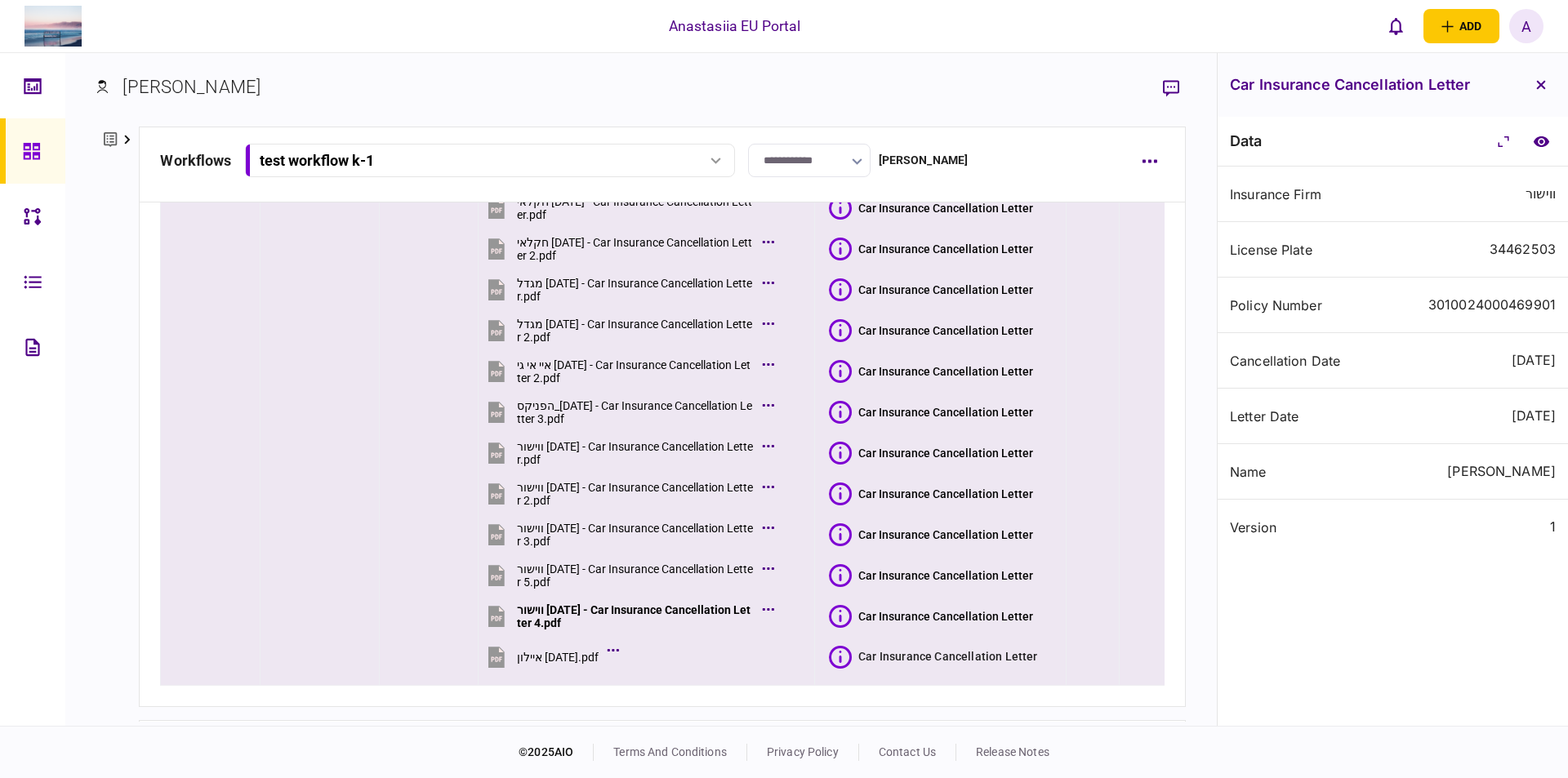
scroll to position [298, 0]
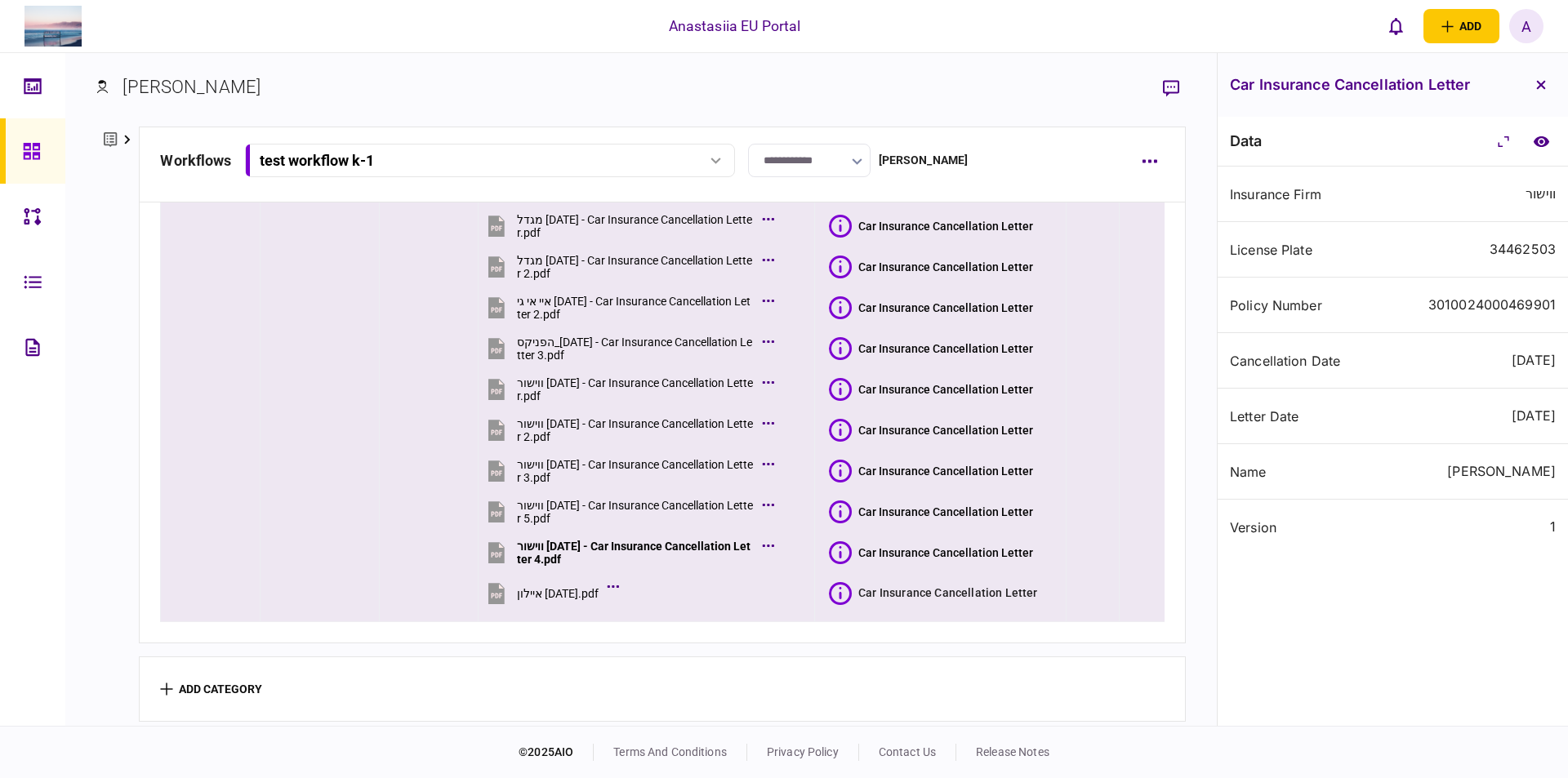
click at [839, 582] on icon at bounding box center [840, 593] width 23 height 23
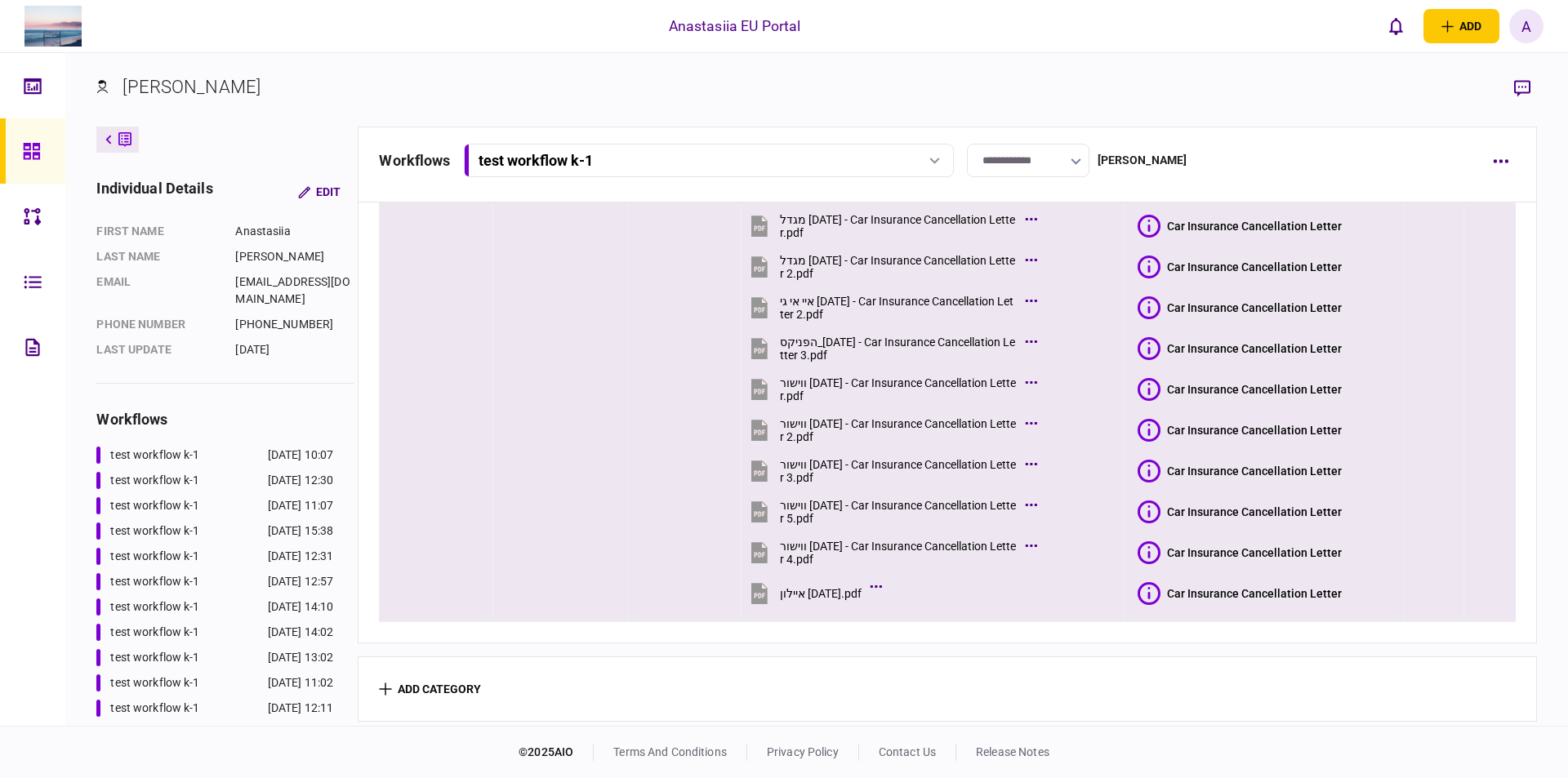
click at [1146, 582] on icon at bounding box center [1149, 593] width 23 height 23
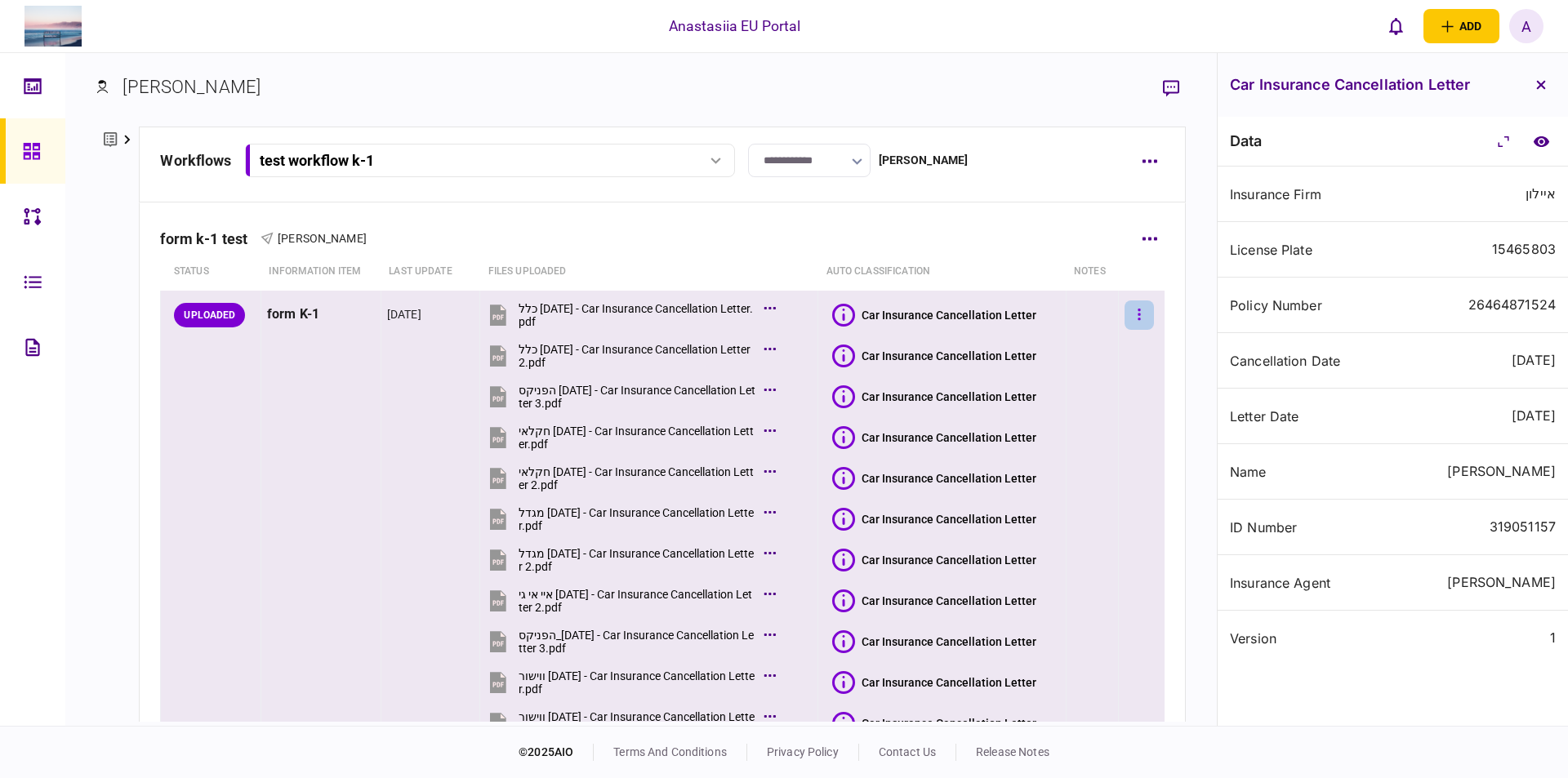
click at [1132, 320] on button "button" at bounding box center [1139, 315] width 29 height 29
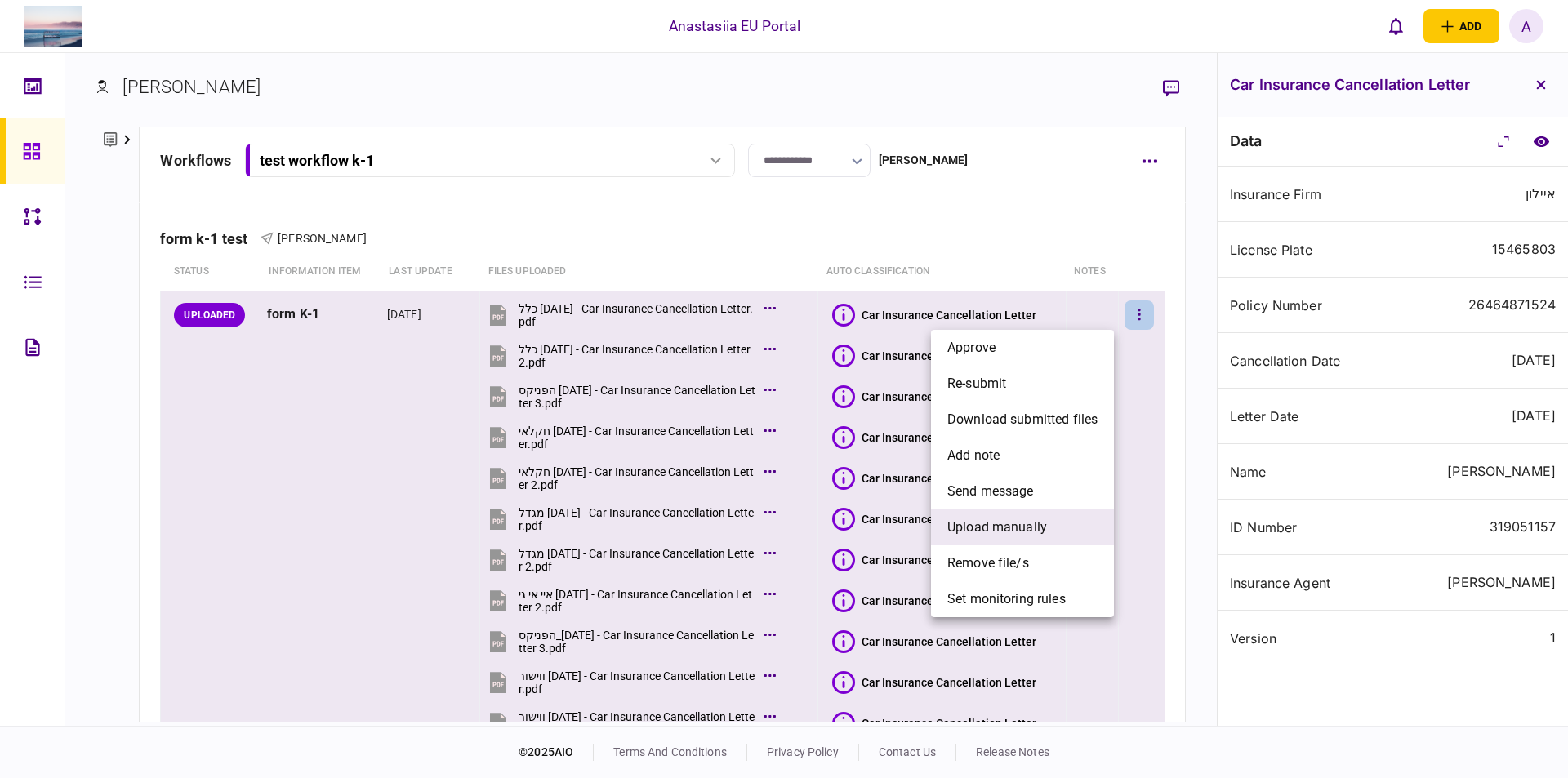
click at [1007, 532] on span "upload manually" at bounding box center [997, 527] width 99 height 19
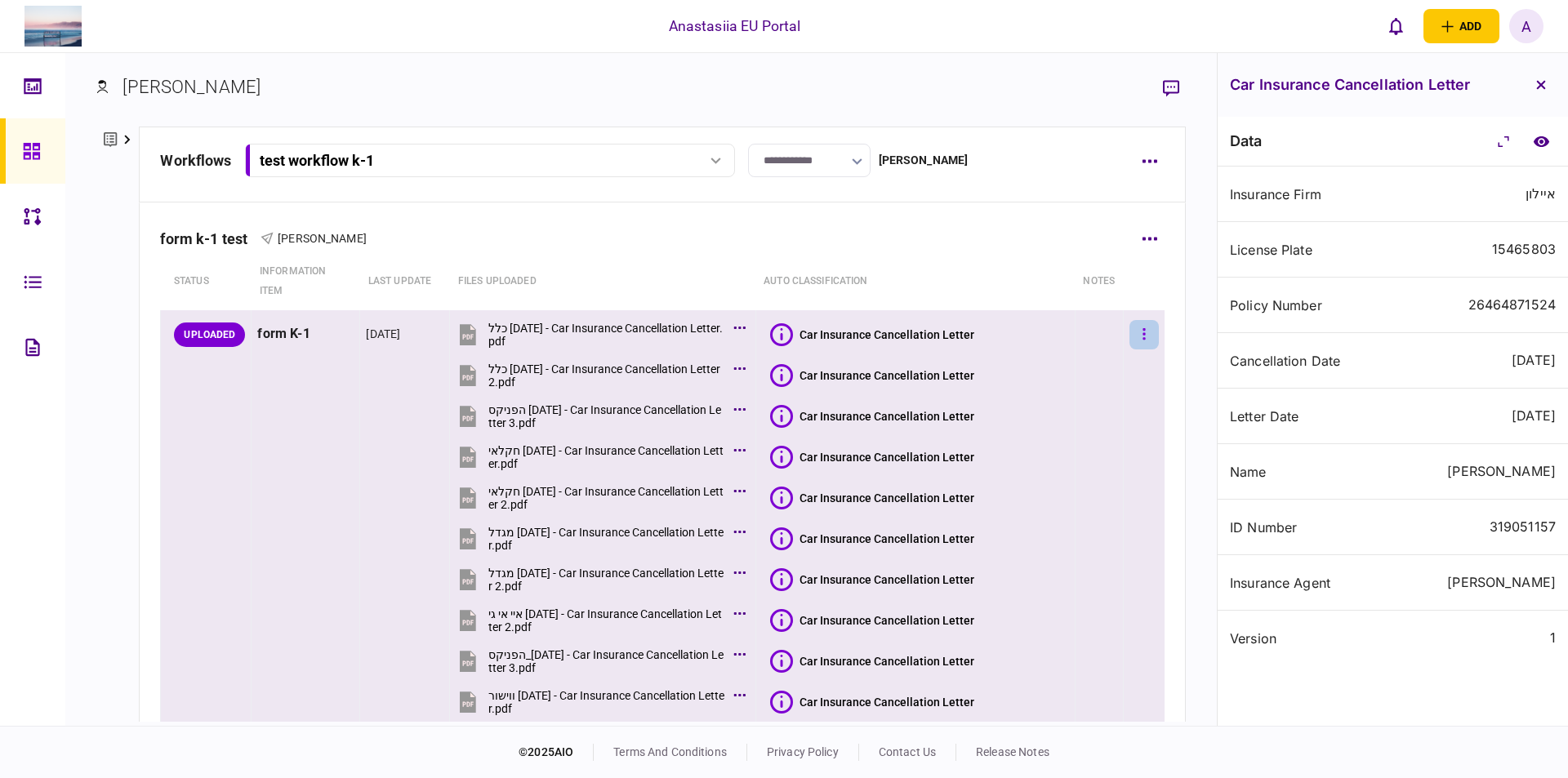
click at [1129, 332] on button "button" at bounding box center [1144, 335] width 29 height 29
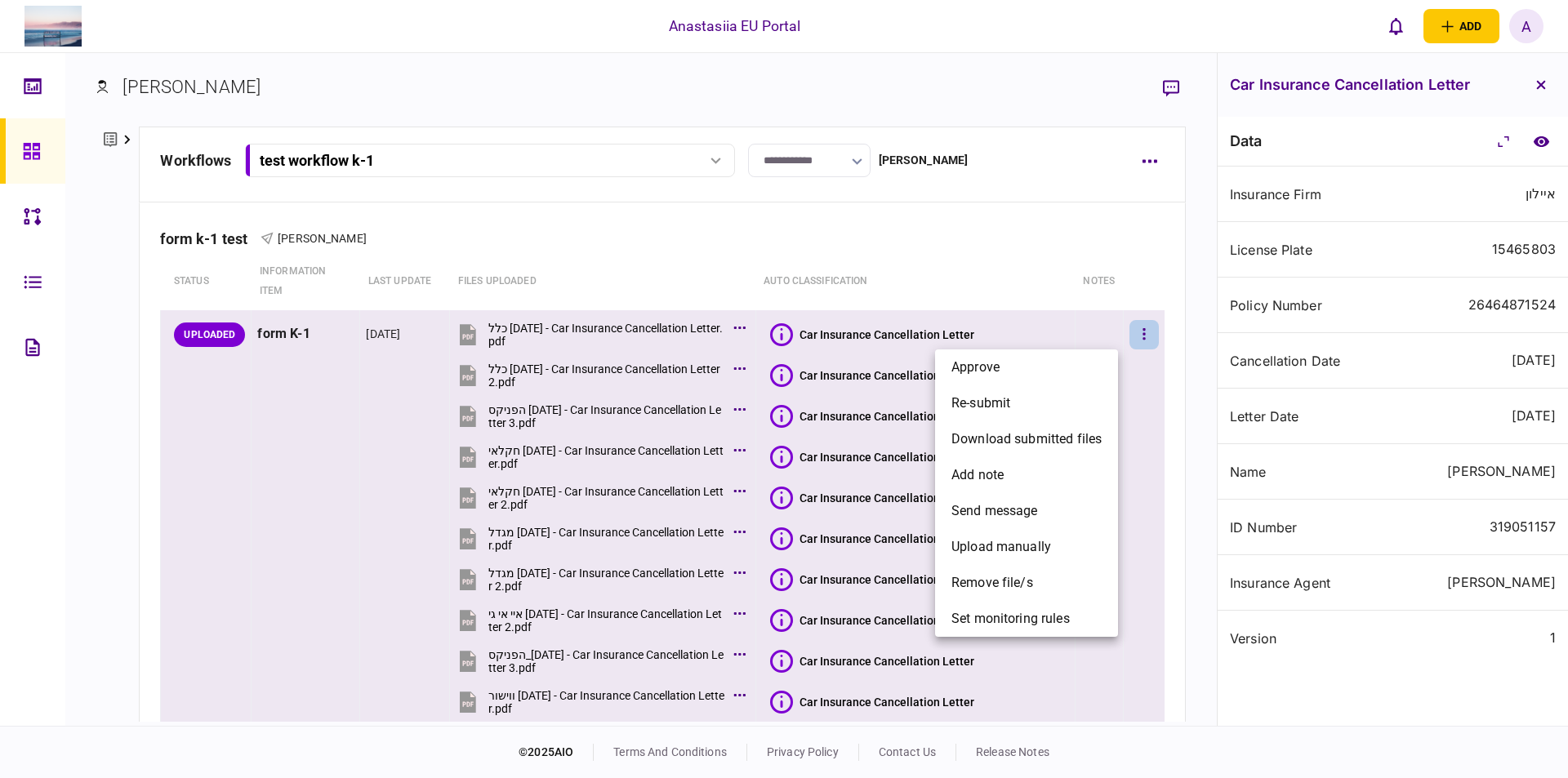
click at [1176, 628] on div at bounding box center [784, 389] width 1568 height 778
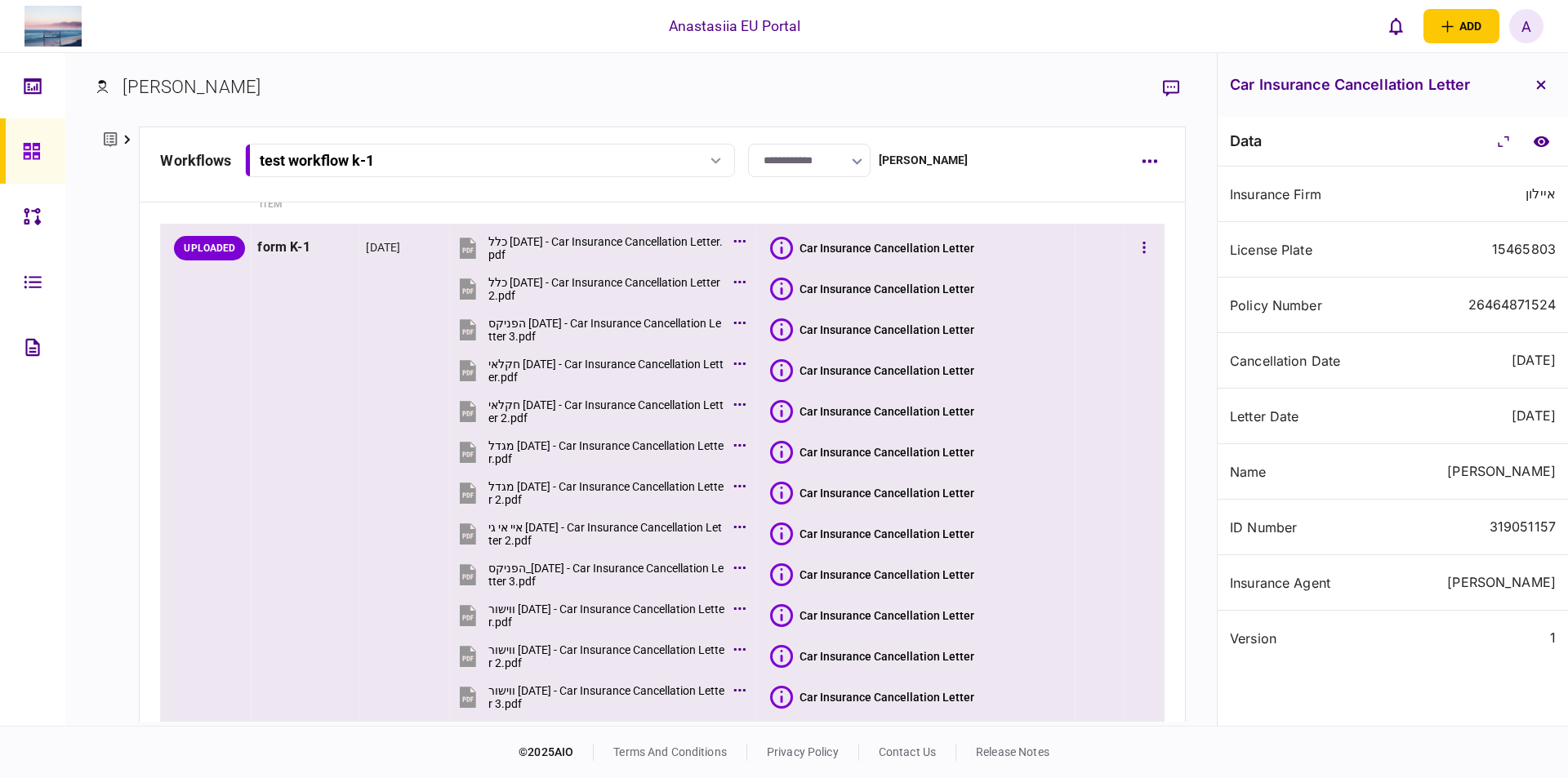
scroll to position [359, 0]
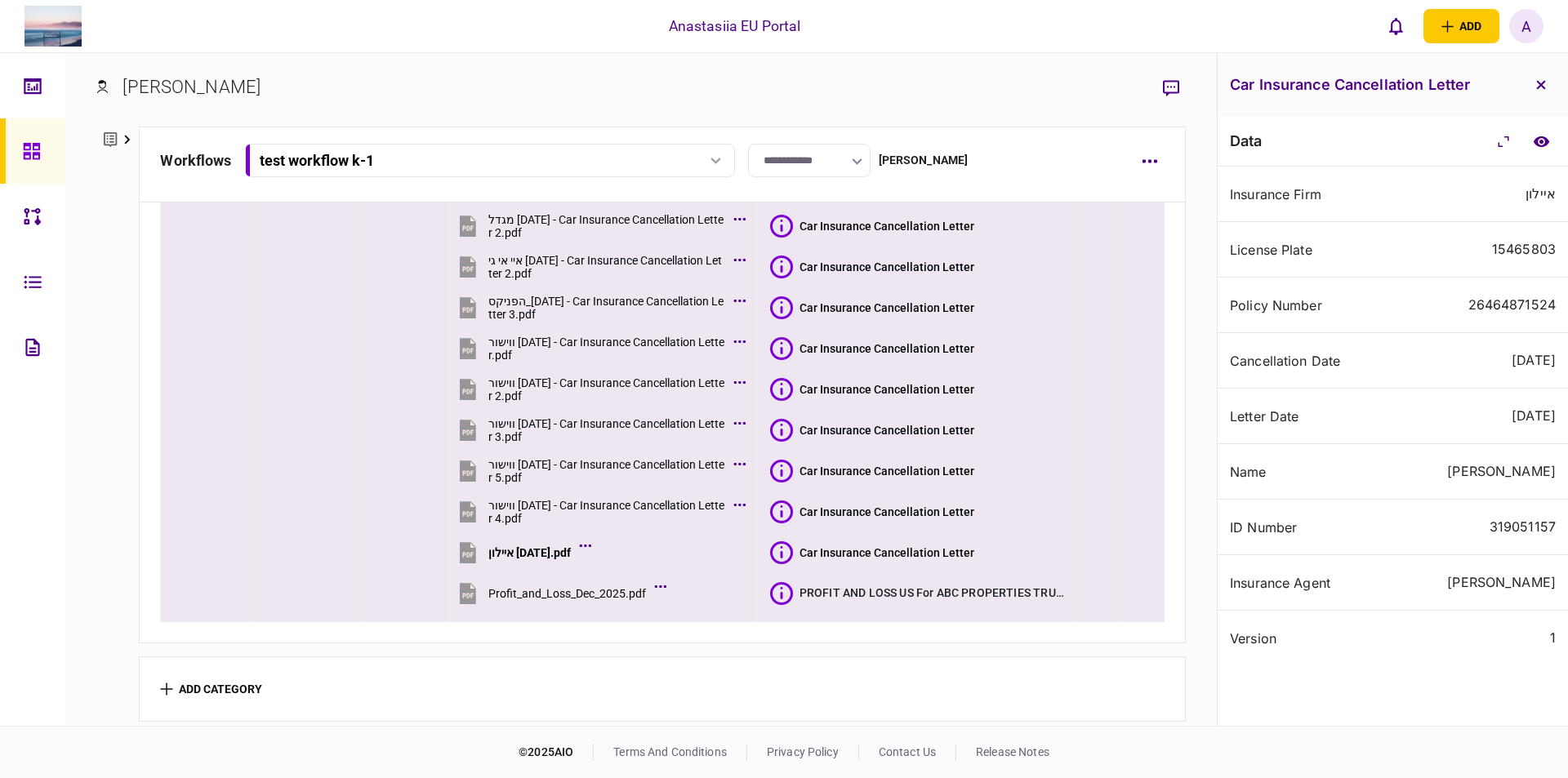
click at [781, 587] on icon at bounding box center [782, 593] width 23 height 23
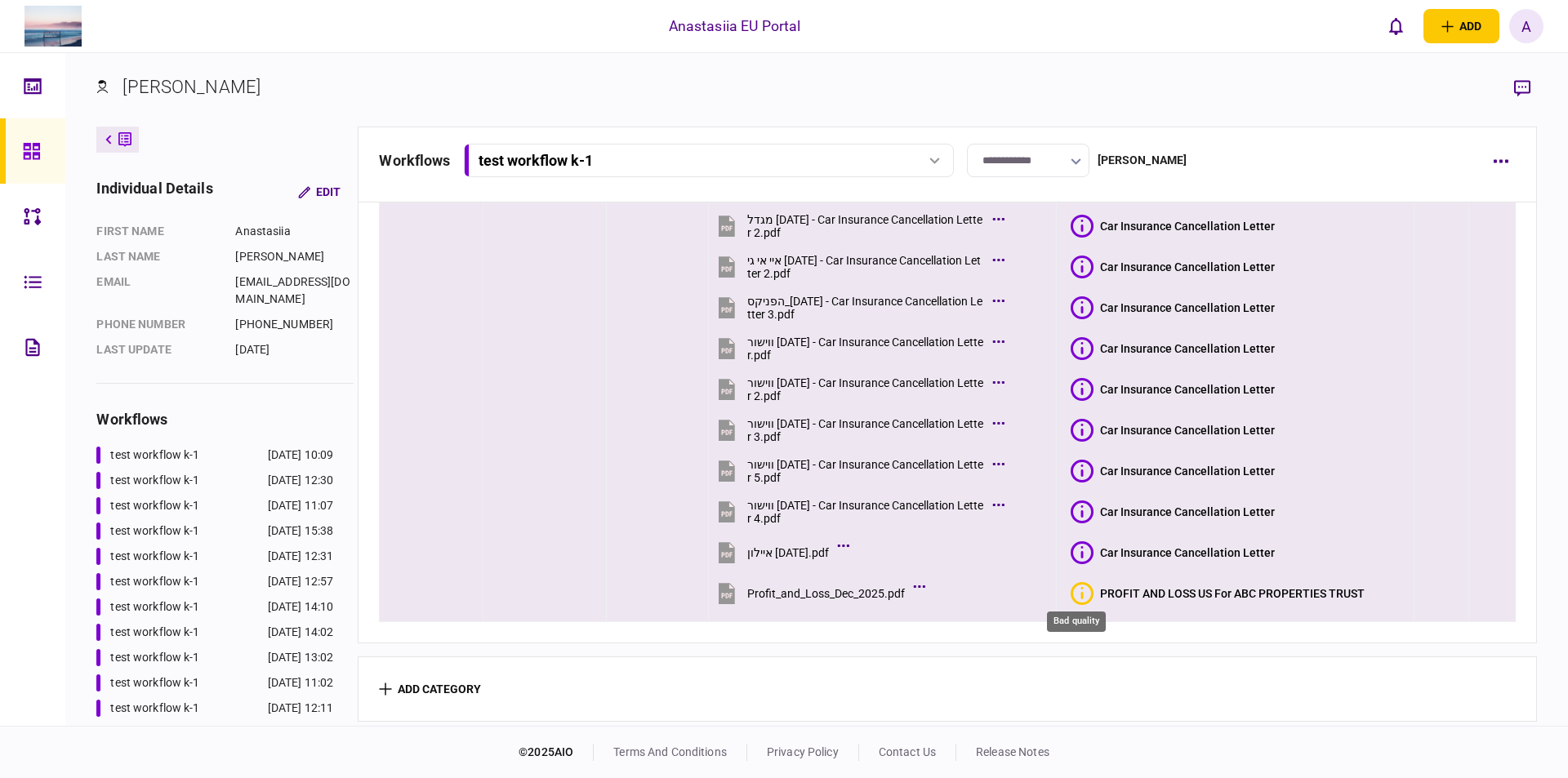
click at [1086, 585] on icon "Bad quality" at bounding box center [1082, 593] width 23 height 23
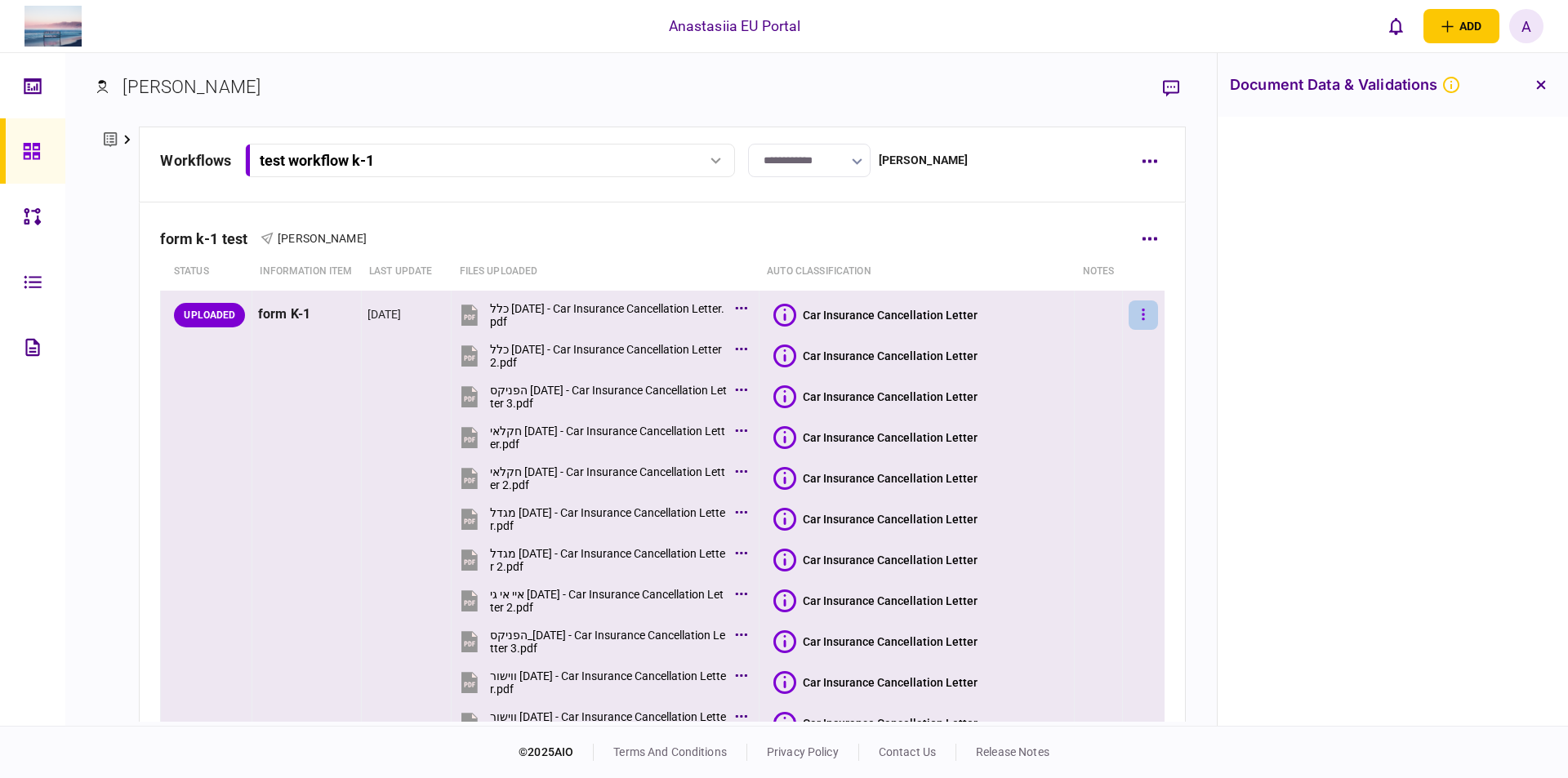
click at [1128, 330] on button "button" at bounding box center [1143, 315] width 29 height 29
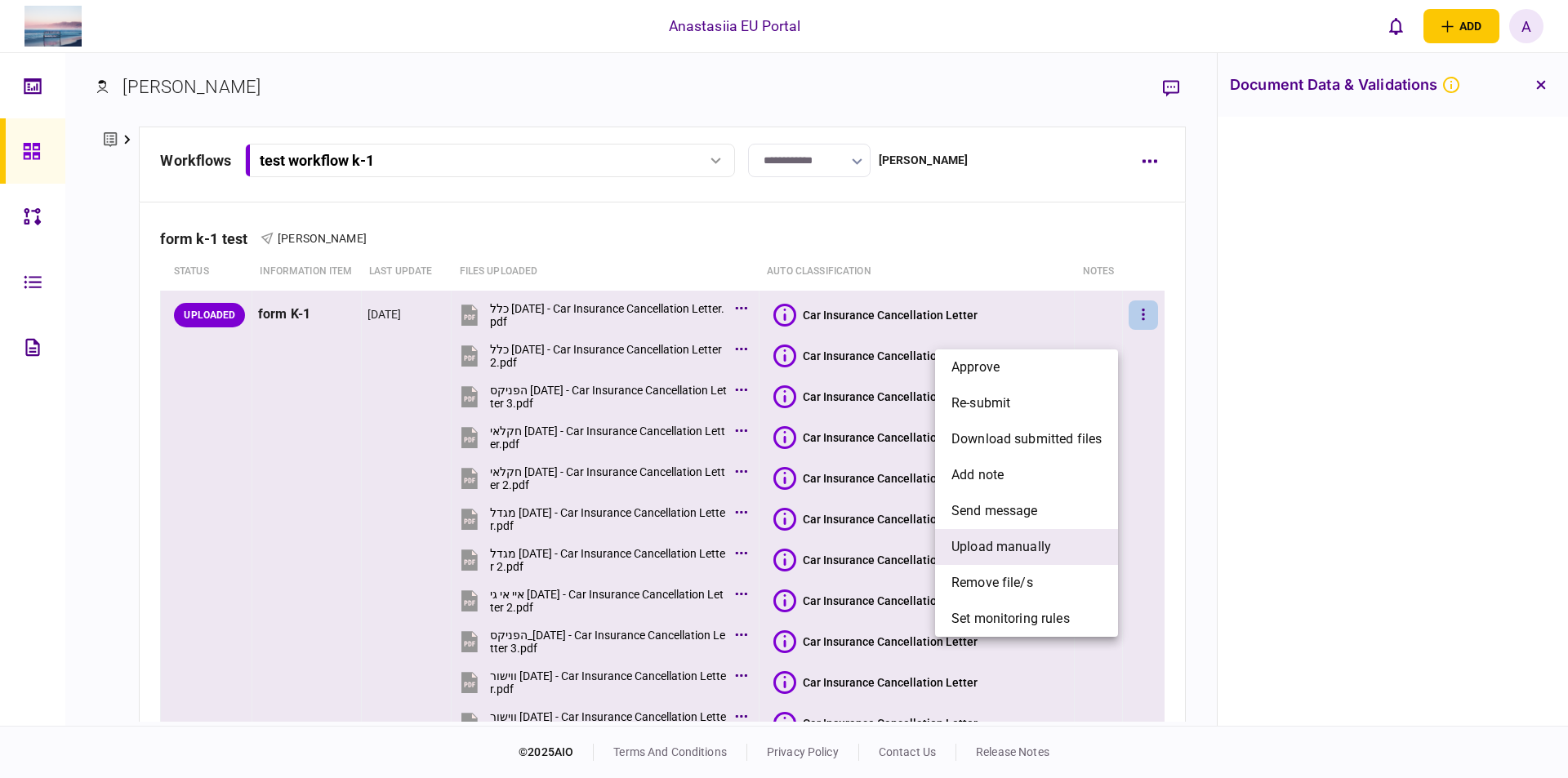
click at [1010, 553] on span "upload manually" at bounding box center [1001, 547] width 99 height 19
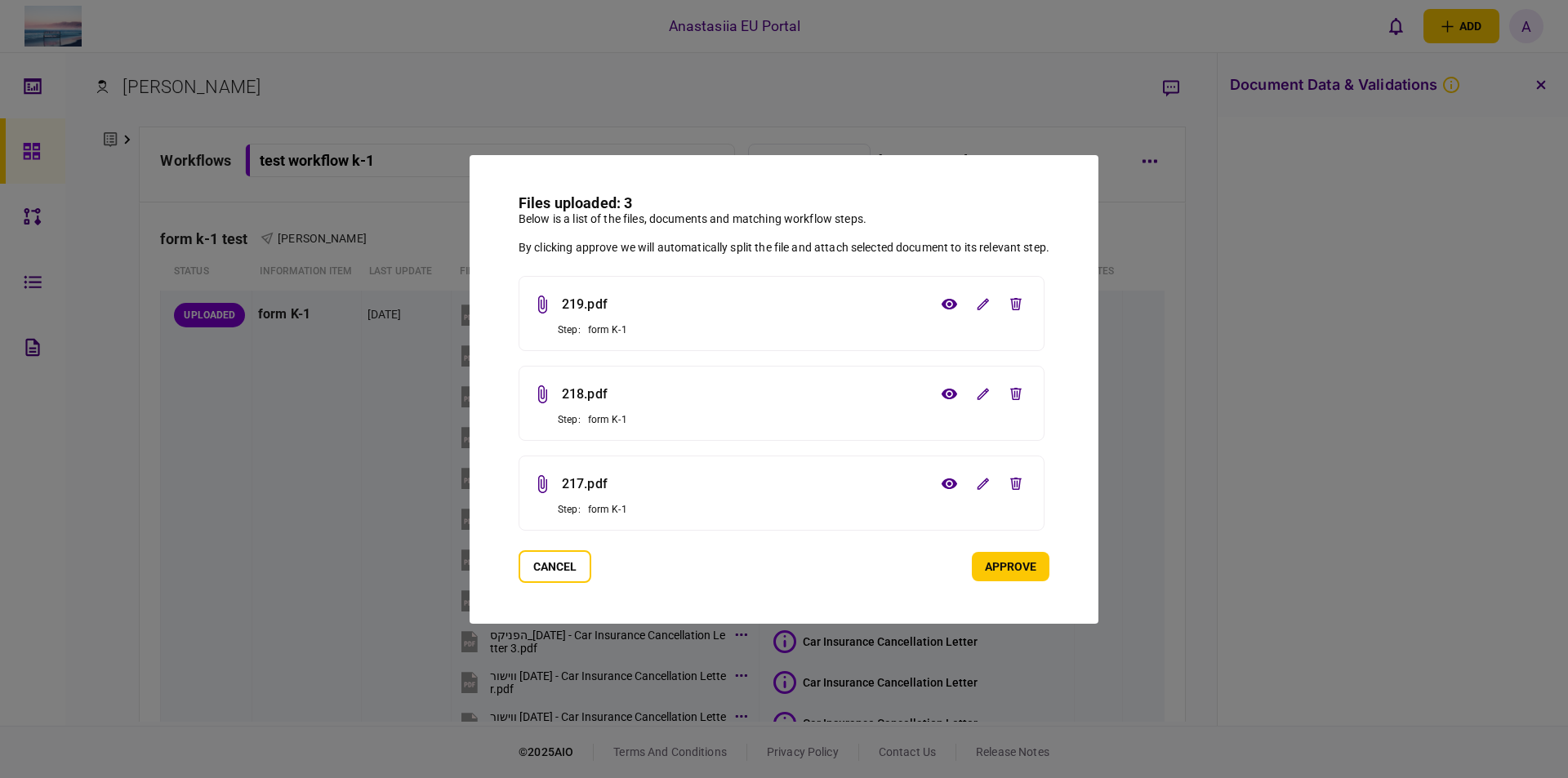
click at [991, 567] on button "approve" at bounding box center [1011, 566] width 78 height 29
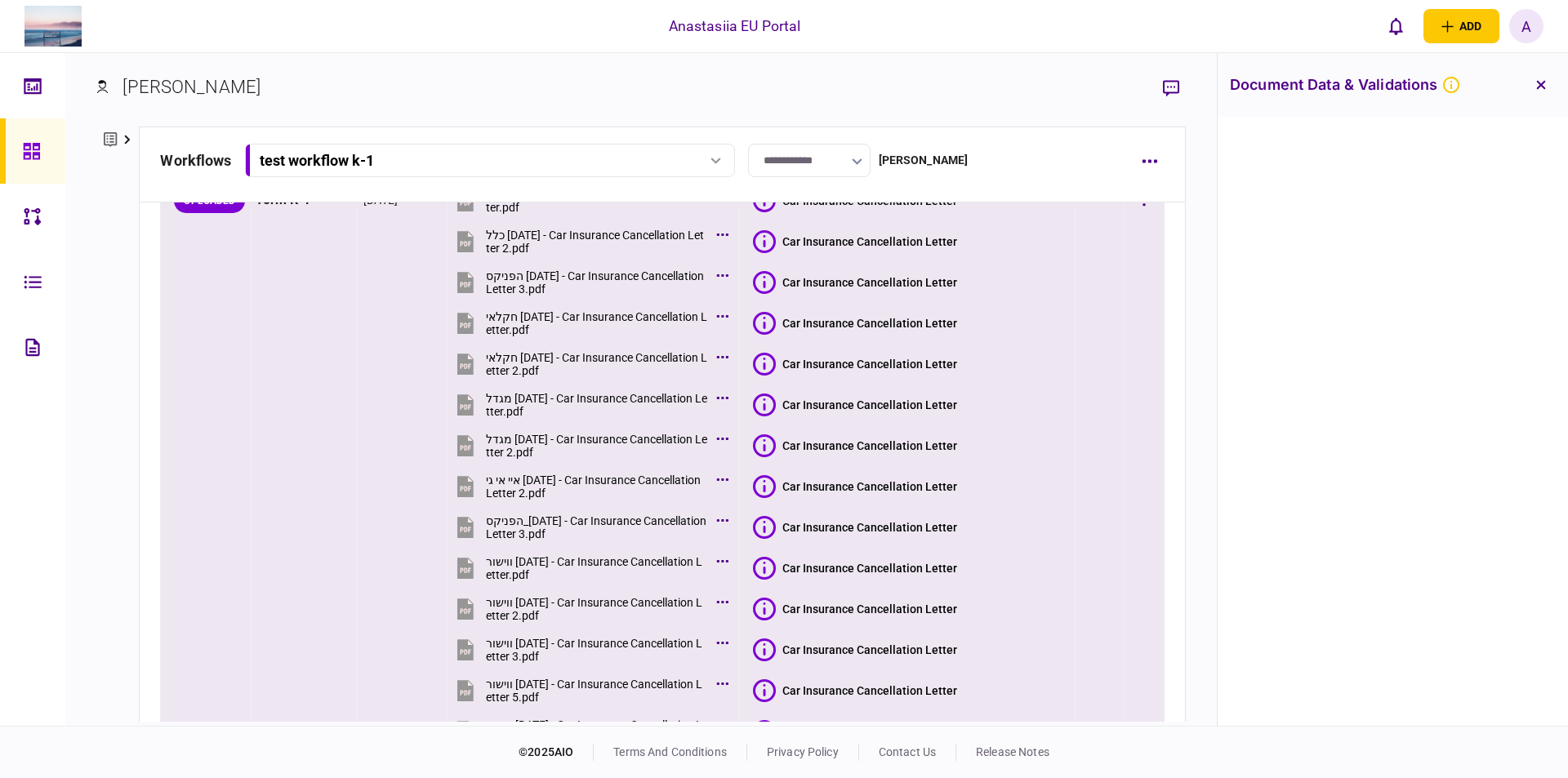
scroll to position [480, 0]
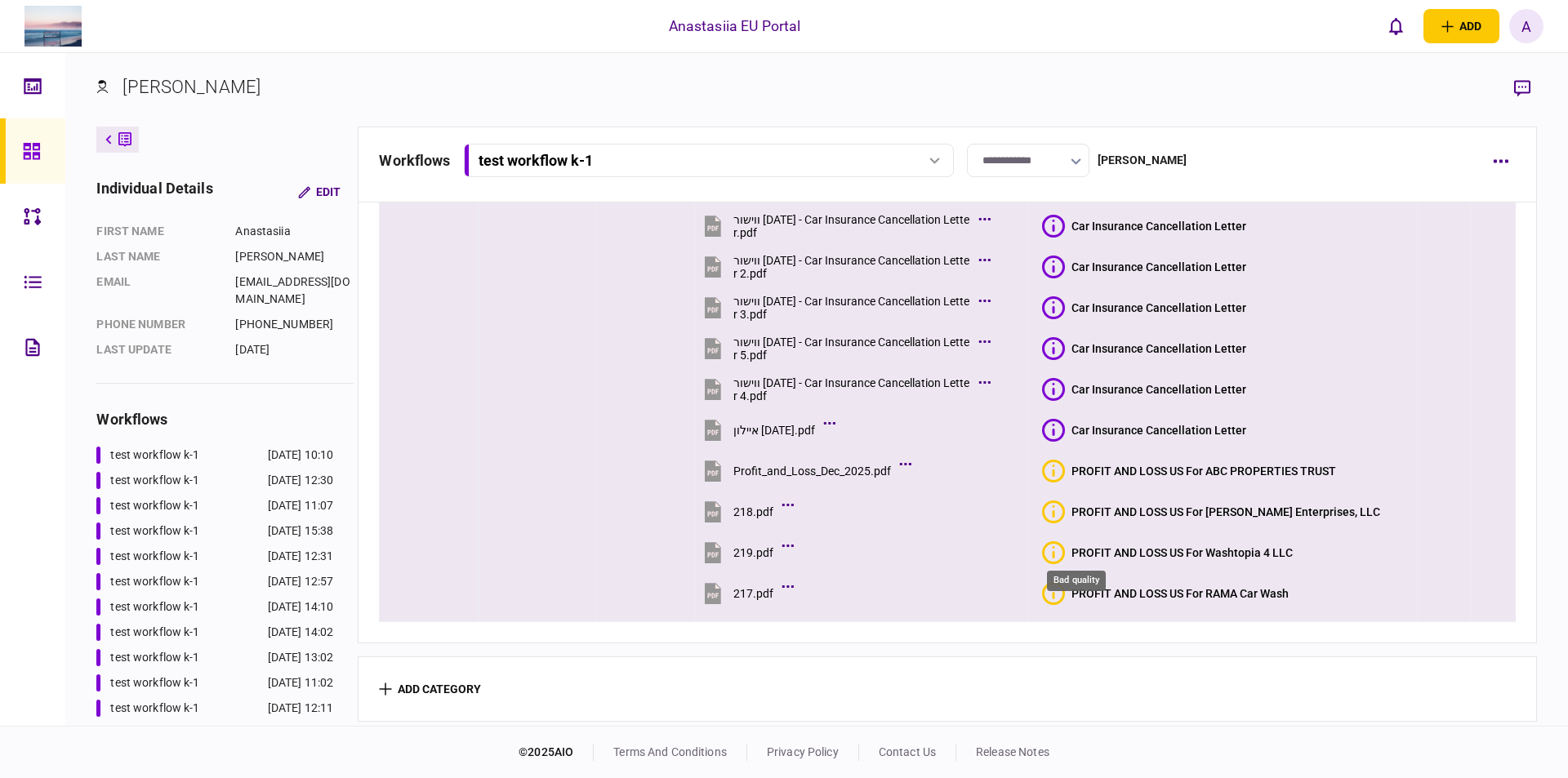
click at [1065, 542] on icon "Bad quality" at bounding box center [1053, 553] width 23 height 23
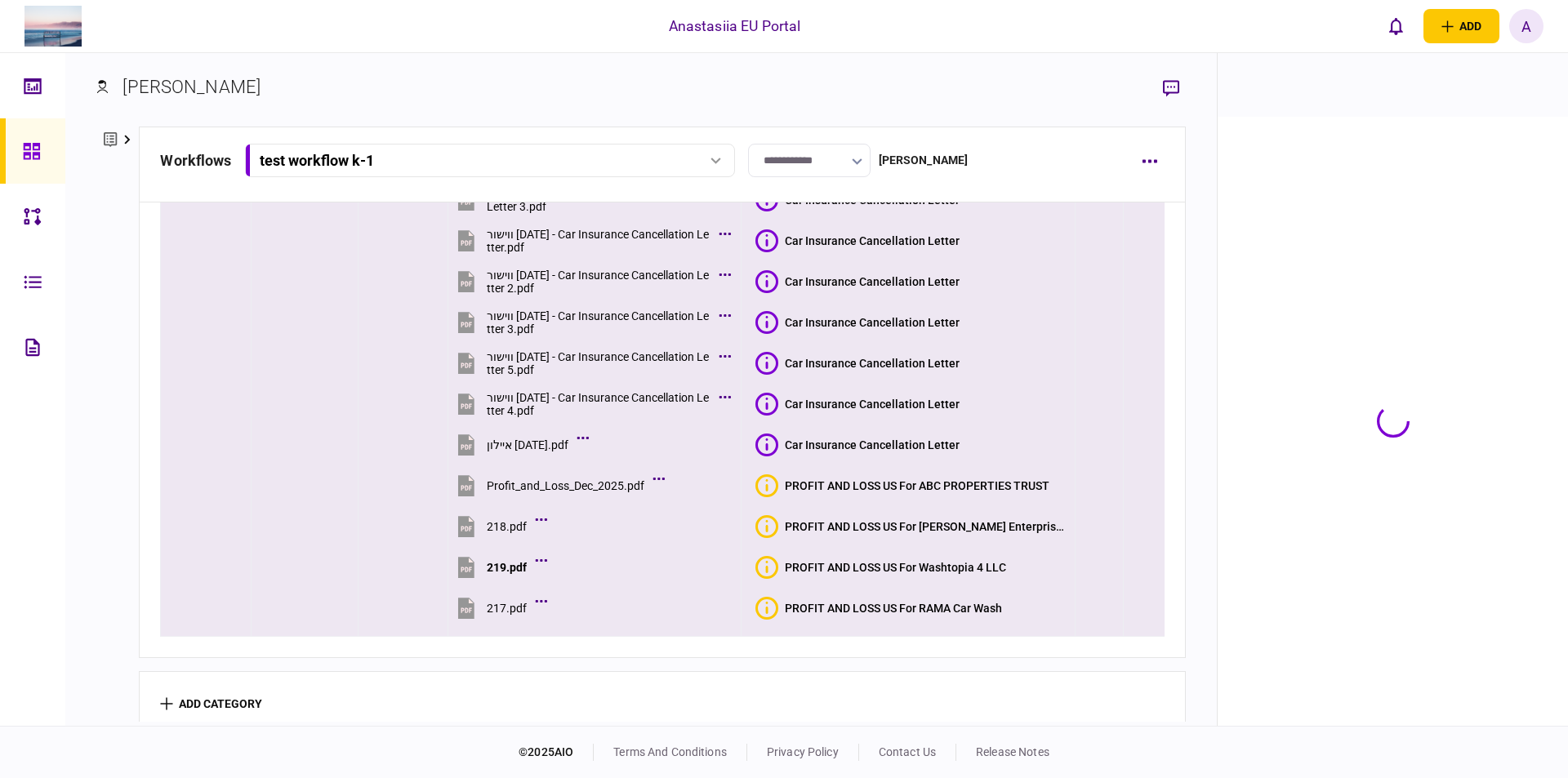
scroll to position [480, 0]
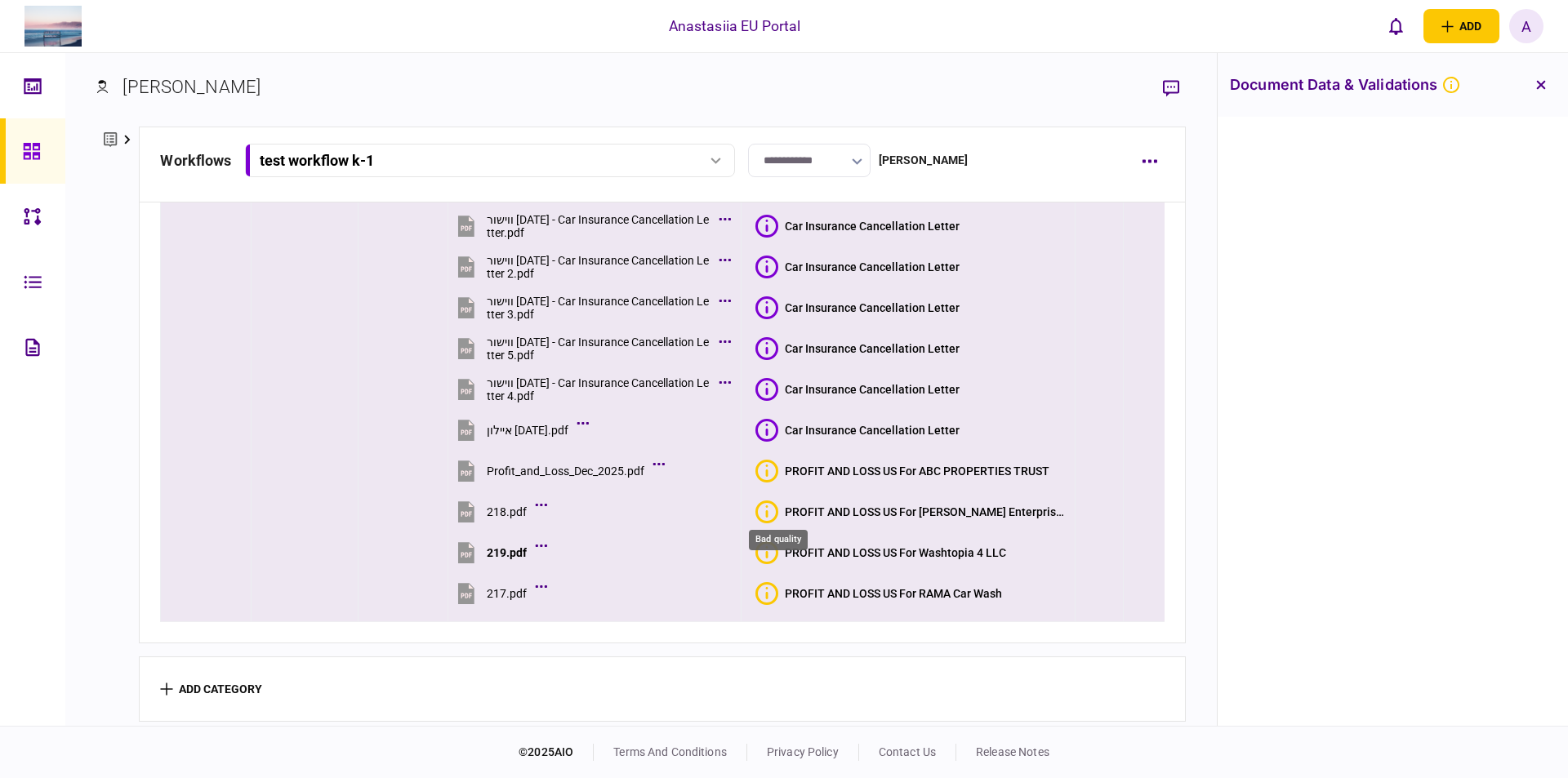
click at [772, 501] on icon "Bad quality" at bounding box center [766, 513] width 23 height 23
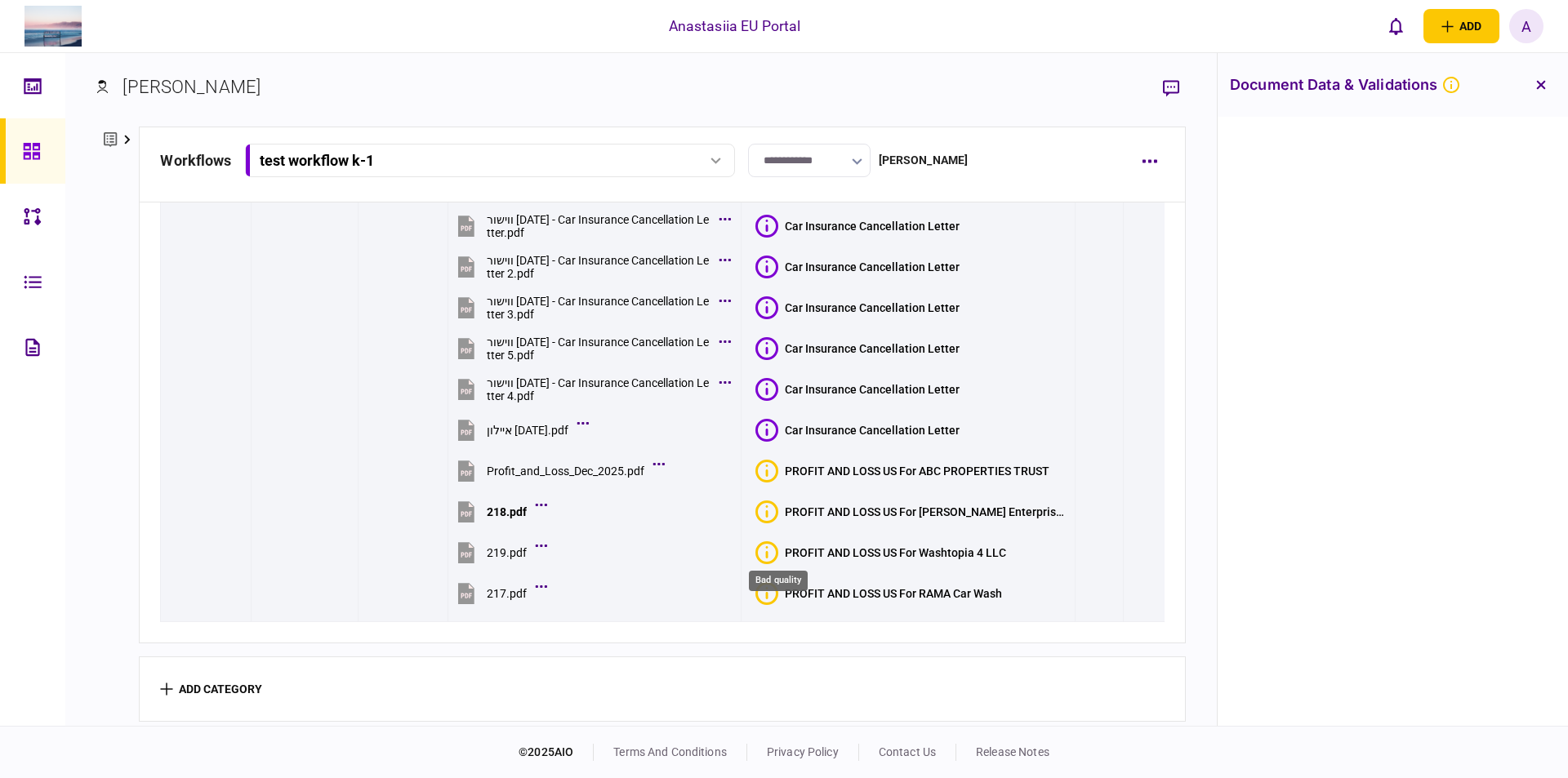
click at [780, 576] on div "Bad quality" at bounding box center [778, 581] width 58 height 20
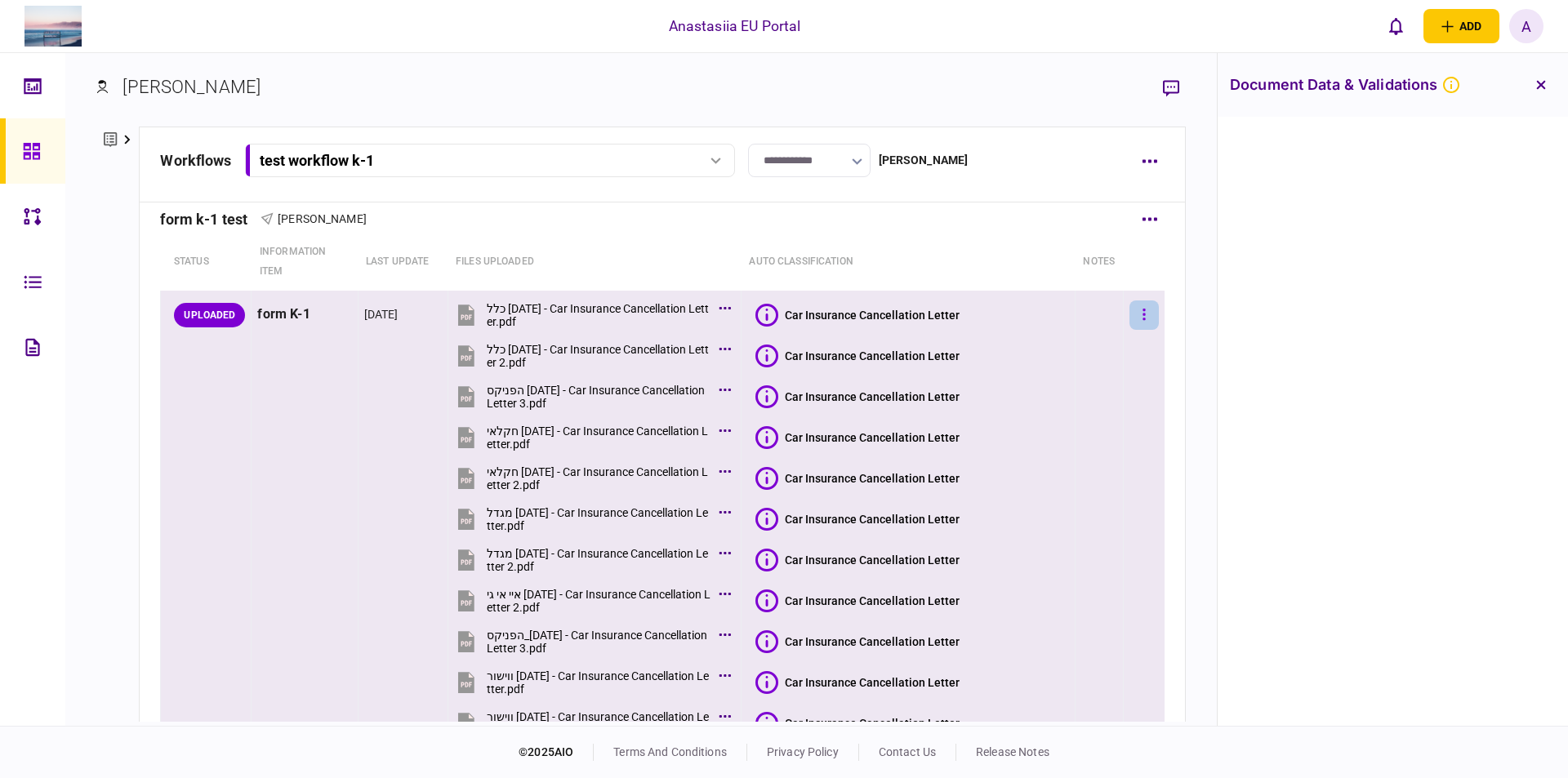
scroll to position [0, 0]
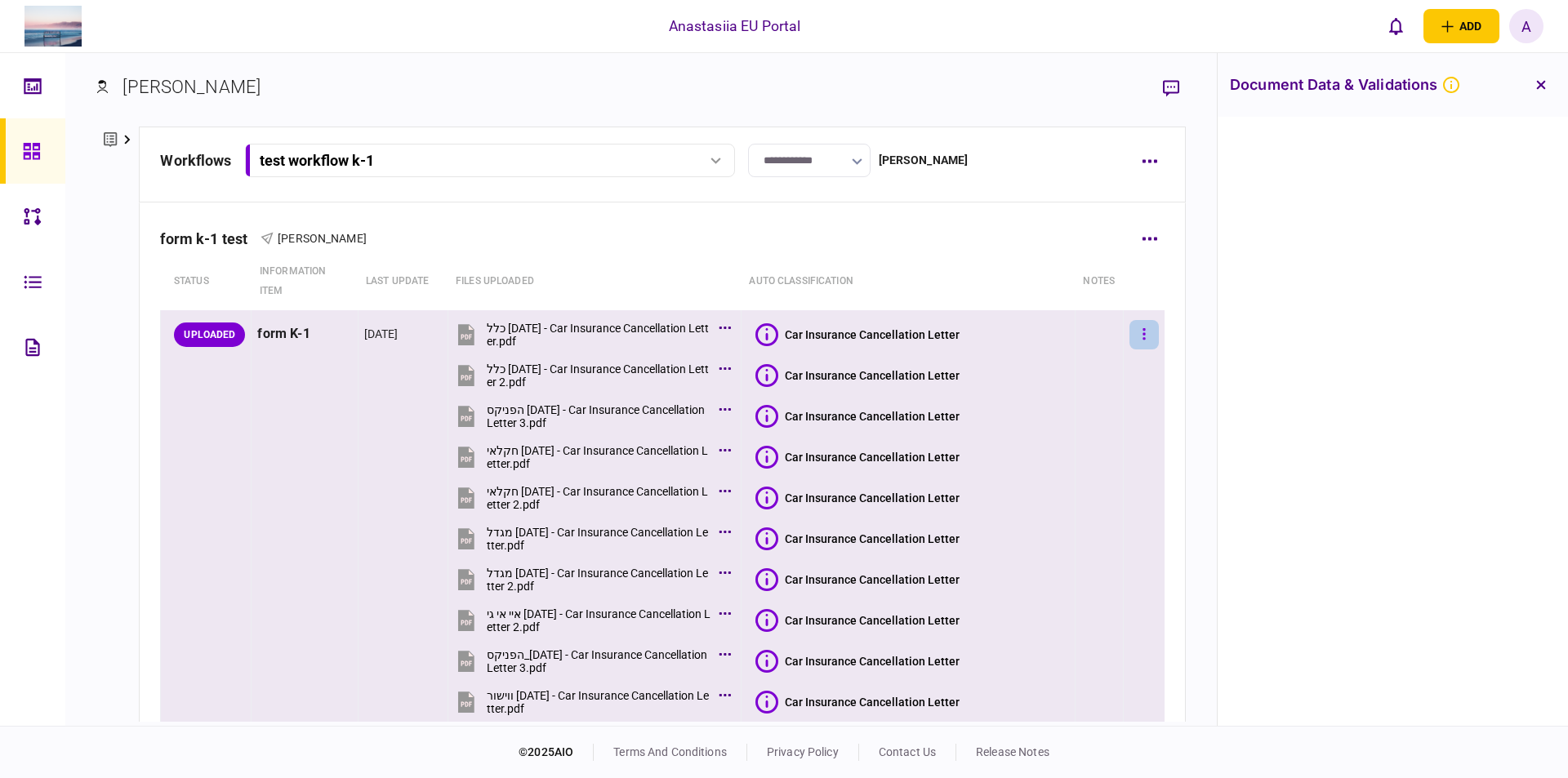
click at [1141, 338] on button "button" at bounding box center [1144, 335] width 29 height 29
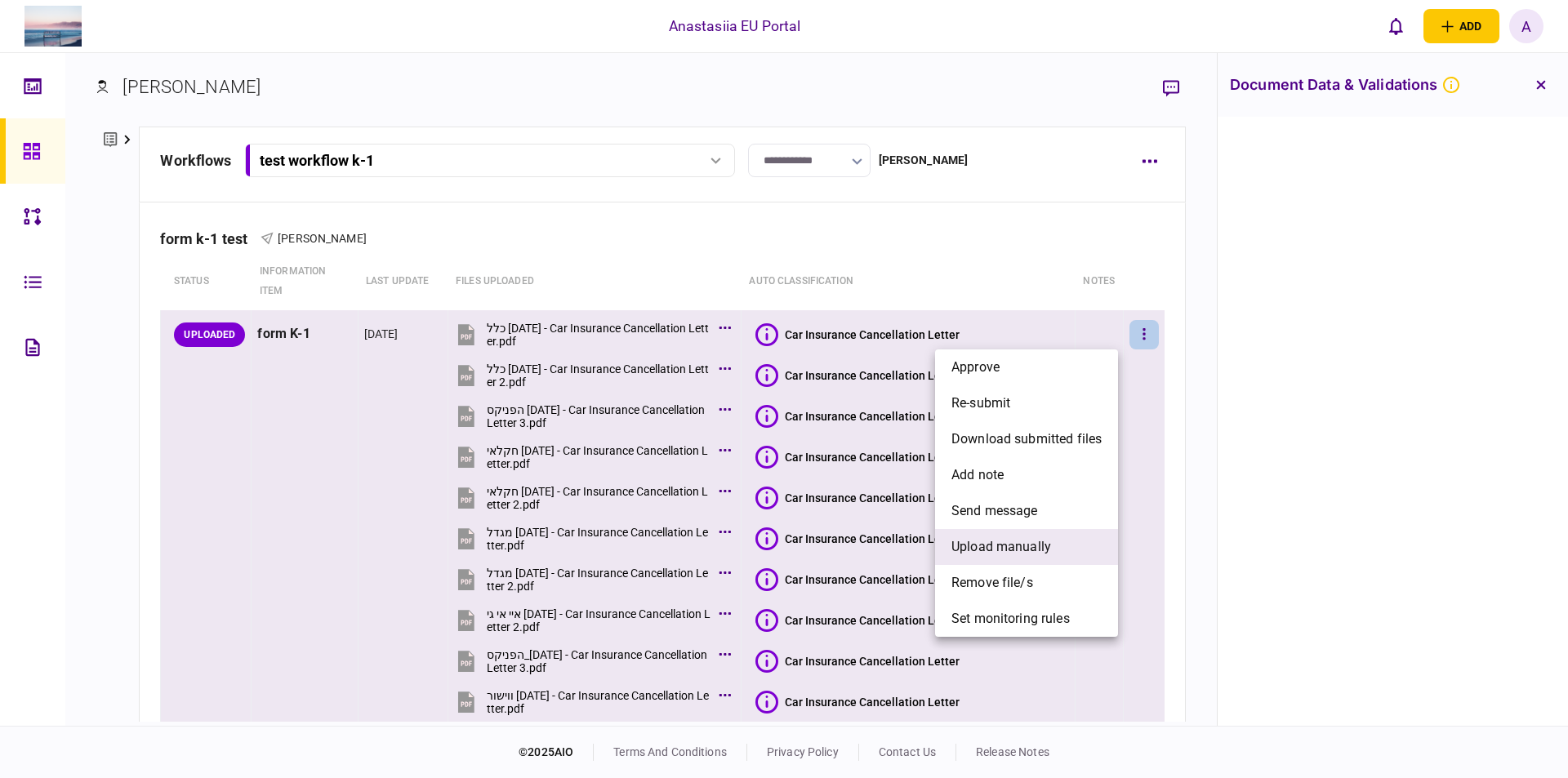
click at [1018, 550] on span "upload manually" at bounding box center [1001, 547] width 99 height 19
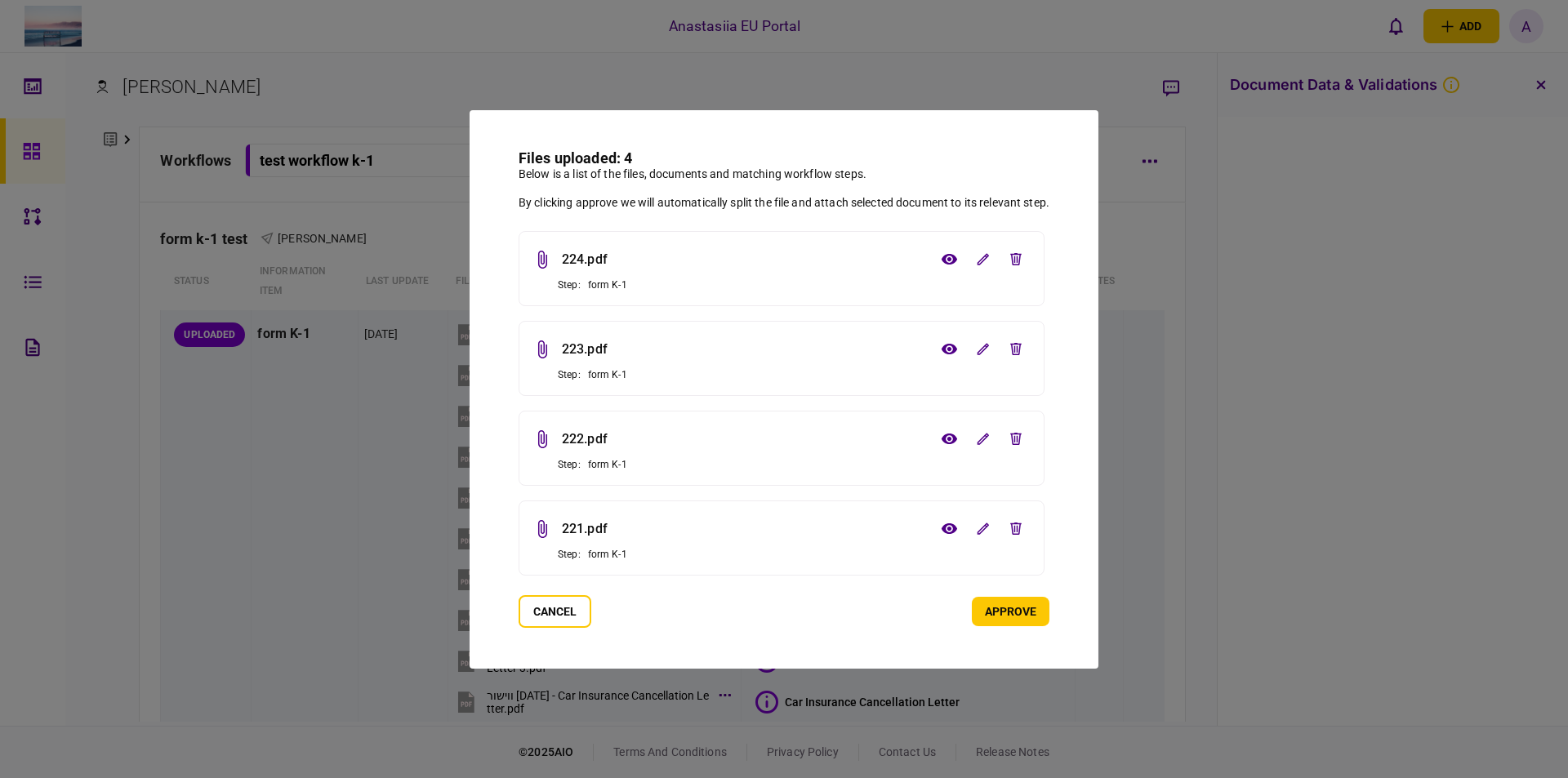
drag, startPoint x: 750, startPoint y: 650, endPoint x: 960, endPoint y: 633, distance: 210.7
click at [758, 648] on div "Files uploaded: 4 Below is a list of the files, documents and matching workflow…" at bounding box center [784, 389] width 628 height 558
click at [995, 613] on button "approve" at bounding box center [1011, 612] width 78 height 29
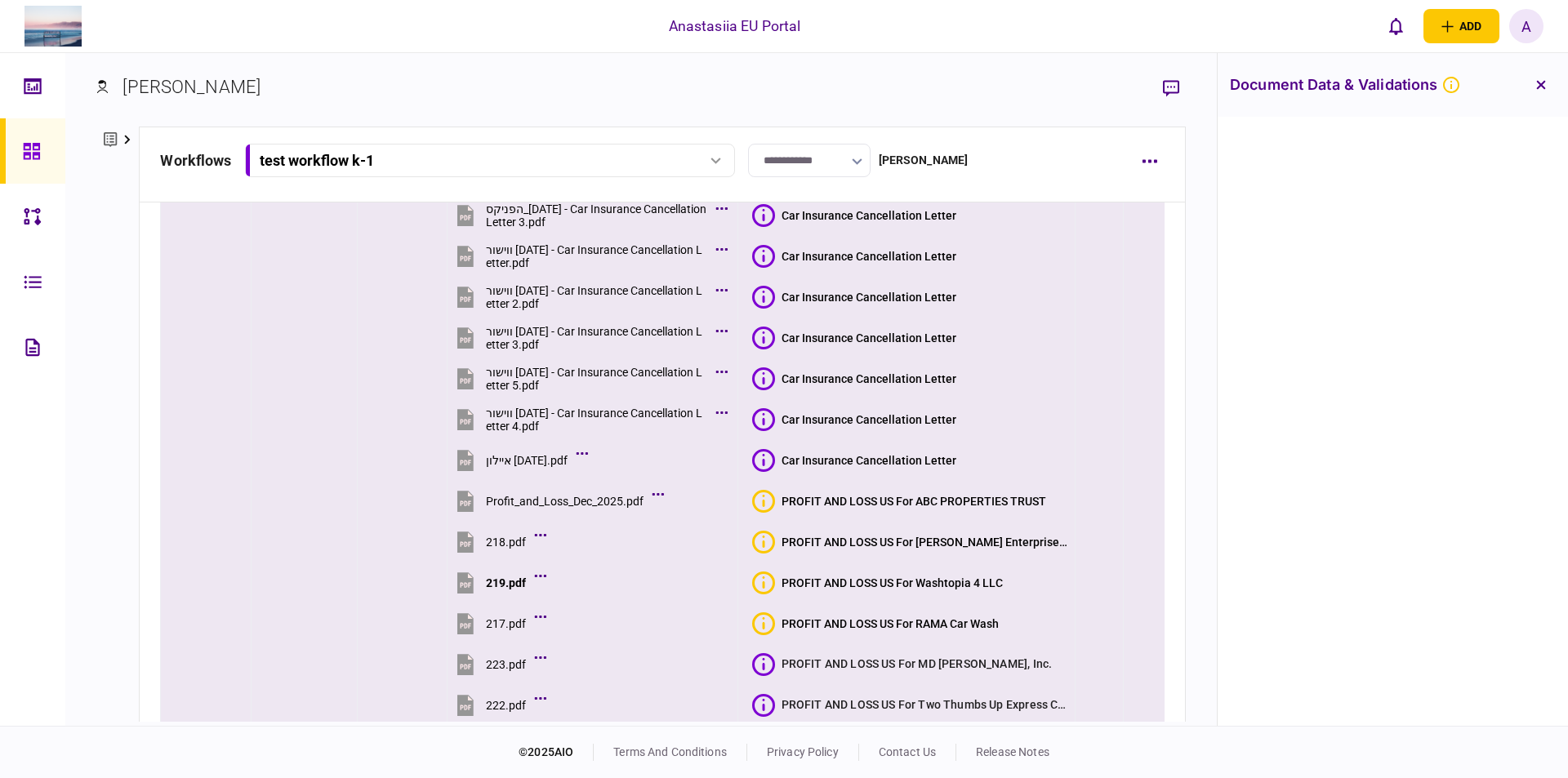
scroll to position [644, 0]
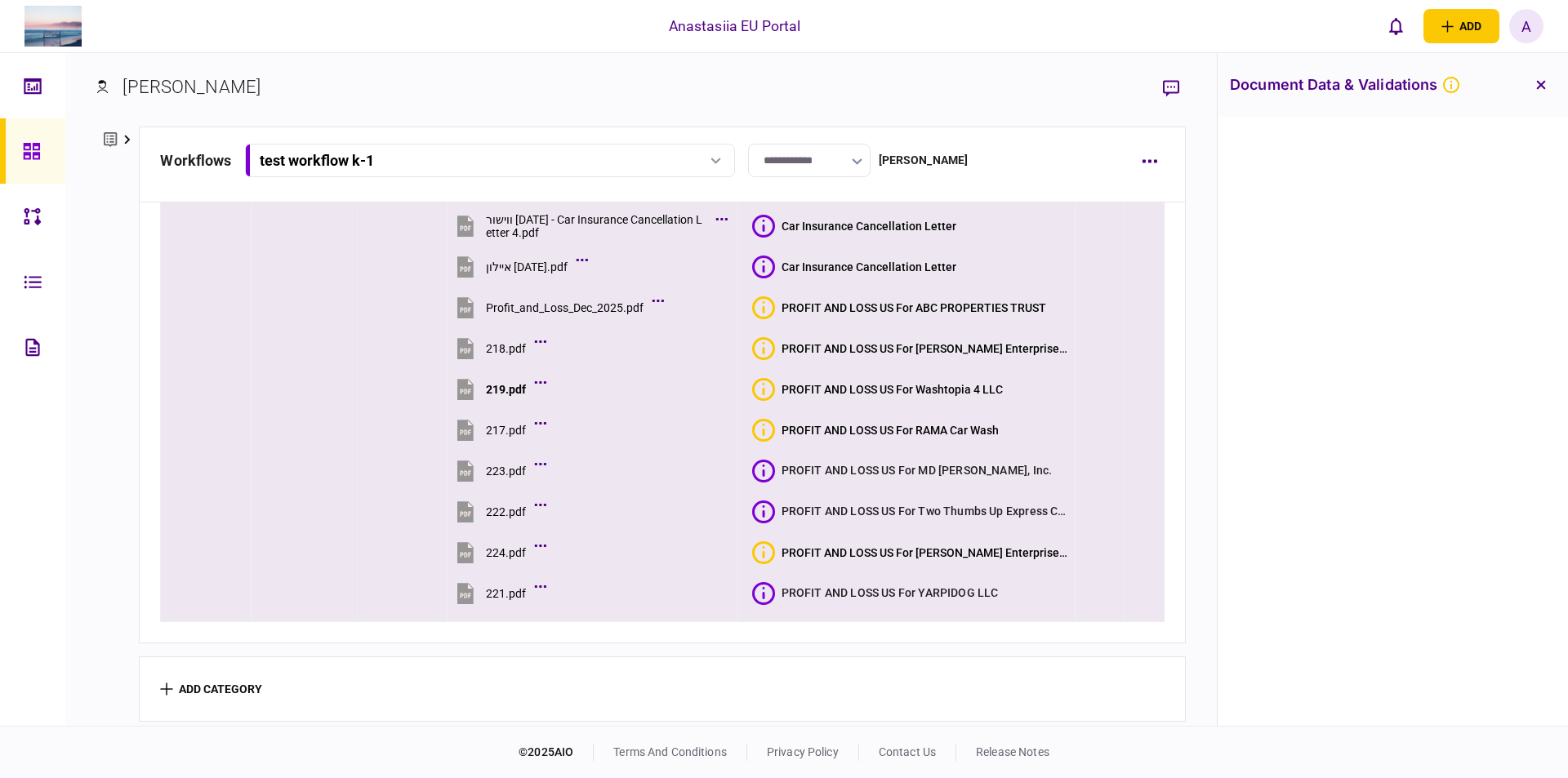
click at [761, 589] on icon at bounding box center [764, 593] width 23 height 23
click at [770, 534] on section "PROFIT AND LOSS US For [PERSON_NAME] Enterprises, LLC" at bounding box center [910, 552] width 317 height 37
click at [762, 548] on icon "Bad quality" at bounding box center [763, 552] width 3 height 13
click at [762, 501] on icon at bounding box center [764, 513] width 23 height 23
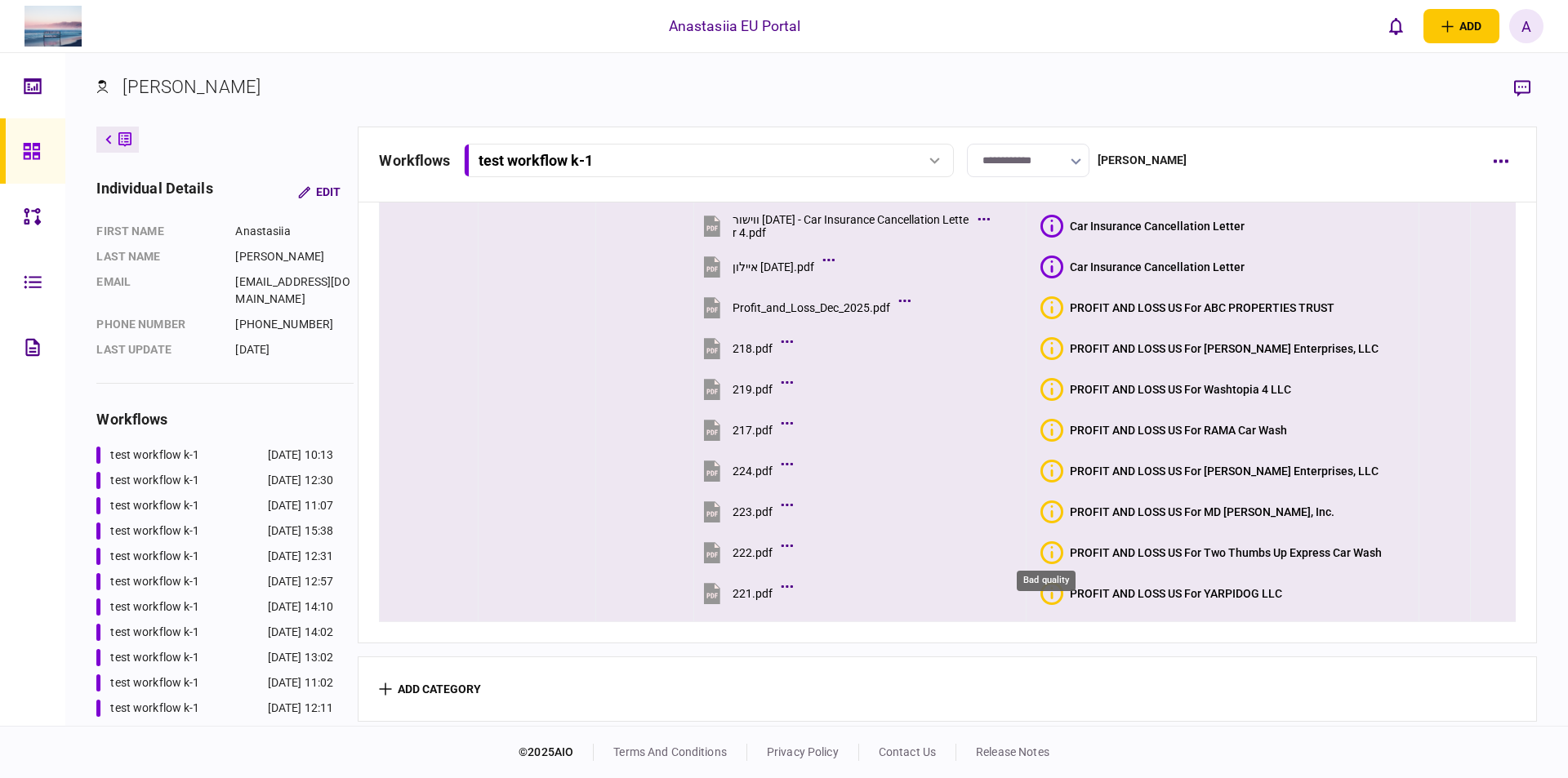
click at [1040, 542] on icon "Bad quality" at bounding box center [1051, 553] width 23 height 23
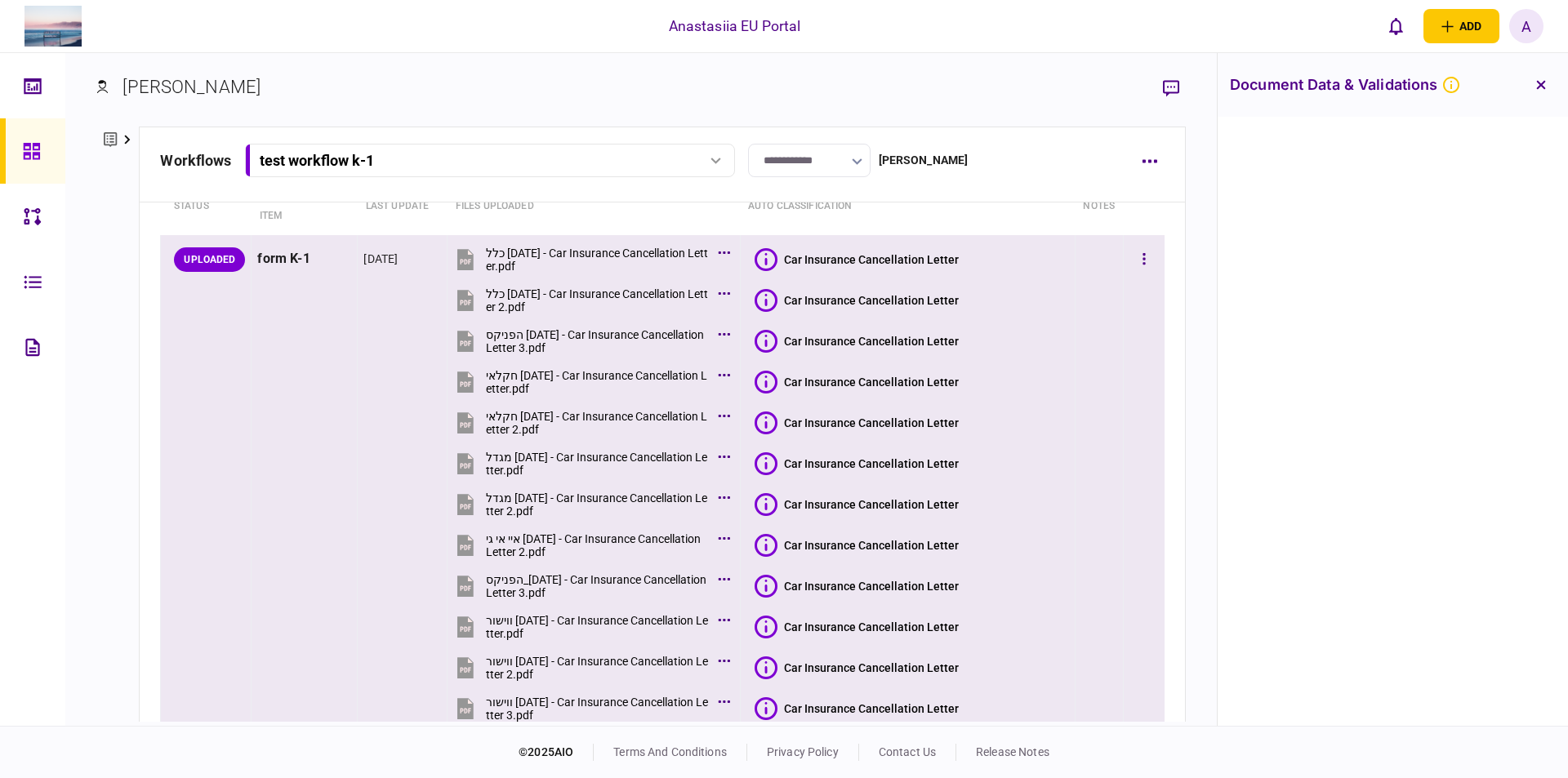
scroll to position [74, 0]
click at [1142, 260] on icon "button" at bounding box center [1143, 260] width 3 height 12
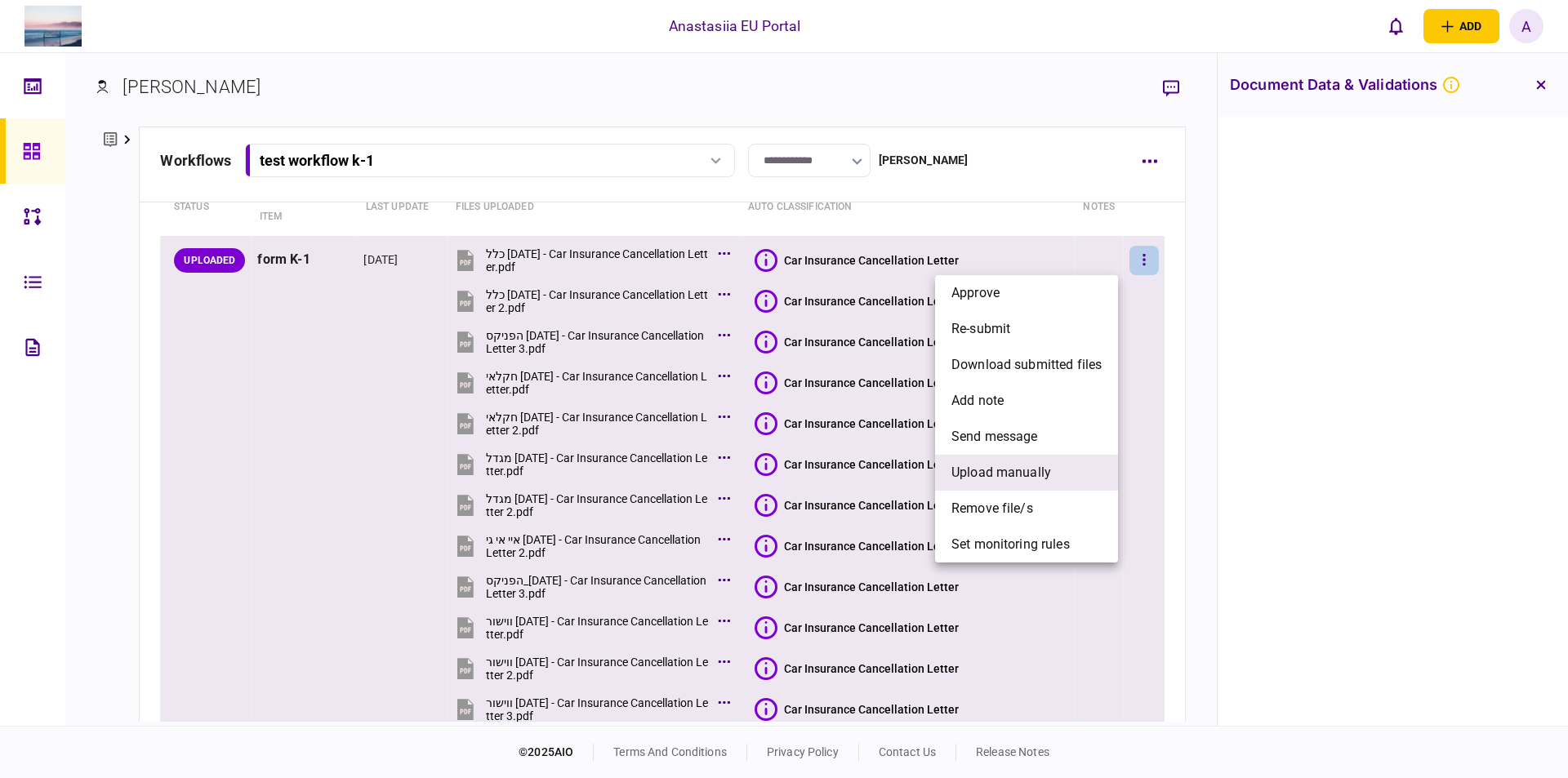
click at [1037, 463] on span "upload manually" at bounding box center [1001, 473] width 99 height 19
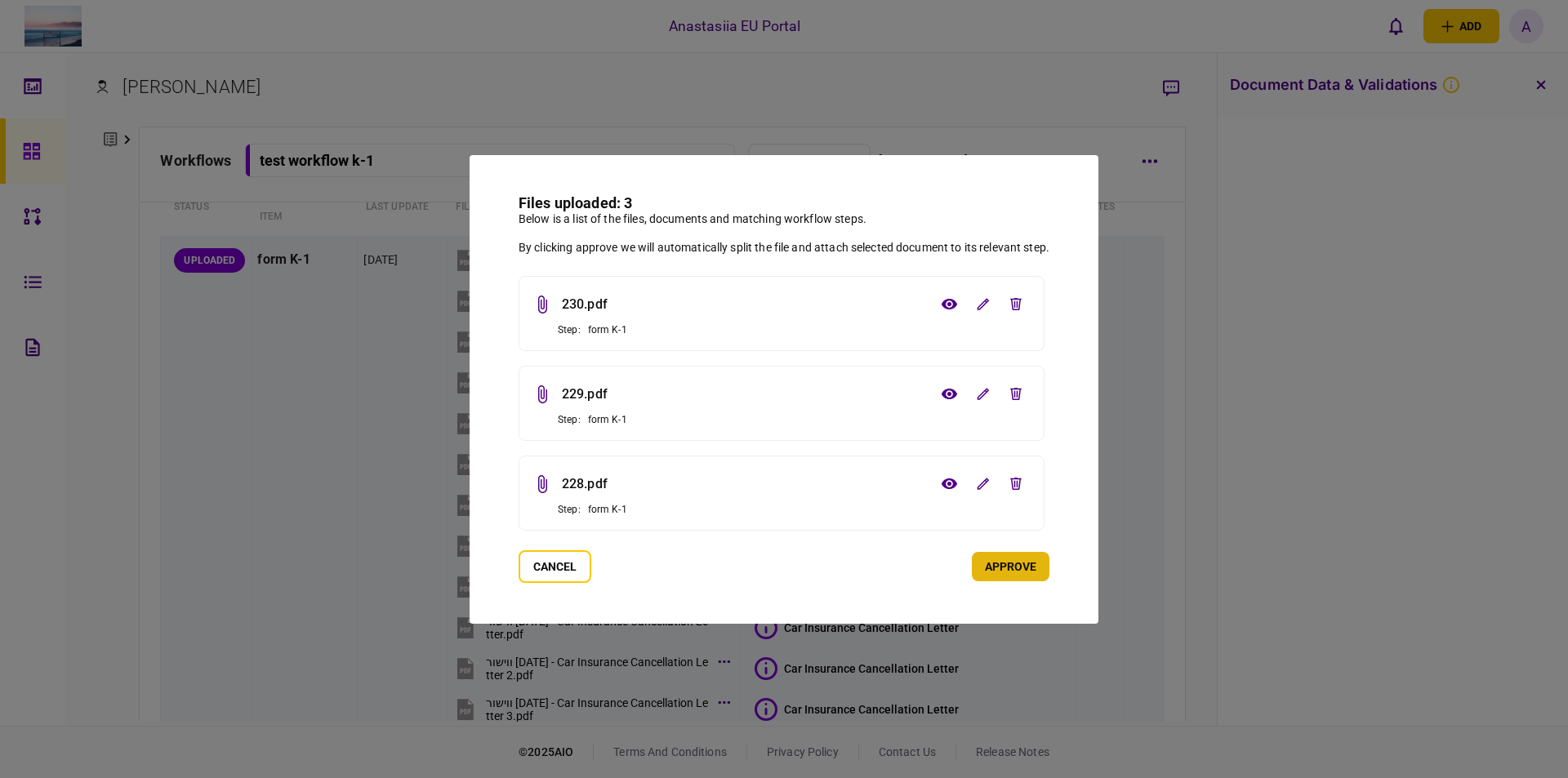
click at [1029, 556] on button "approve" at bounding box center [1011, 566] width 78 height 29
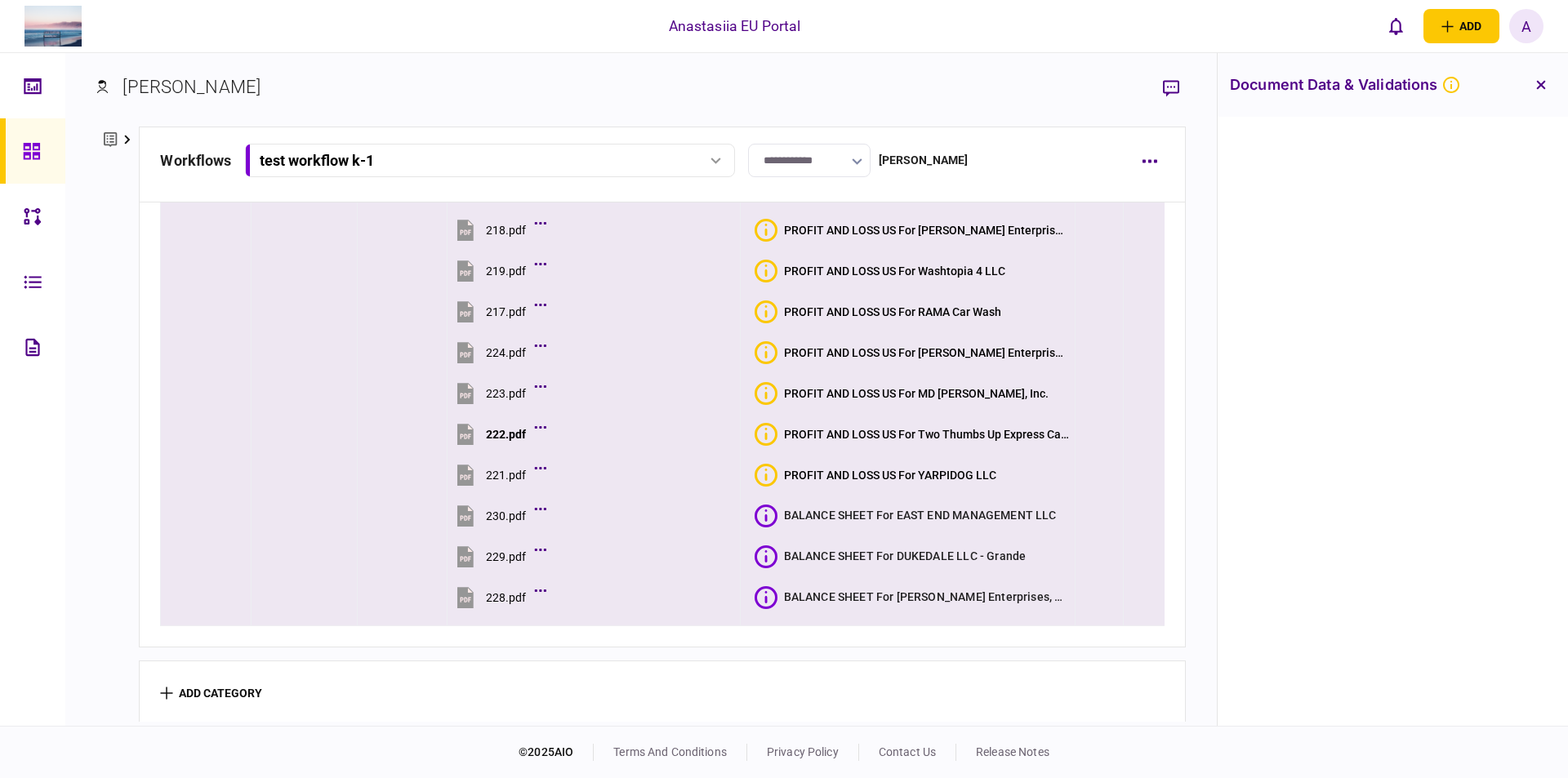
scroll to position [766, 0]
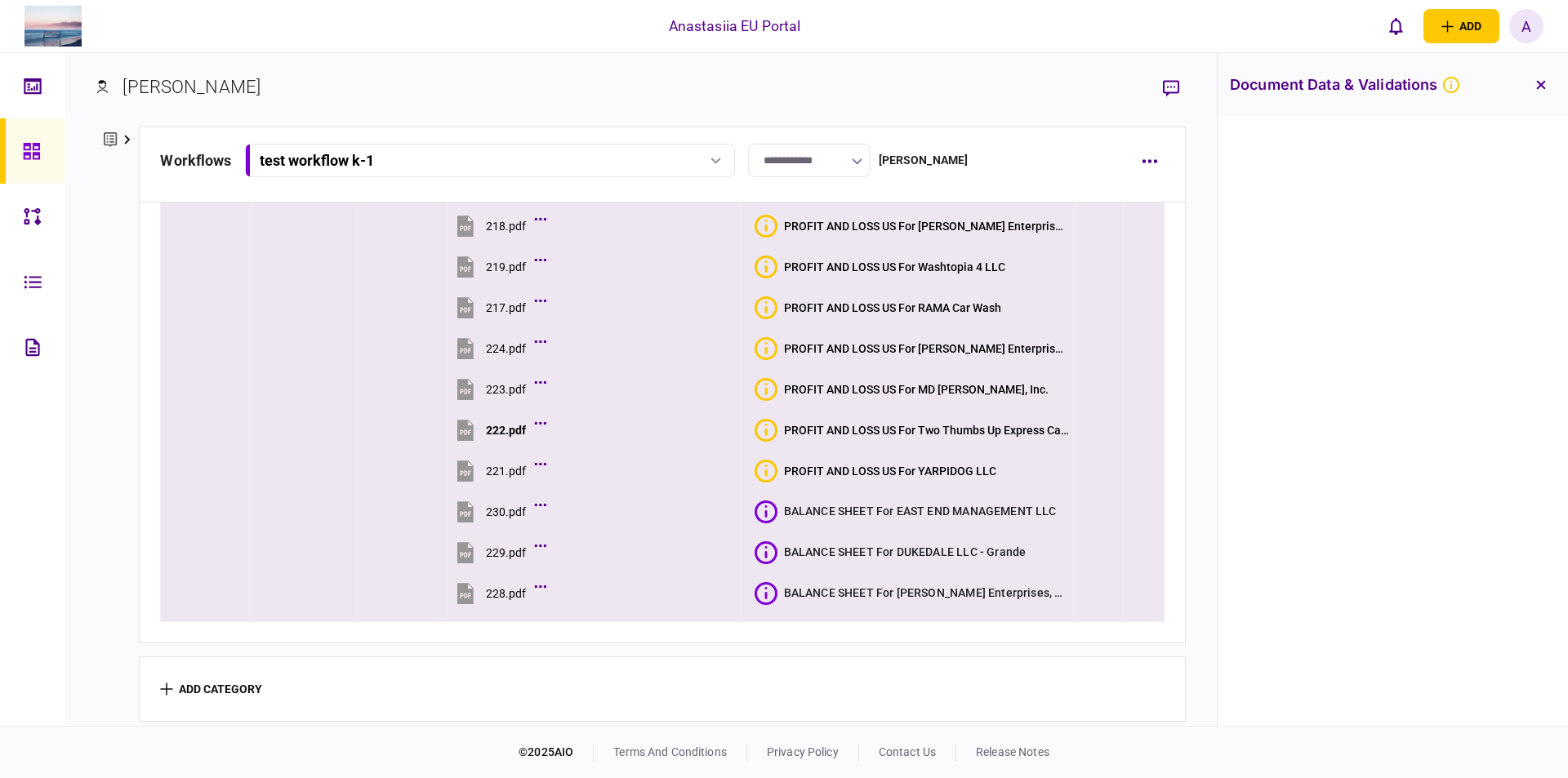
click at [755, 509] on icon at bounding box center [766, 513] width 23 height 23
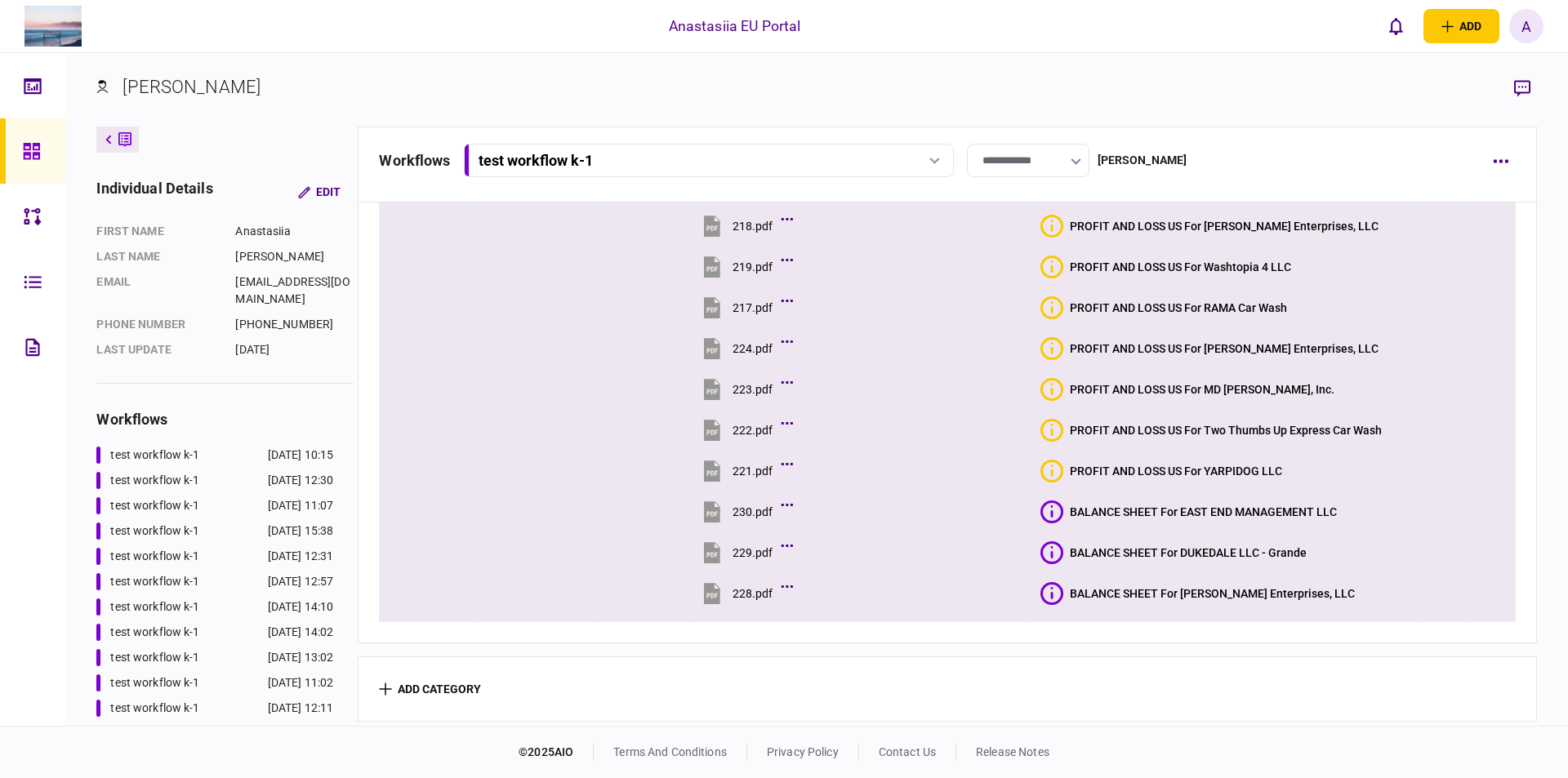
click at [1045, 503] on icon at bounding box center [1051, 513] width 23 height 23
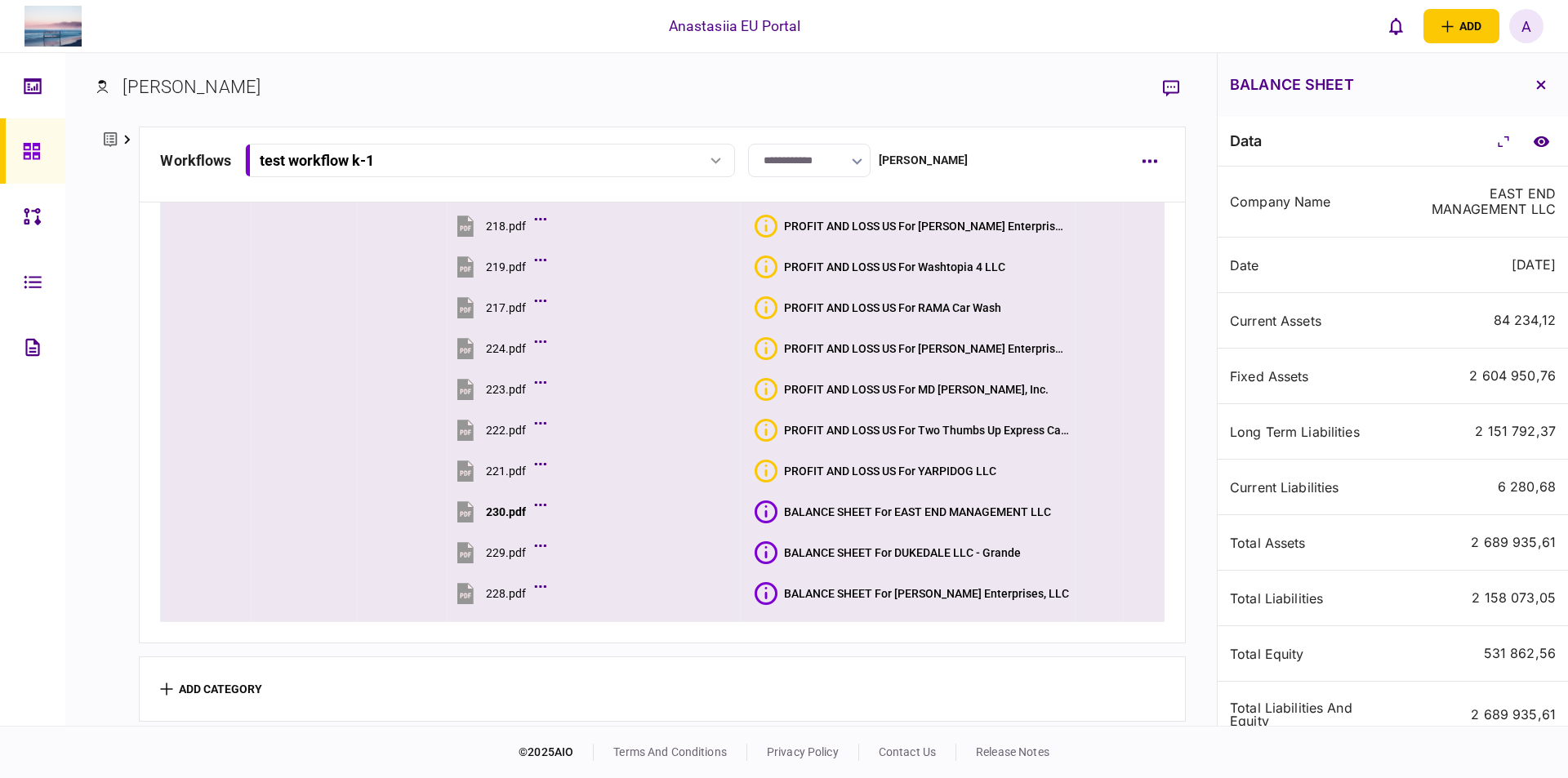
click at [769, 551] on icon at bounding box center [766, 553] width 23 height 23
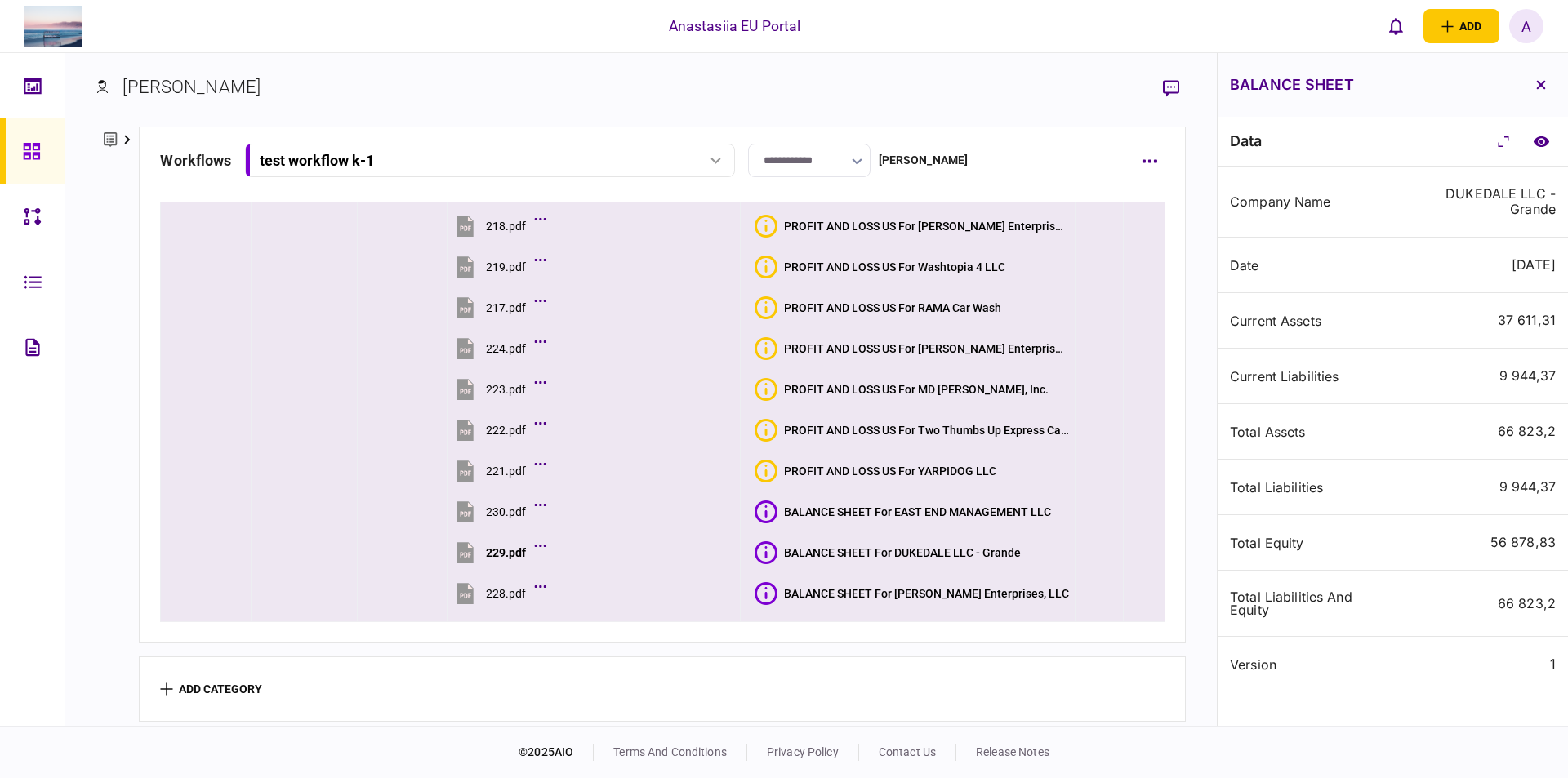
click at [766, 583] on icon at bounding box center [766, 593] width 23 height 23
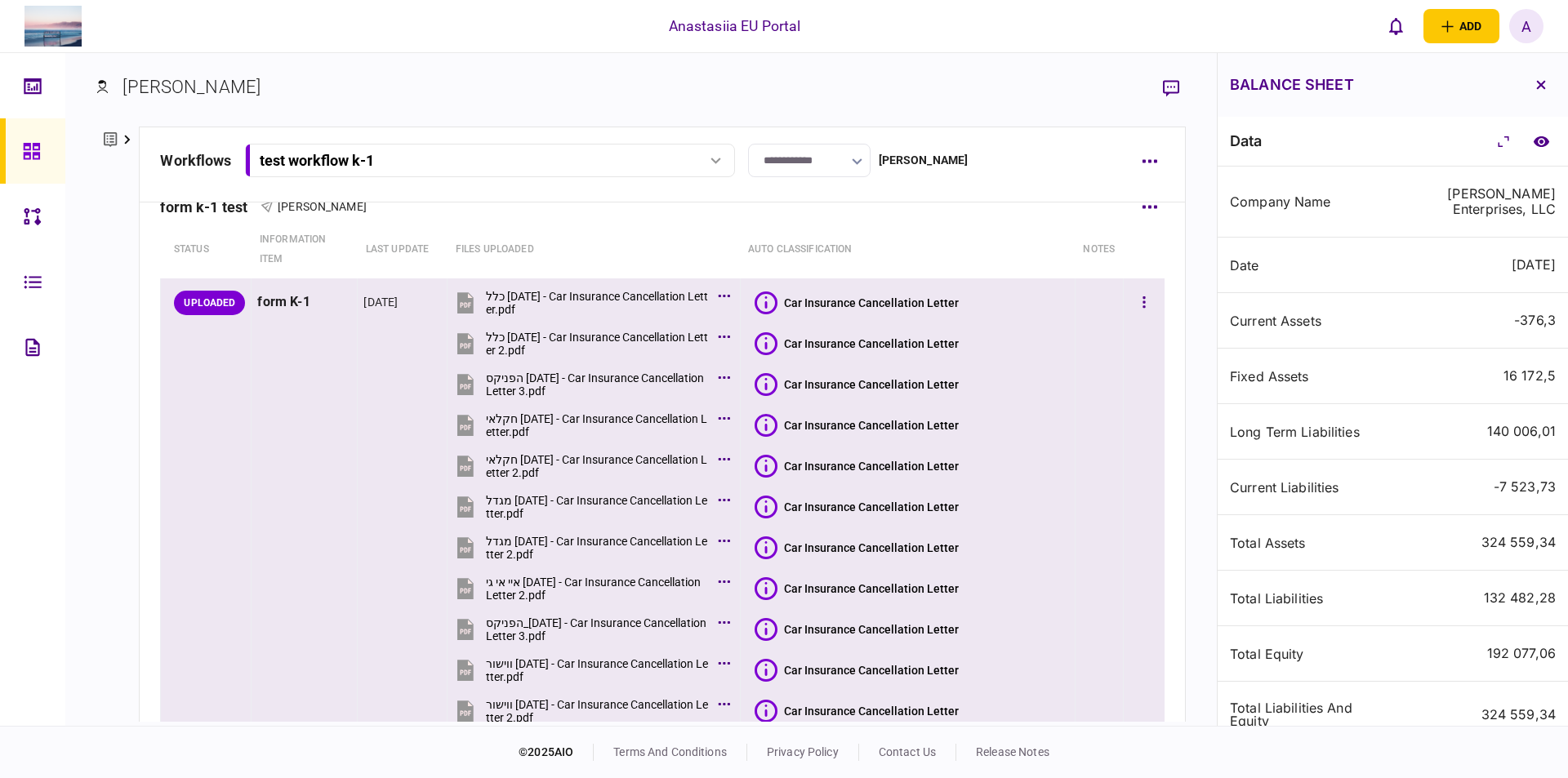
scroll to position [0, 0]
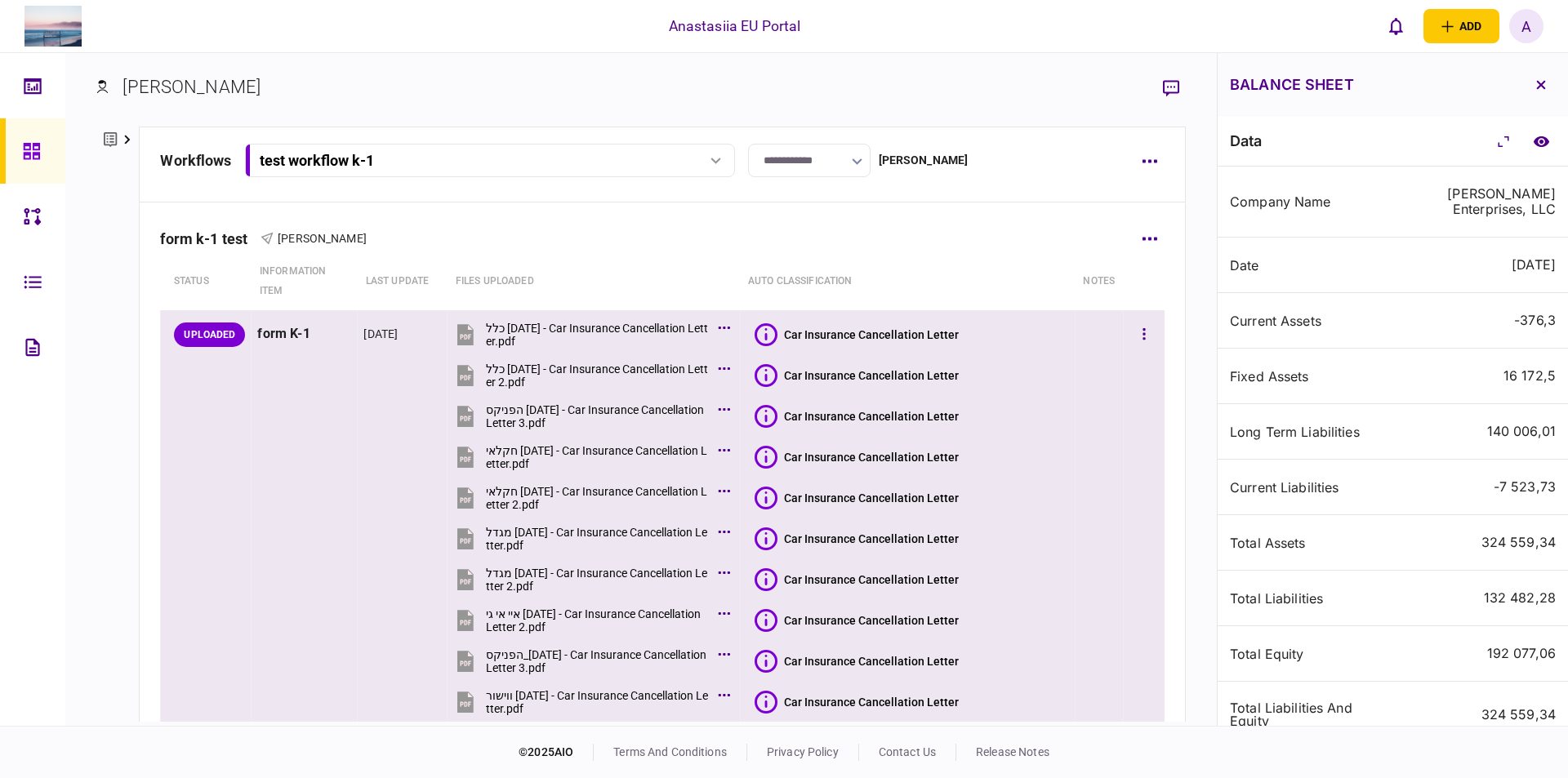
click at [1142, 338] on icon "button" at bounding box center [1143, 334] width 3 height 12
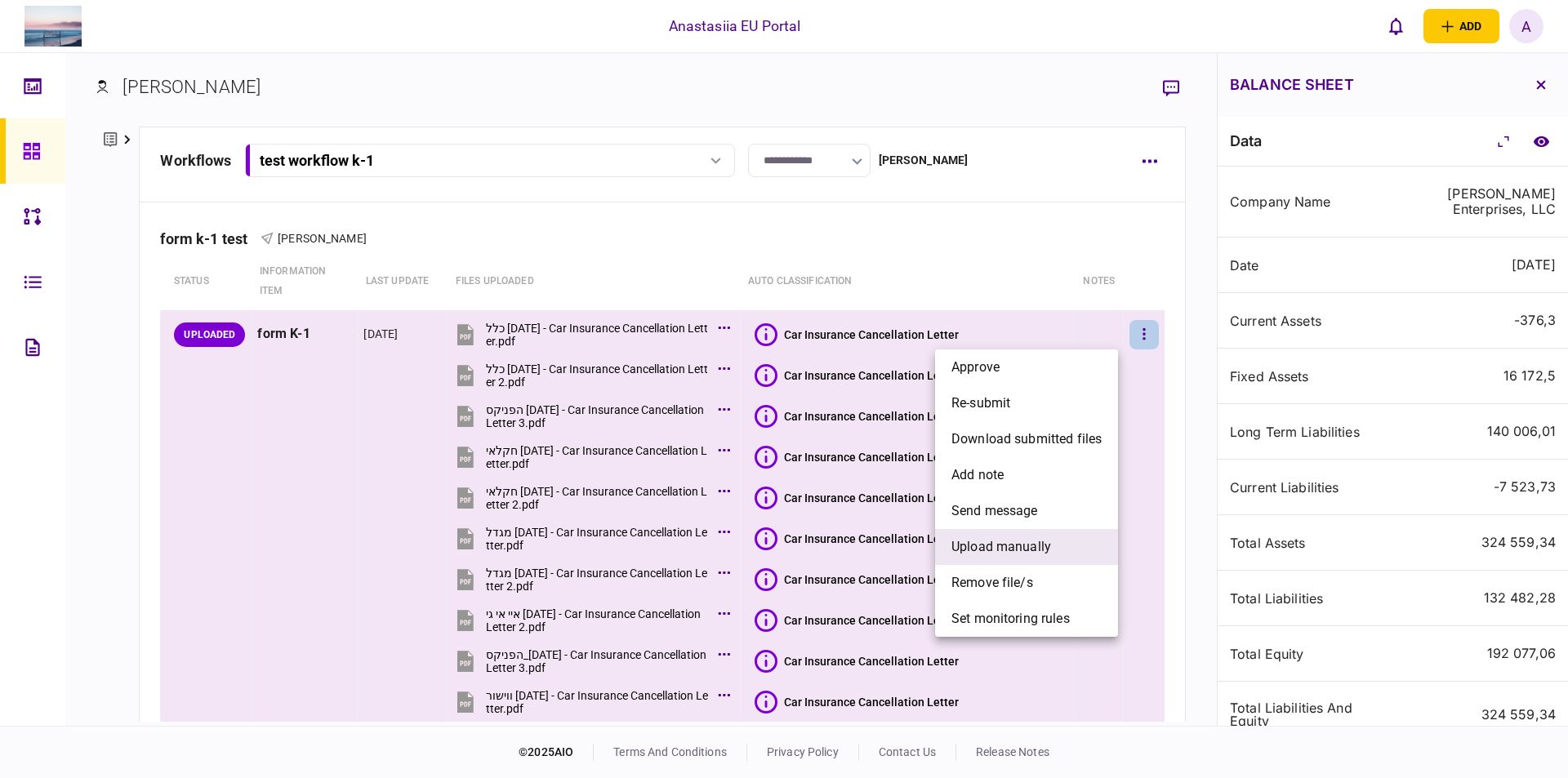
click at [1018, 547] on span "upload manually" at bounding box center [1001, 547] width 99 height 19
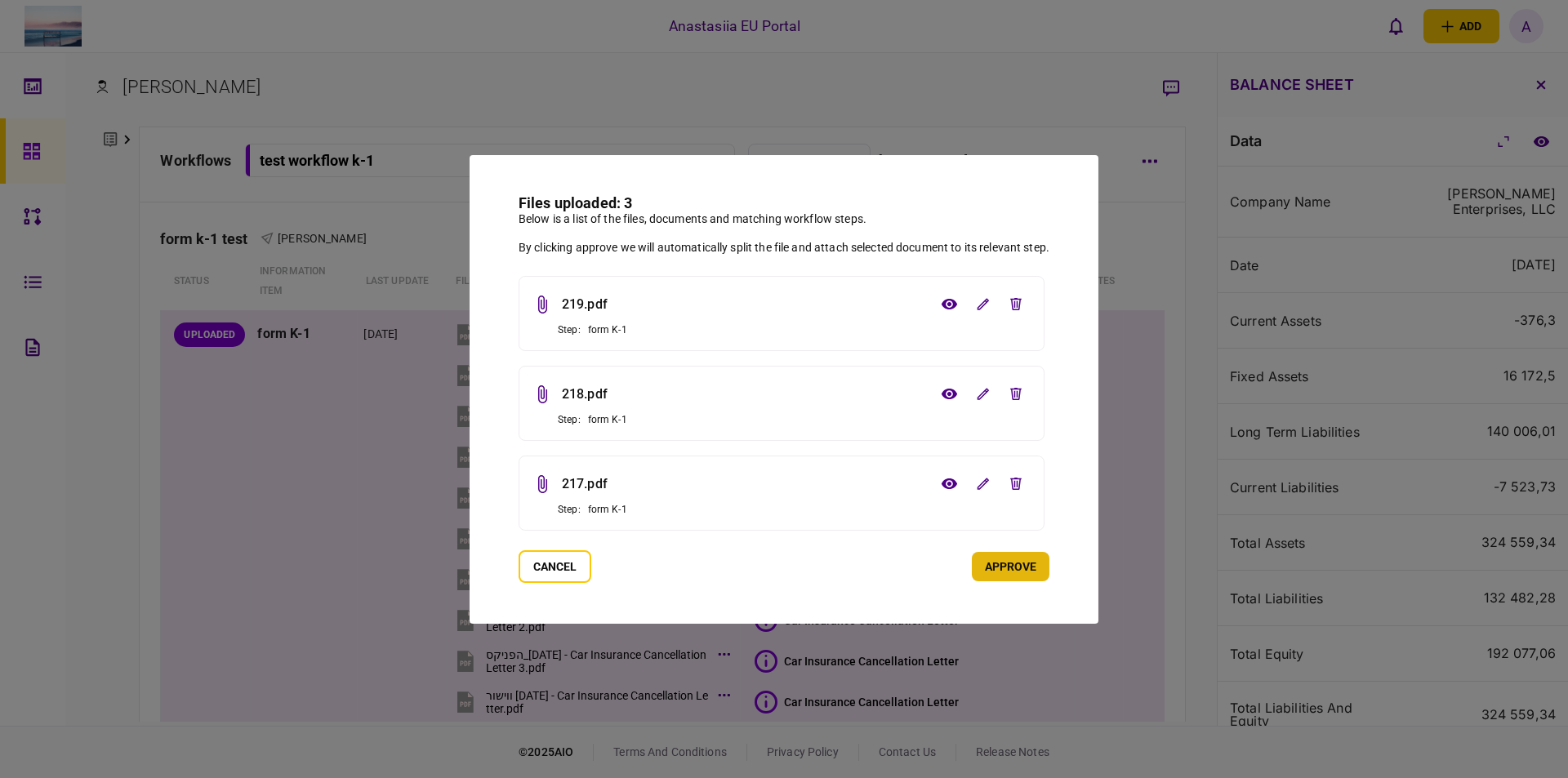
click at [1016, 565] on button "approve" at bounding box center [1011, 566] width 78 height 29
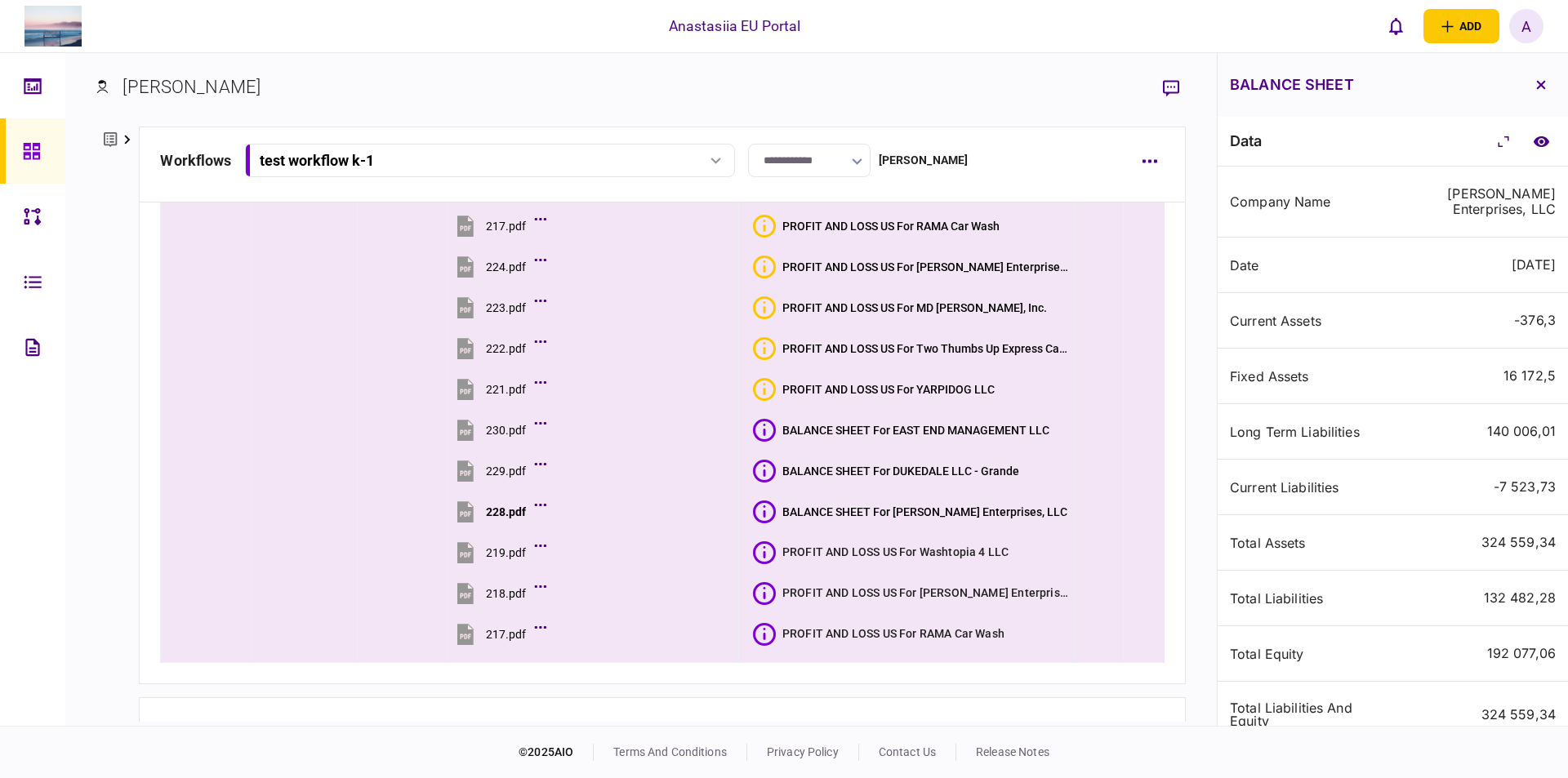
scroll to position [889, 0]
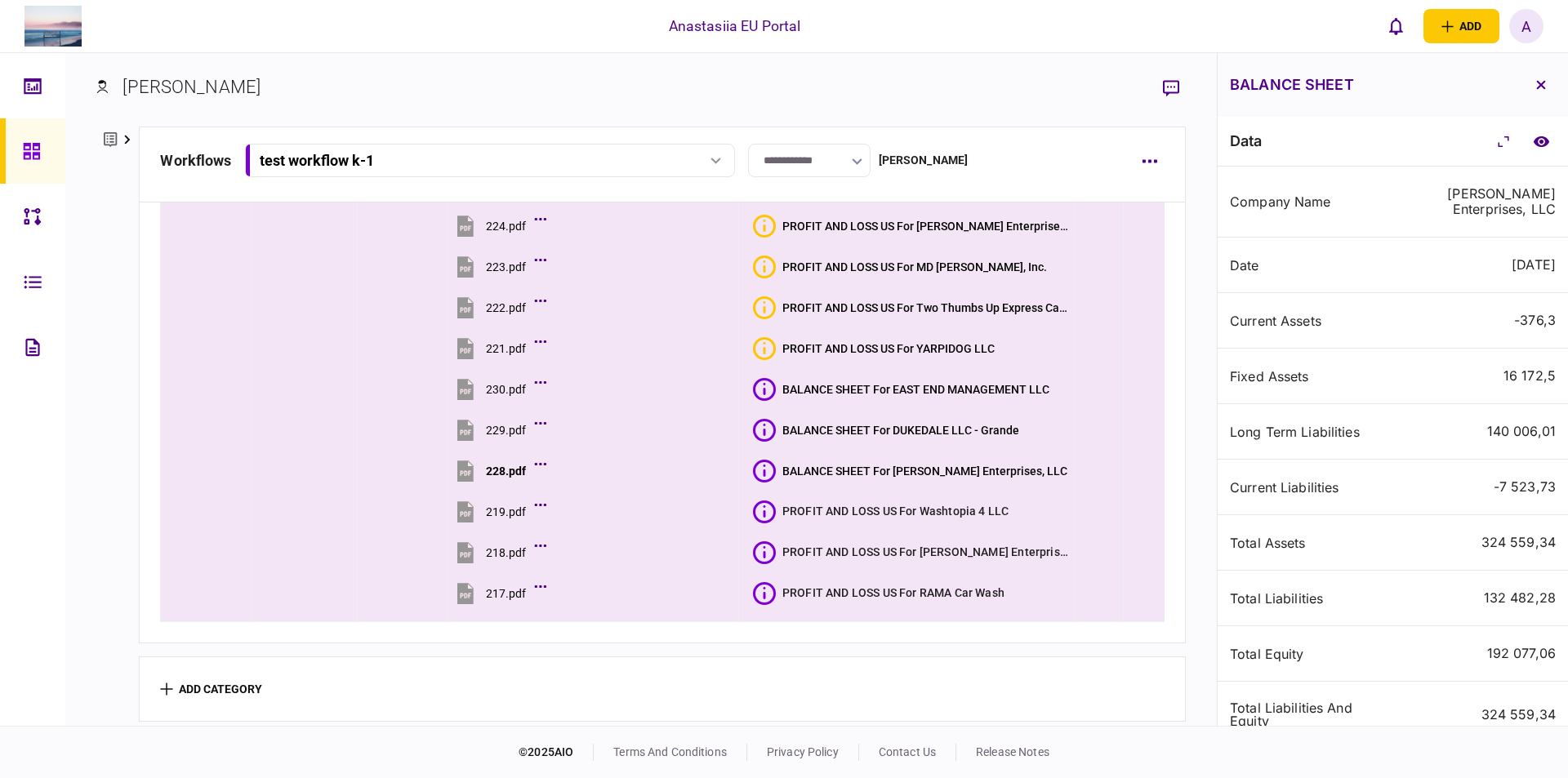
drag, startPoint x: 759, startPoint y: 551, endPoint x: 399, endPoint y: 329, distance: 422.9
click at [758, 550] on icon at bounding box center [765, 553] width 23 height 23
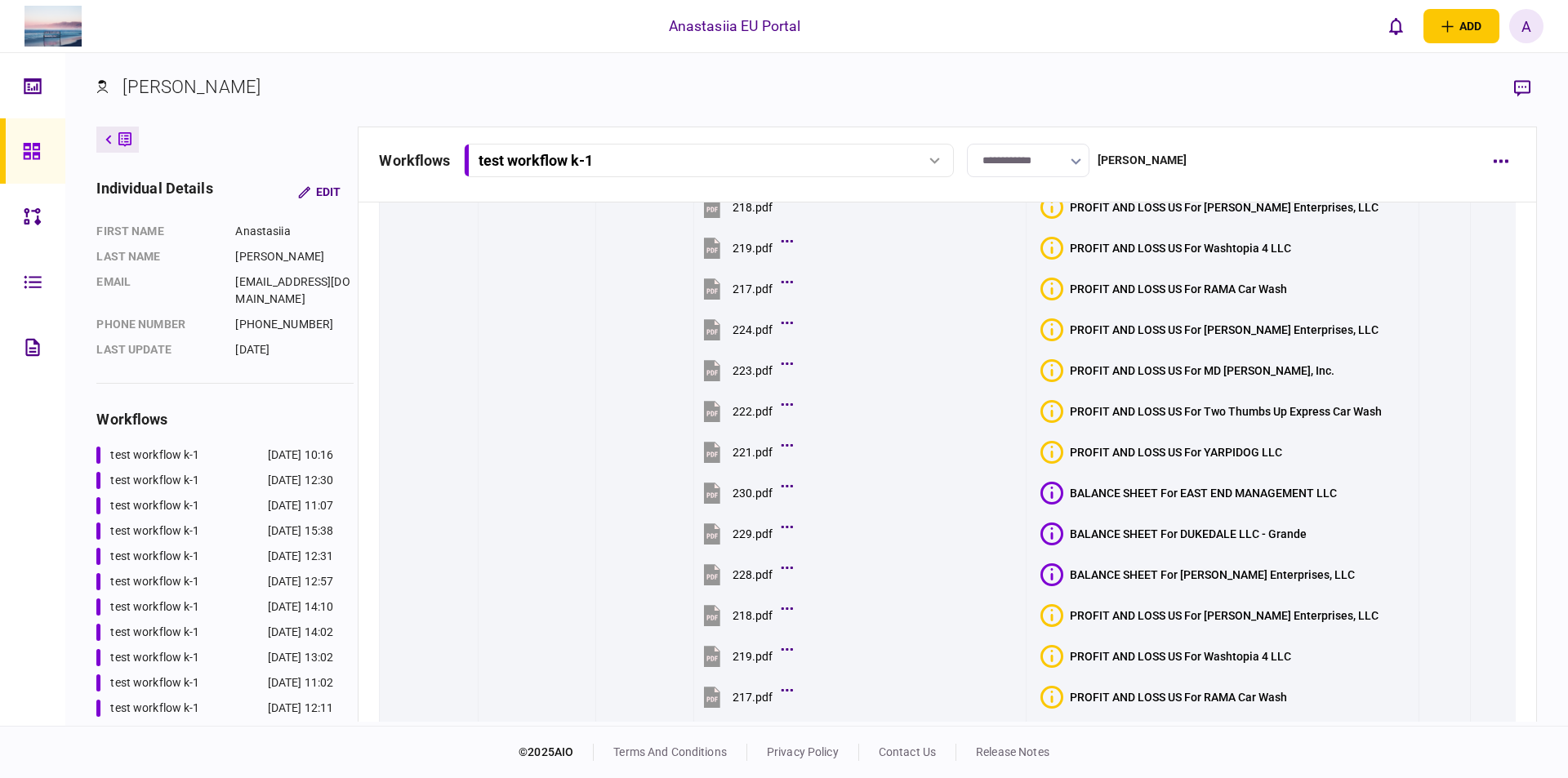
scroll to position [869, 0]
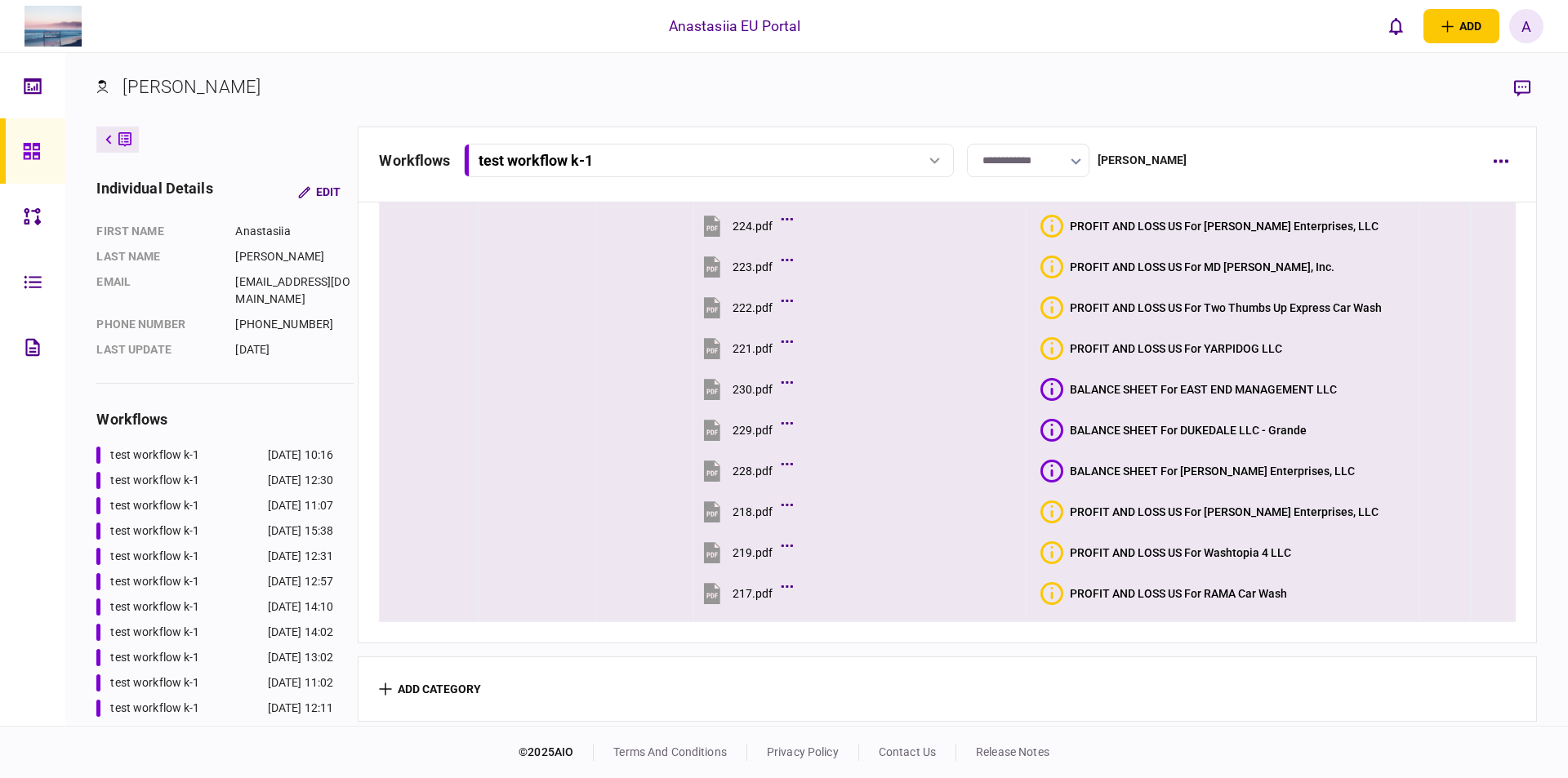
click at [1044, 567] on td "Car Insurance Cancellation Letter Car Insurance Cancellation Letter Car Insuran…" at bounding box center [1222, 24] width 393 height 1196
click at [1051, 547] on icon "Bad quality" at bounding box center [1051, 553] width 23 height 23
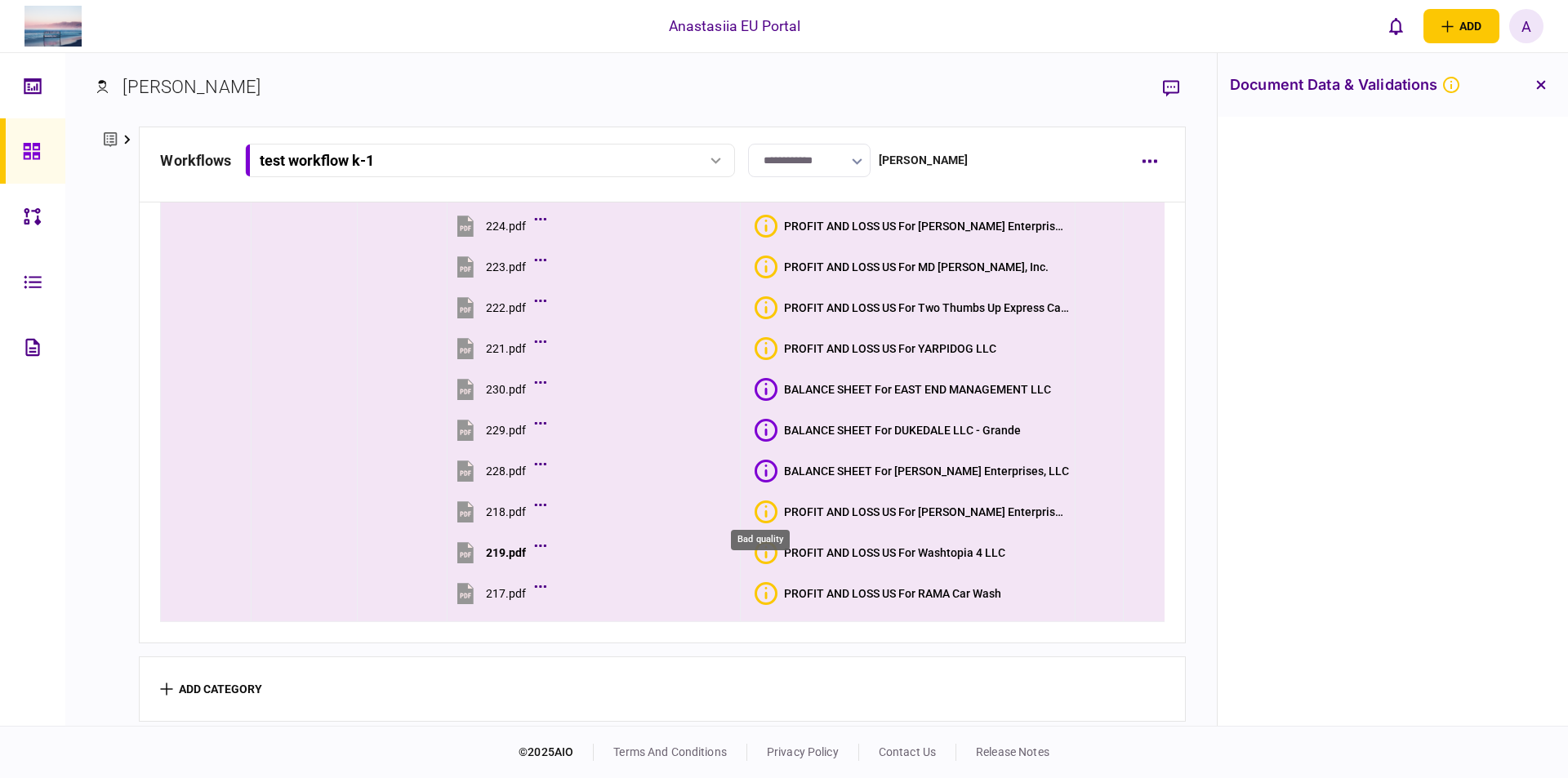
click at [765, 505] on icon "Bad quality" at bounding box center [766, 513] width 23 height 23
click at [756, 511] on icon "Bad quality" at bounding box center [766, 513] width 23 height 23
click at [772, 594] on button "PROFIT AND LOSS US For RAMA Car Wash" at bounding box center [878, 593] width 247 height 23
